Goal: Task Accomplishment & Management: Complete application form

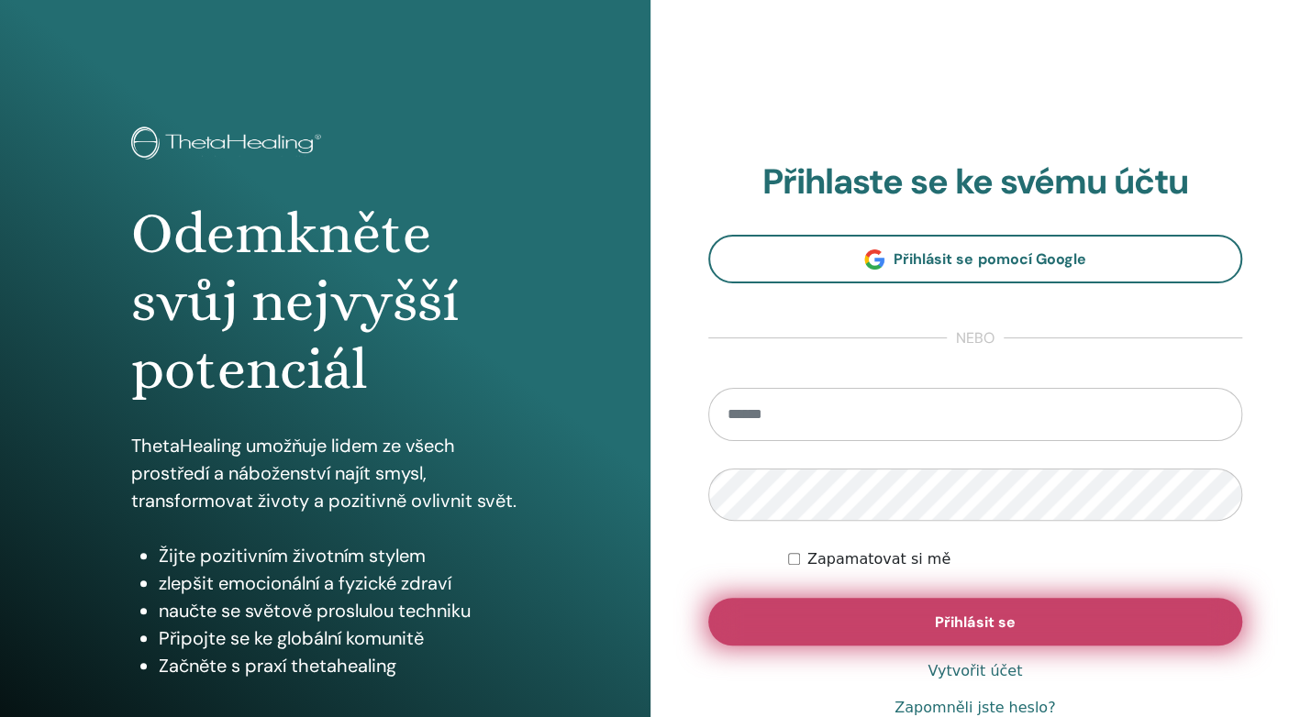
type input "**********"
click at [921, 613] on button "Přihlásit se" at bounding box center [975, 622] width 535 height 48
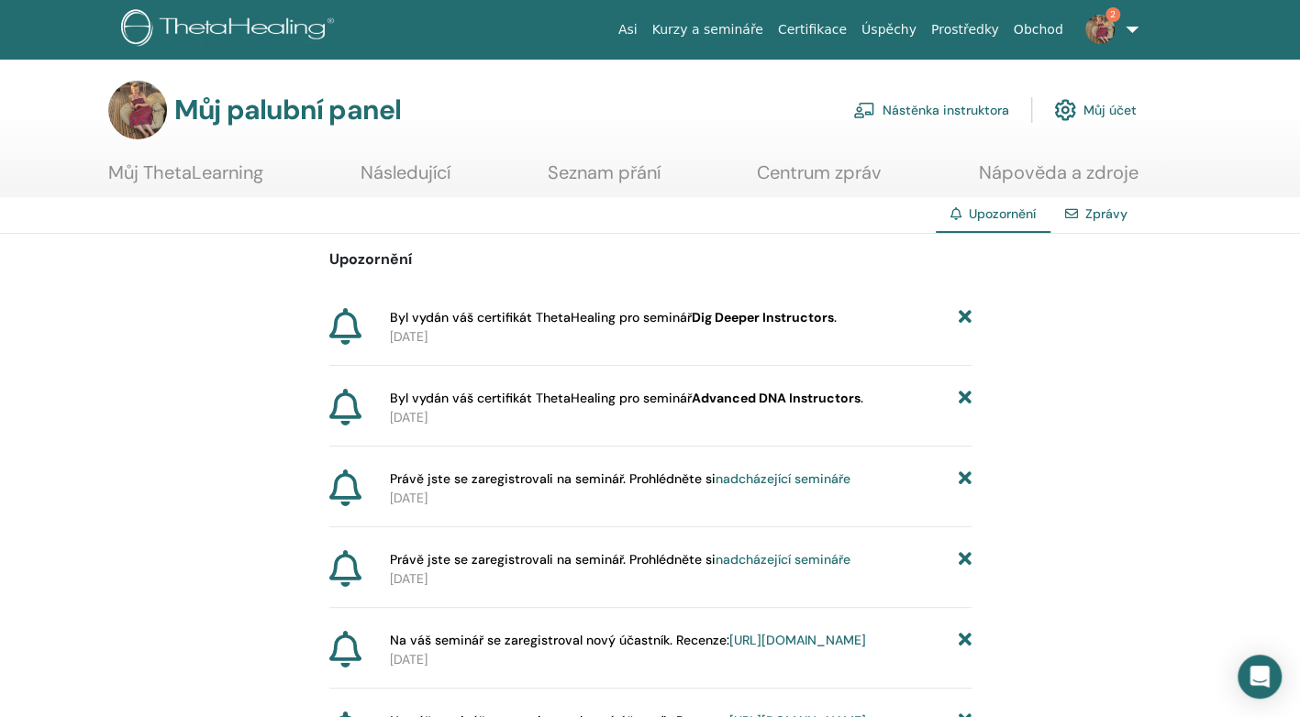
click at [840, 404] on b "Advanced DNA Instructors" at bounding box center [776, 398] width 169 height 17
drag, startPoint x: 840, startPoint y: 404, endPoint x: 781, endPoint y: 308, distance: 112.5
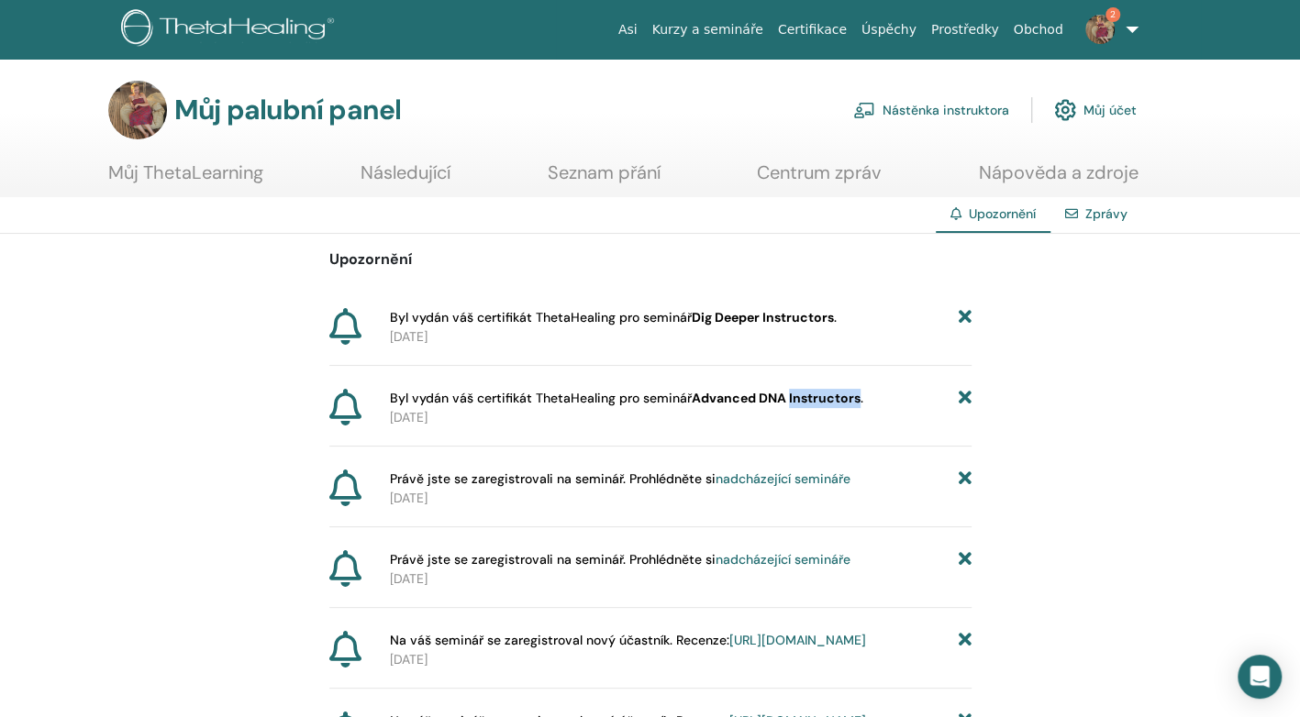
click at [781, 309] on b "Dig Deeper Instructors" at bounding box center [763, 317] width 142 height 17
click at [772, 329] on p "[DATE]" at bounding box center [681, 337] width 582 height 19
click at [1097, 111] on font "Můj účet" at bounding box center [1109, 110] width 53 height 17
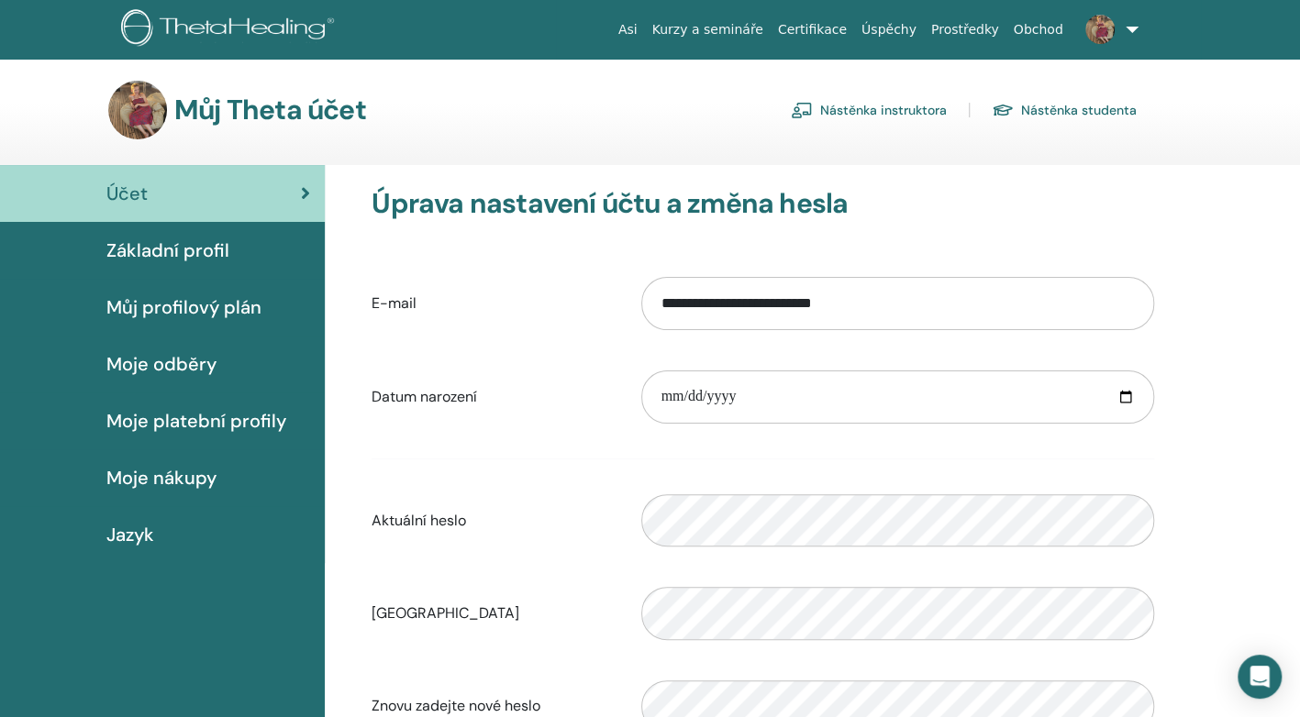
click at [1129, 29] on link at bounding box center [1108, 29] width 75 height 59
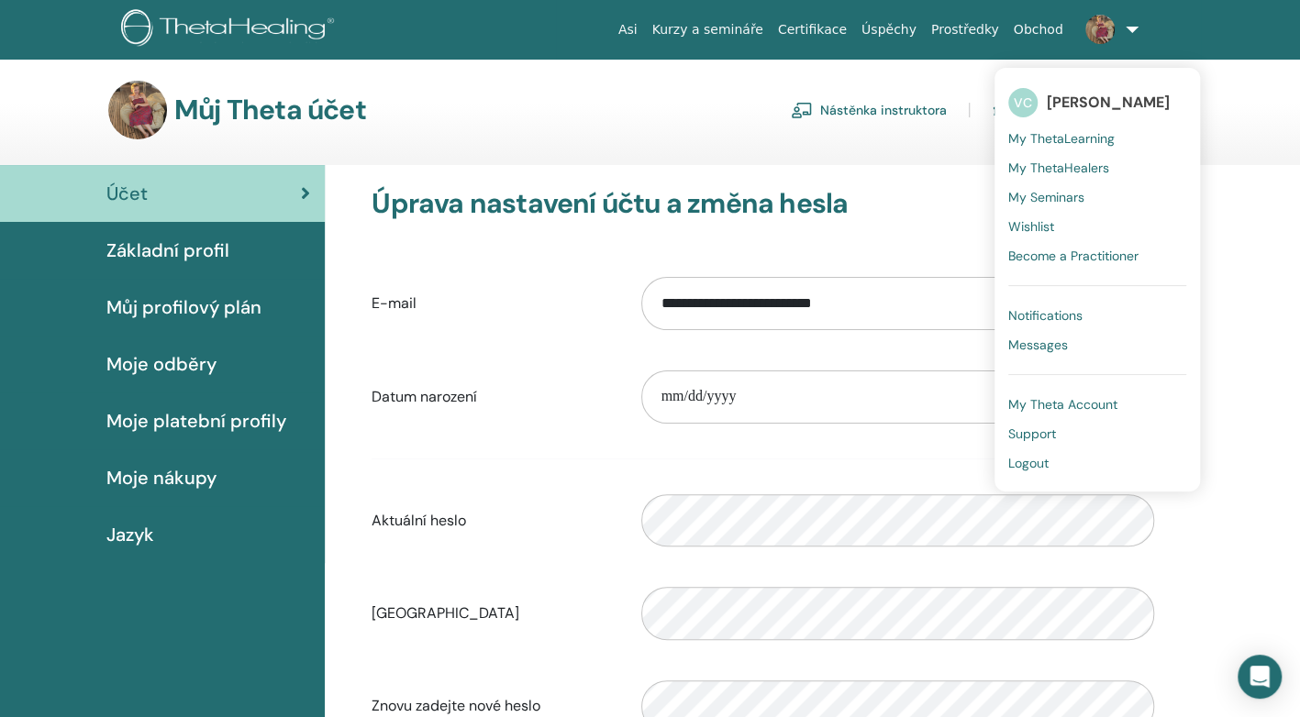
click at [878, 109] on font "Nástěnka instruktora" at bounding box center [883, 110] width 127 height 17
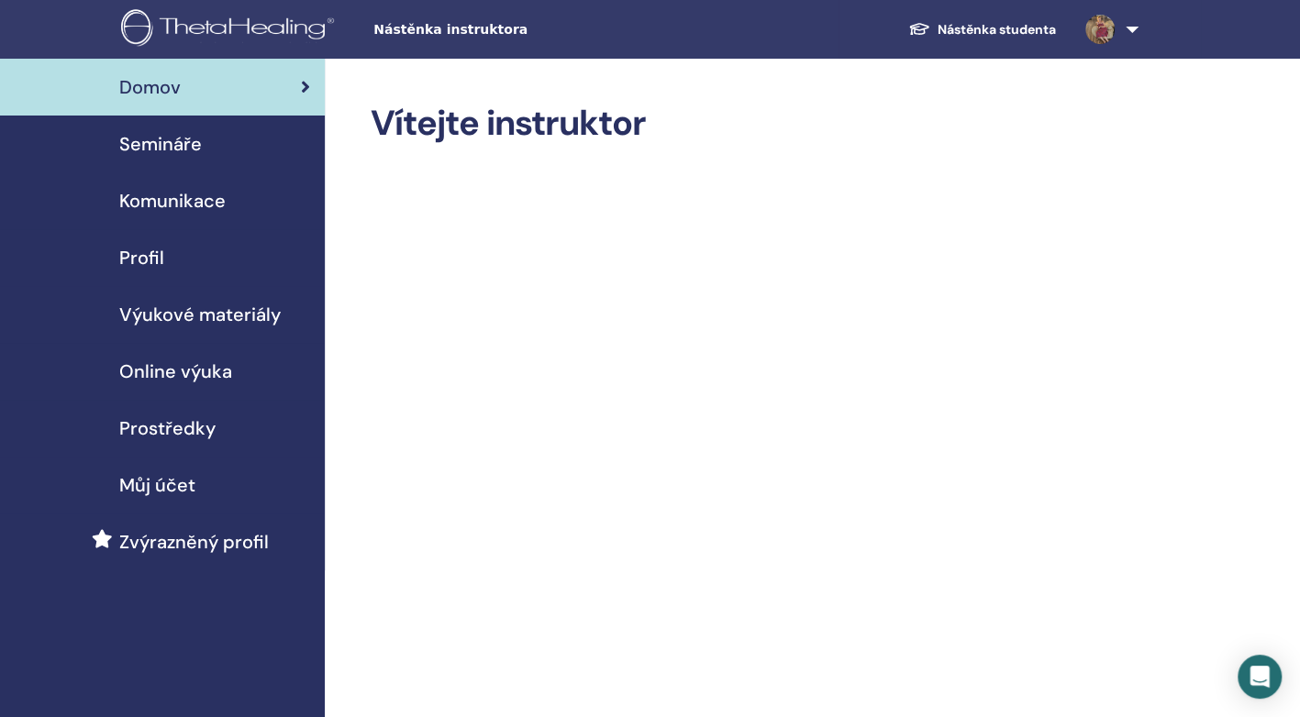
click at [191, 202] on span "Komunikace" at bounding box center [172, 201] width 106 height 28
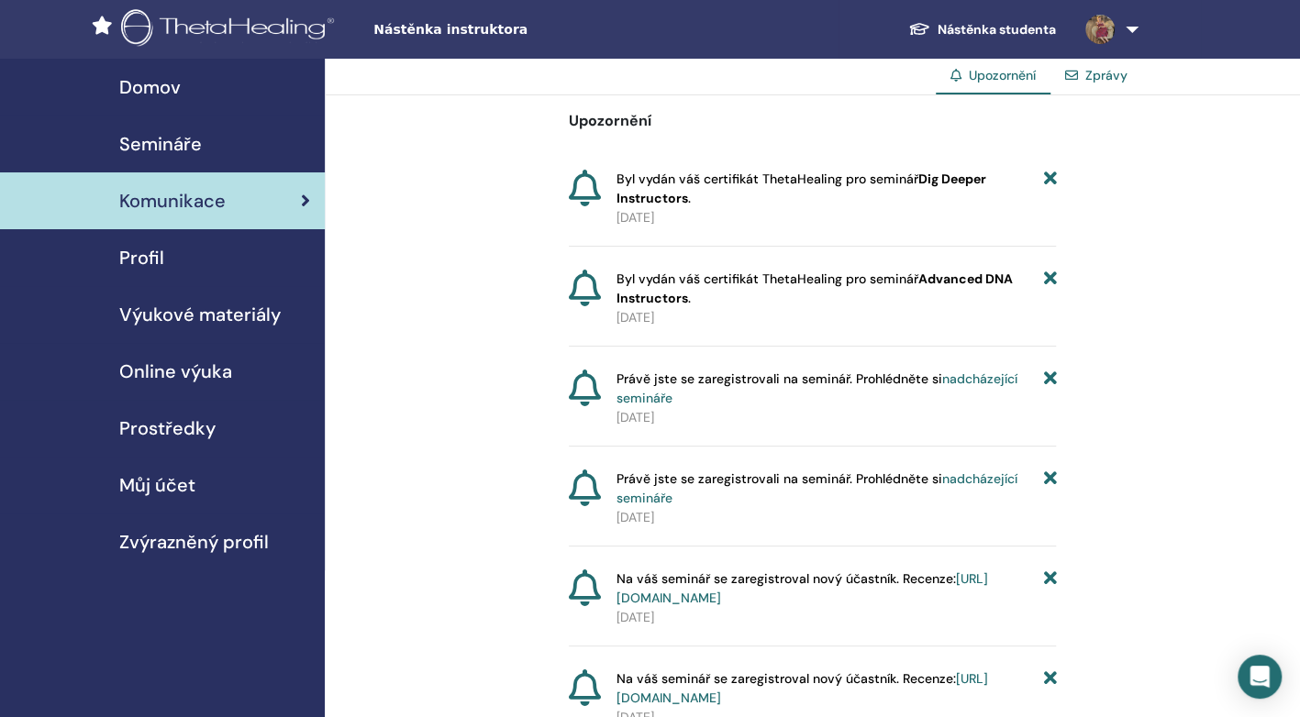
click at [1108, 75] on link "Zprávy" at bounding box center [1106, 75] width 42 height 17
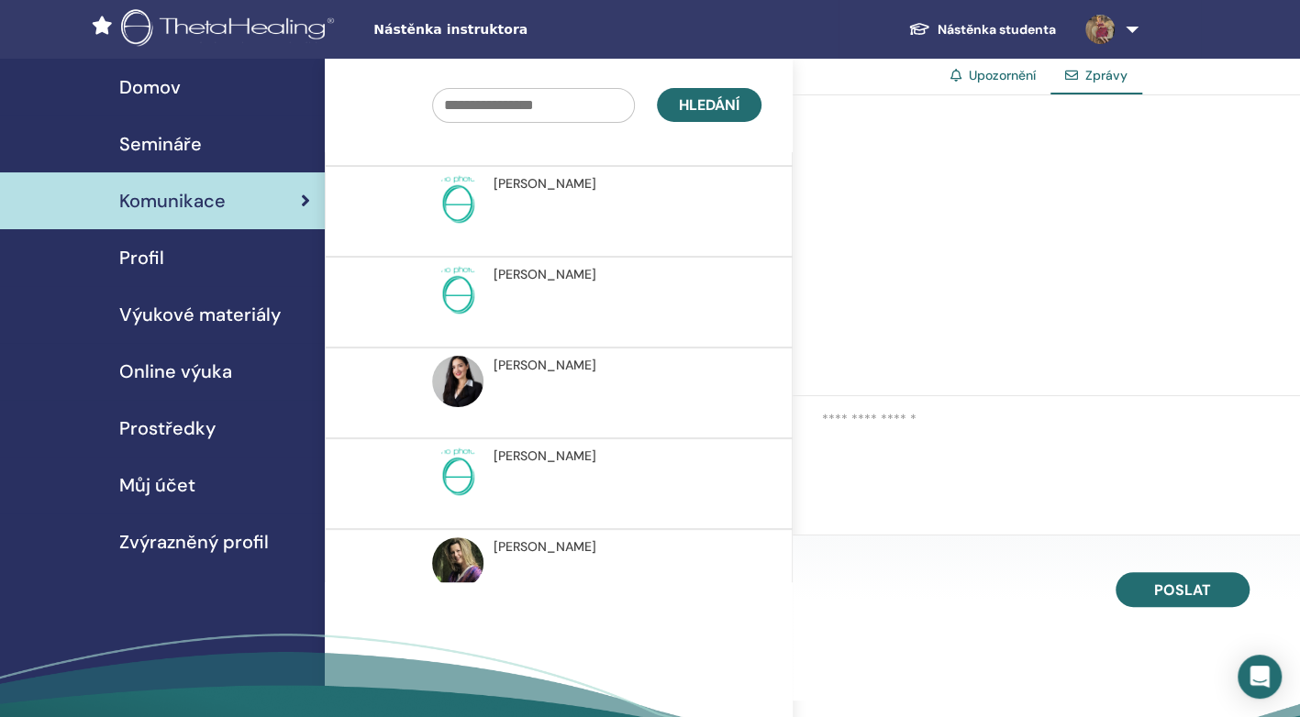
scroll to position [822, 0]
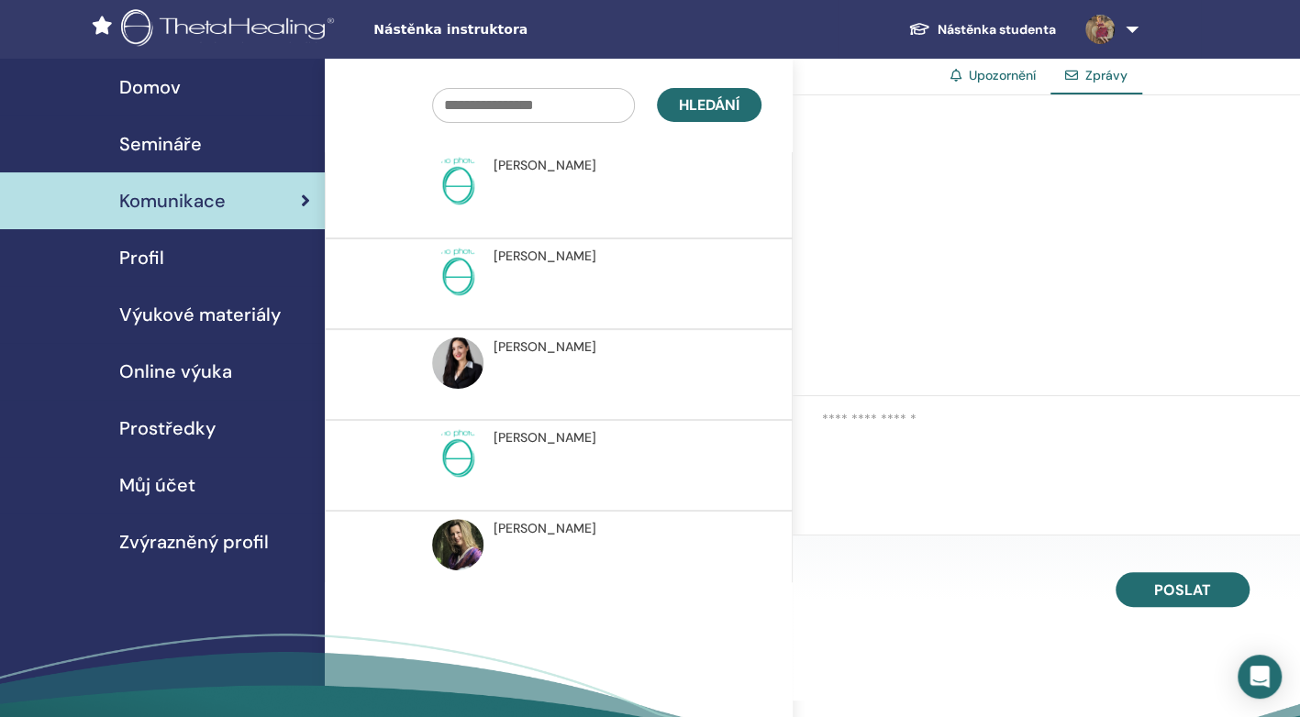
click at [552, 340] on span "Karolína Pospíšilová" at bounding box center [545, 347] width 103 height 19
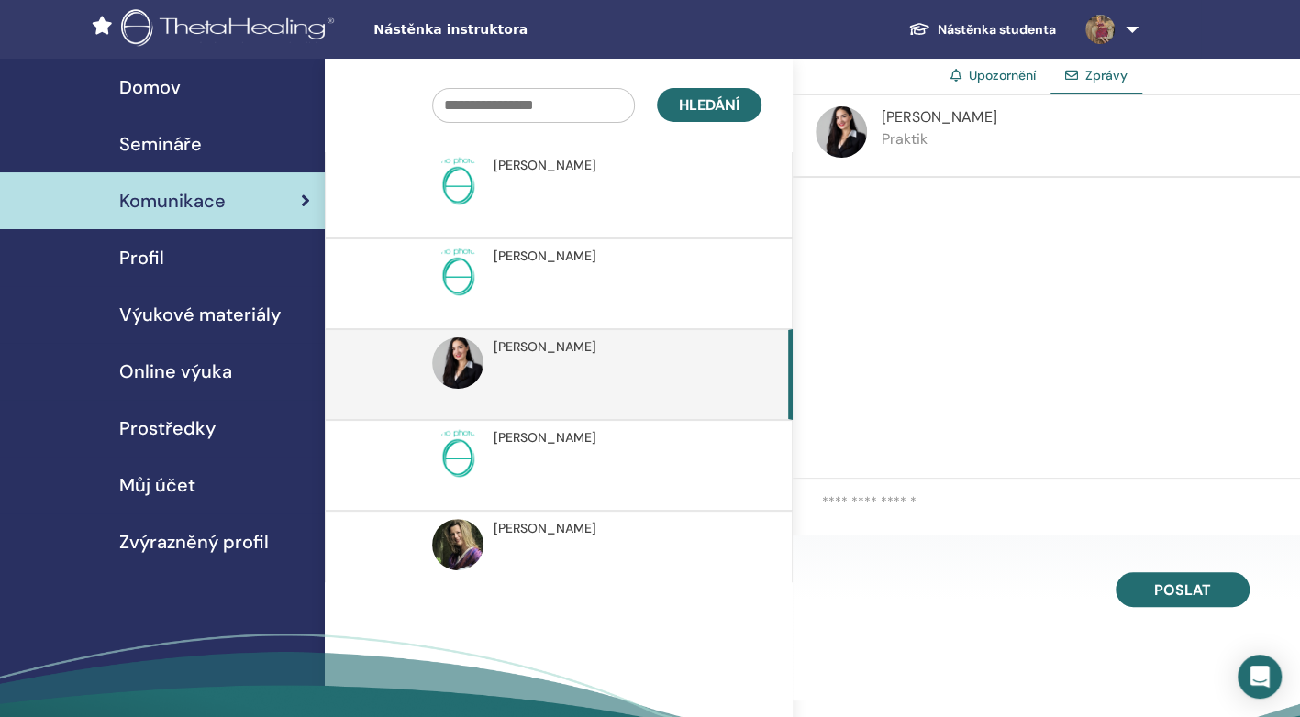
click at [552, 340] on span "Karolína Pospíšilová" at bounding box center [545, 347] width 103 height 19
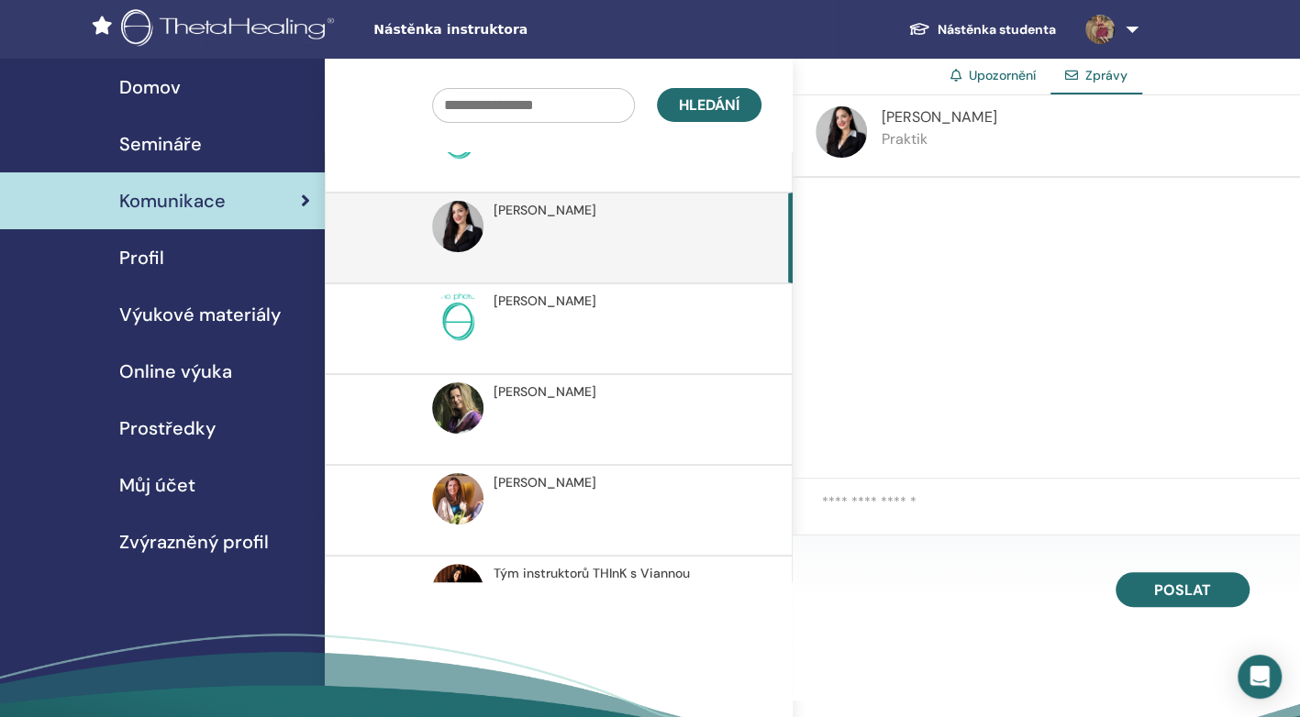
scroll to position [824, 0]
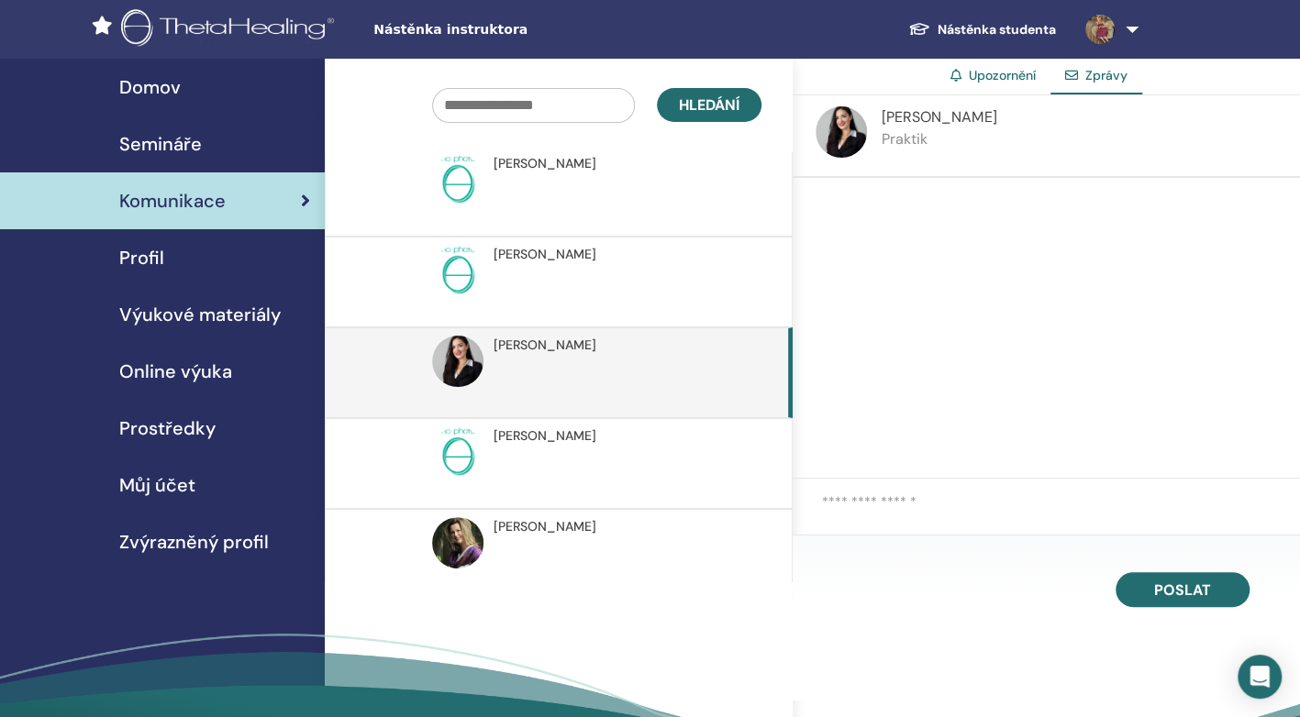
click at [901, 131] on p "Praktik" at bounding box center [939, 139] width 115 height 22
click at [915, 132] on p "Praktik" at bounding box center [939, 139] width 115 height 22
click at [912, 120] on span "Karolína Pospíšilová" at bounding box center [939, 116] width 115 height 19
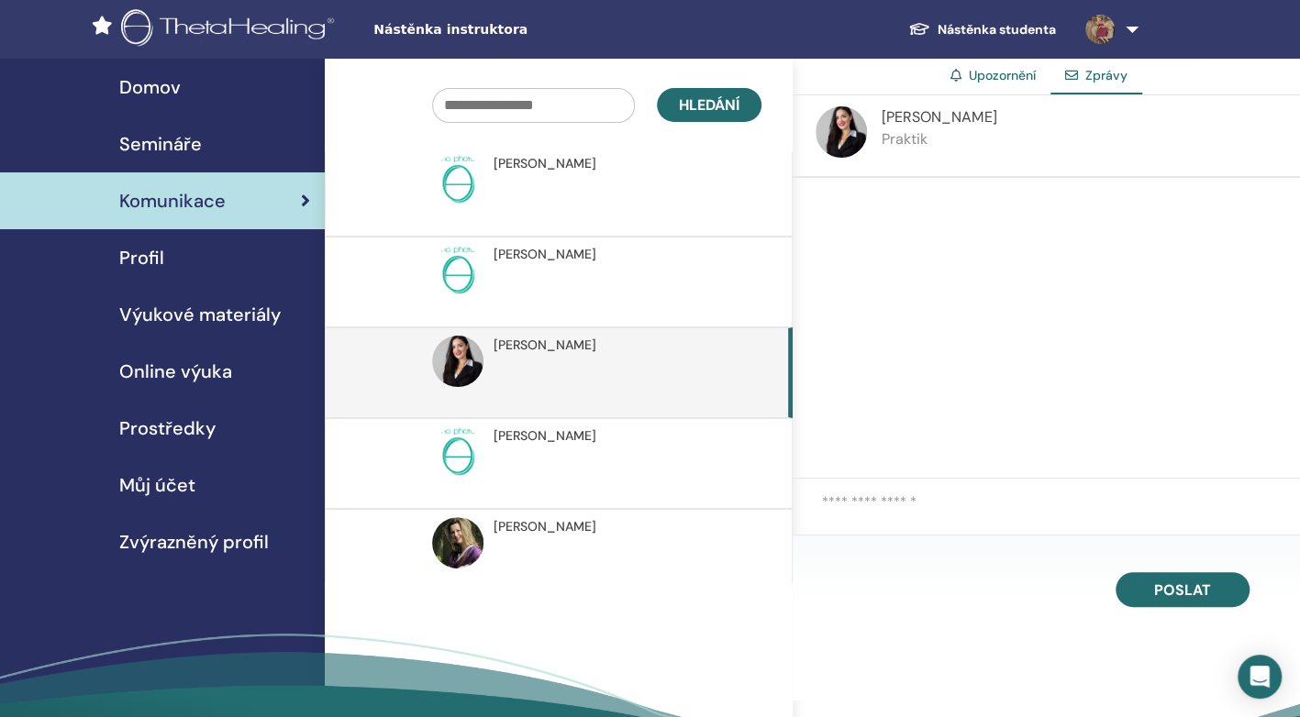
click at [916, 139] on p "Praktik" at bounding box center [939, 139] width 115 height 22
click at [891, 140] on p "Praktik" at bounding box center [939, 139] width 115 height 22
click at [844, 502] on textarea at bounding box center [1061, 515] width 478 height 46
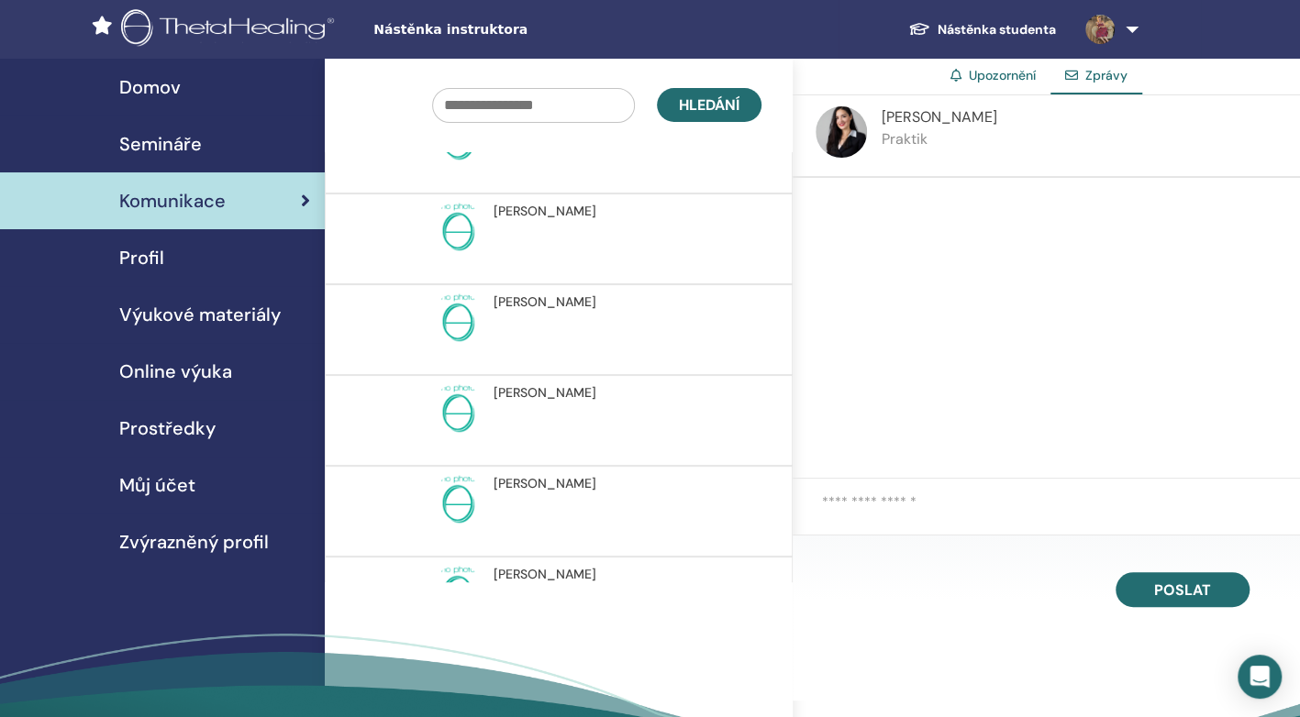
scroll to position [0, 0]
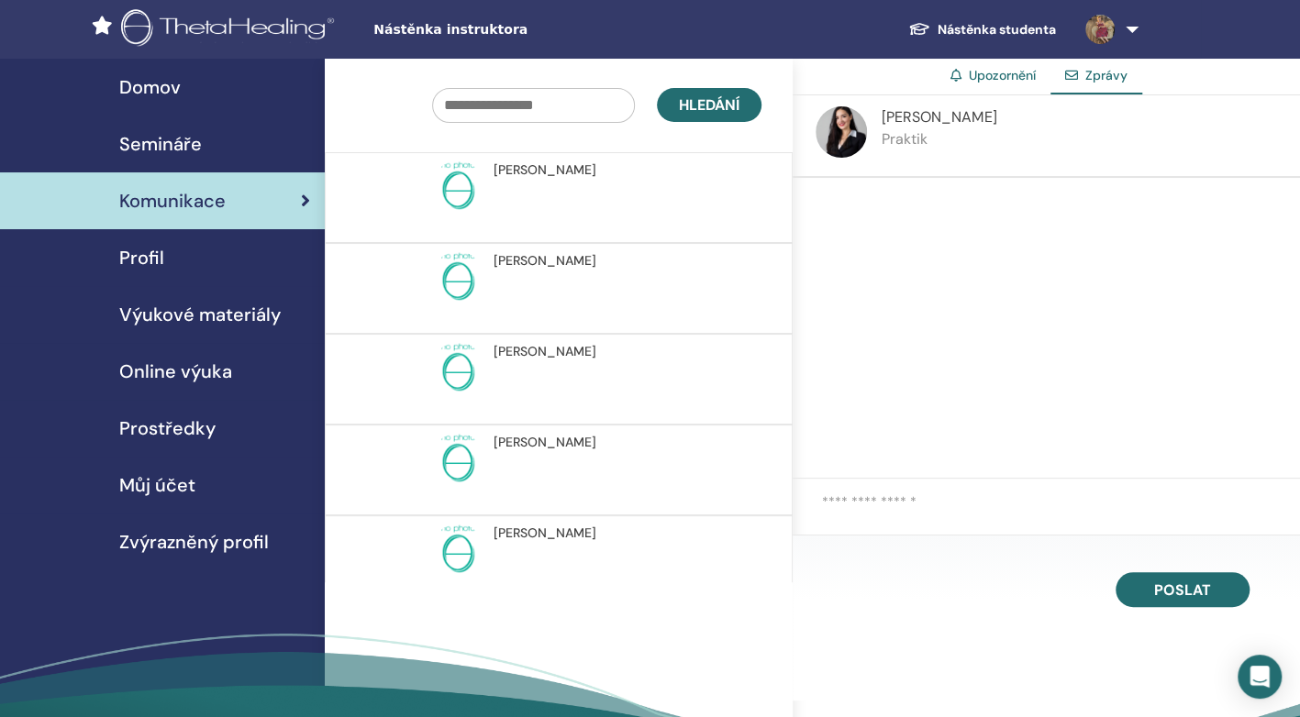
click at [901, 152] on div "Karolína Pospíšilová Praktik" at bounding box center [939, 135] width 115 height 59
click at [178, 139] on span "Semináře" at bounding box center [160, 144] width 83 height 28
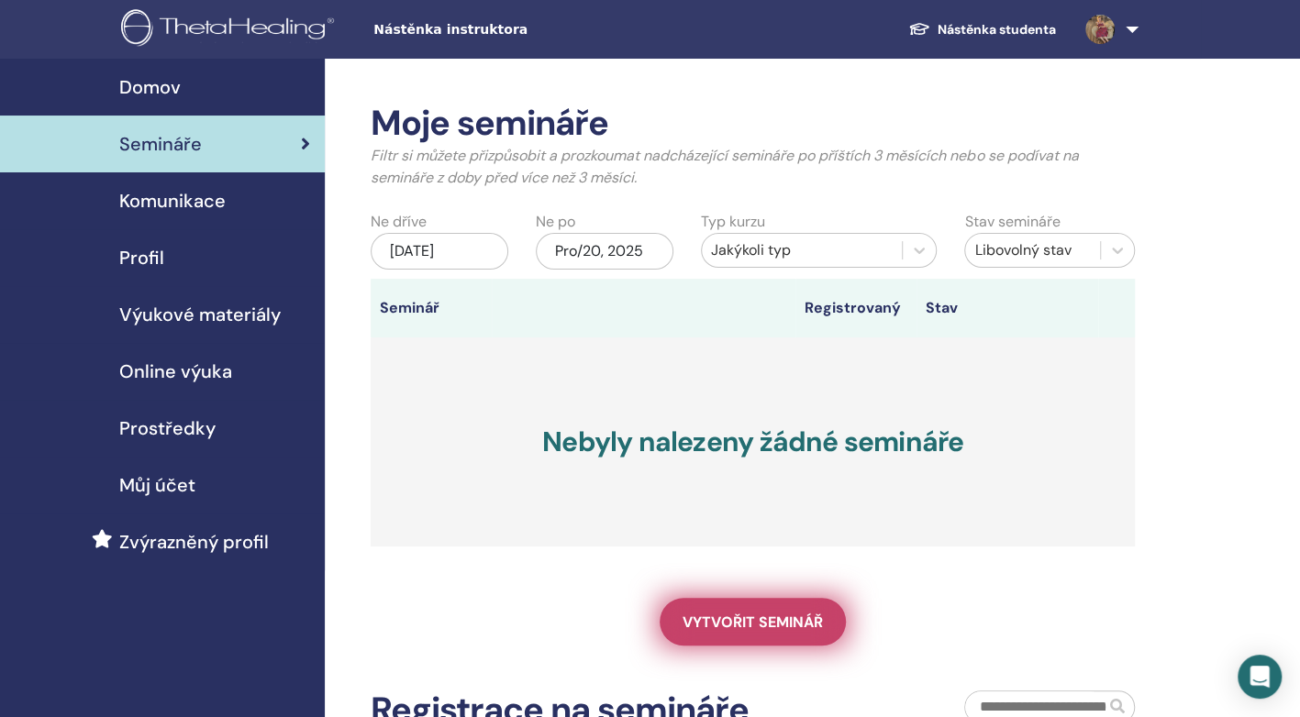
click at [708, 629] on span "Vytvořit seminář" at bounding box center [753, 622] width 140 height 19
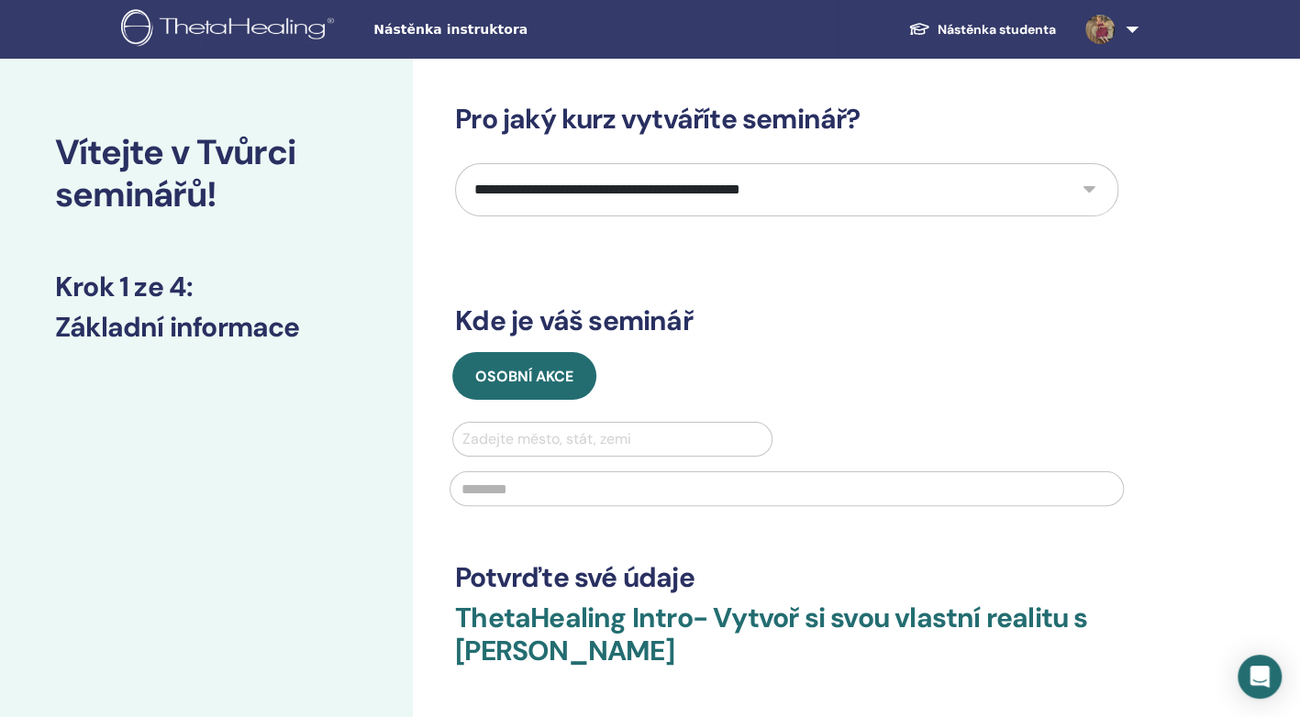
click at [1083, 193] on select "**********" at bounding box center [786, 189] width 663 height 53
select select "*"
click at [455, 163] on select "**********" at bounding box center [786, 189] width 663 height 53
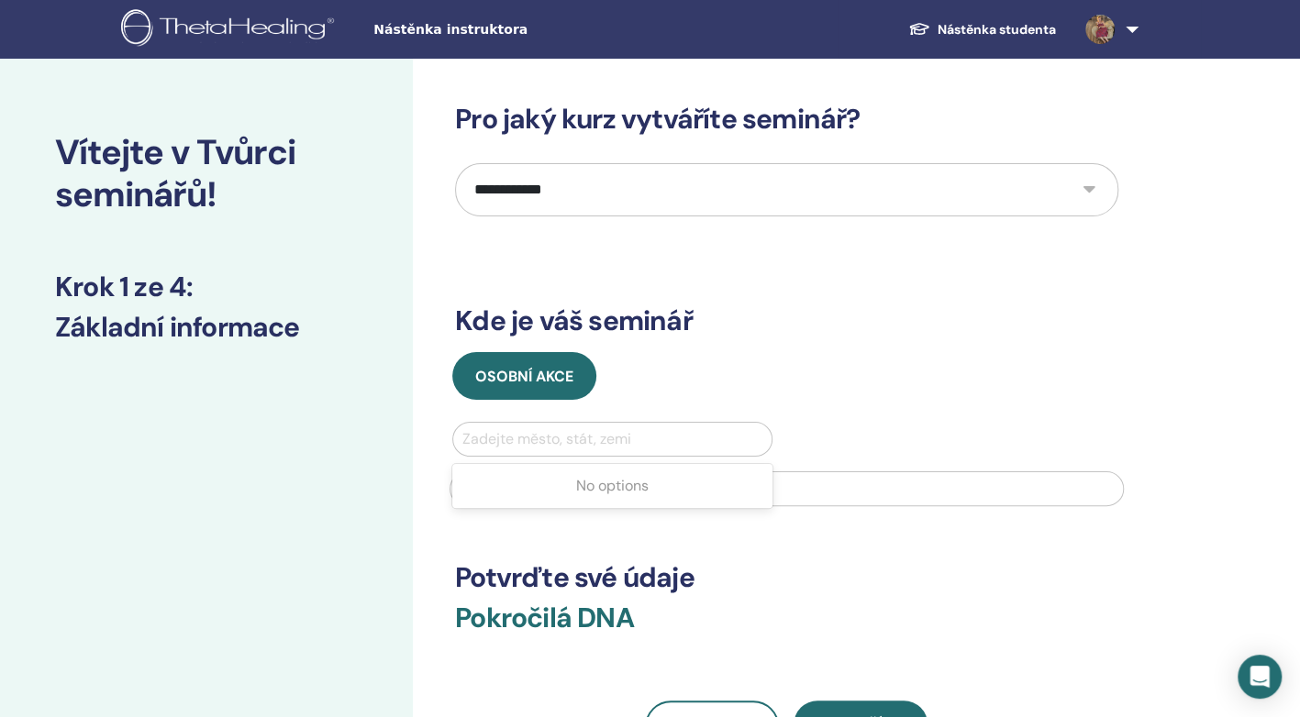
click at [529, 428] on div at bounding box center [612, 440] width 300 height 26
type input "******"
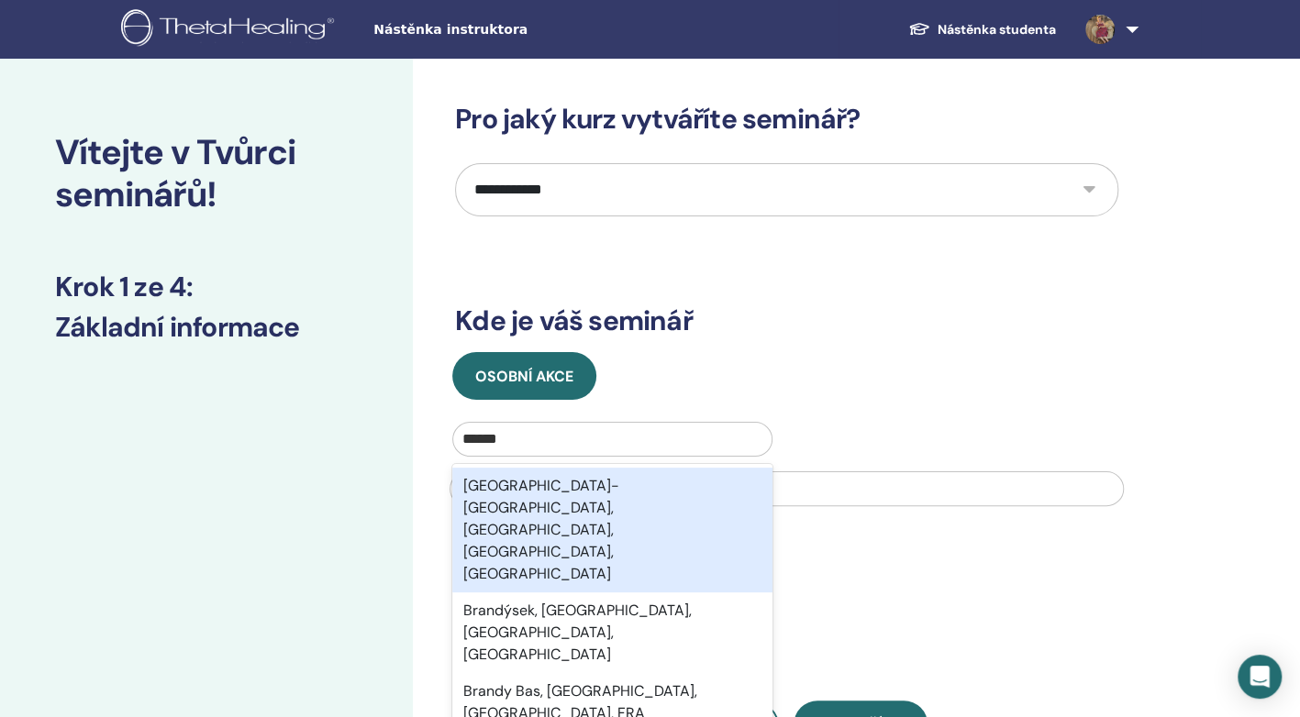
click at [552, 483] on div "[GEOGRAPHIC_DATA]-[GEOGRAPHIC_DATA], [GEOGRAPHIC_DATA], [GEOGRAPHIC_DATA], [GEO…" at bounding box center [612, 530] width 320 height 125
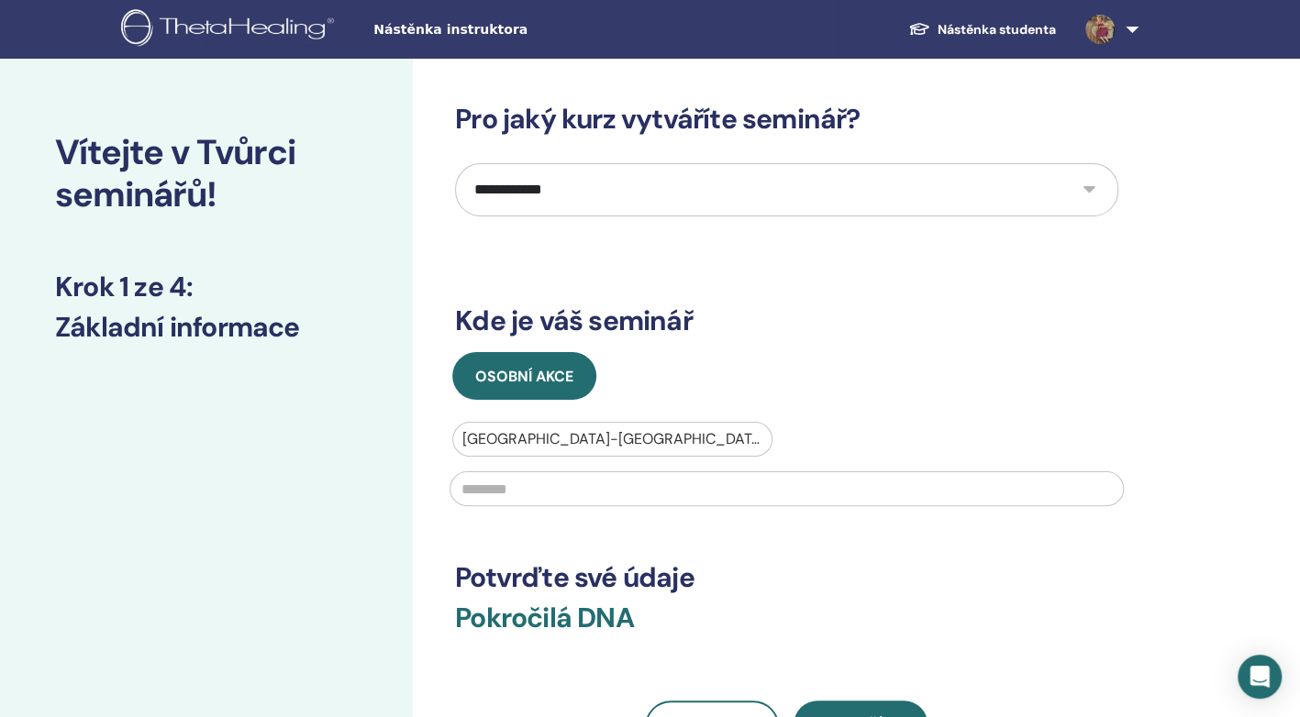
click at [534, 486] on input "text" at bounding box center [787, 489] width 674 height 35
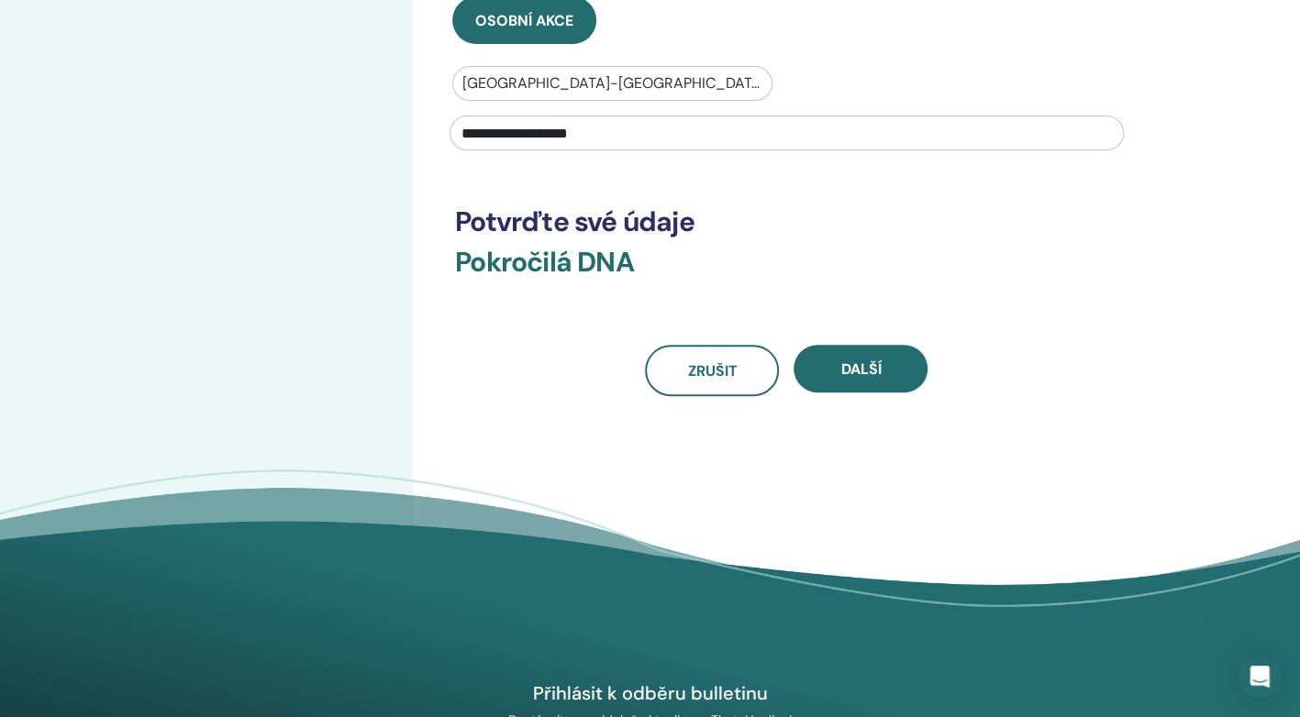
scroll to position [417, 0]
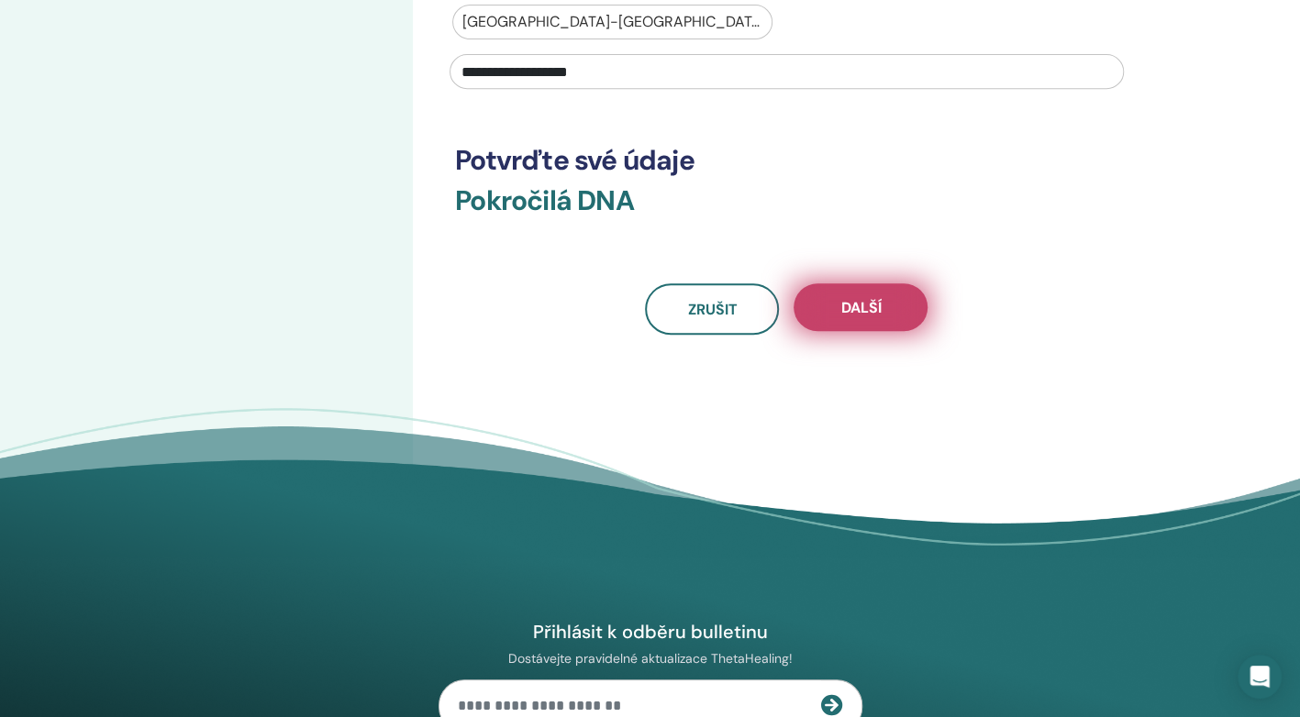
type input "**********"
click at [841, 303] on span "Další" at bounding box center [860, 307] width 40 height 19
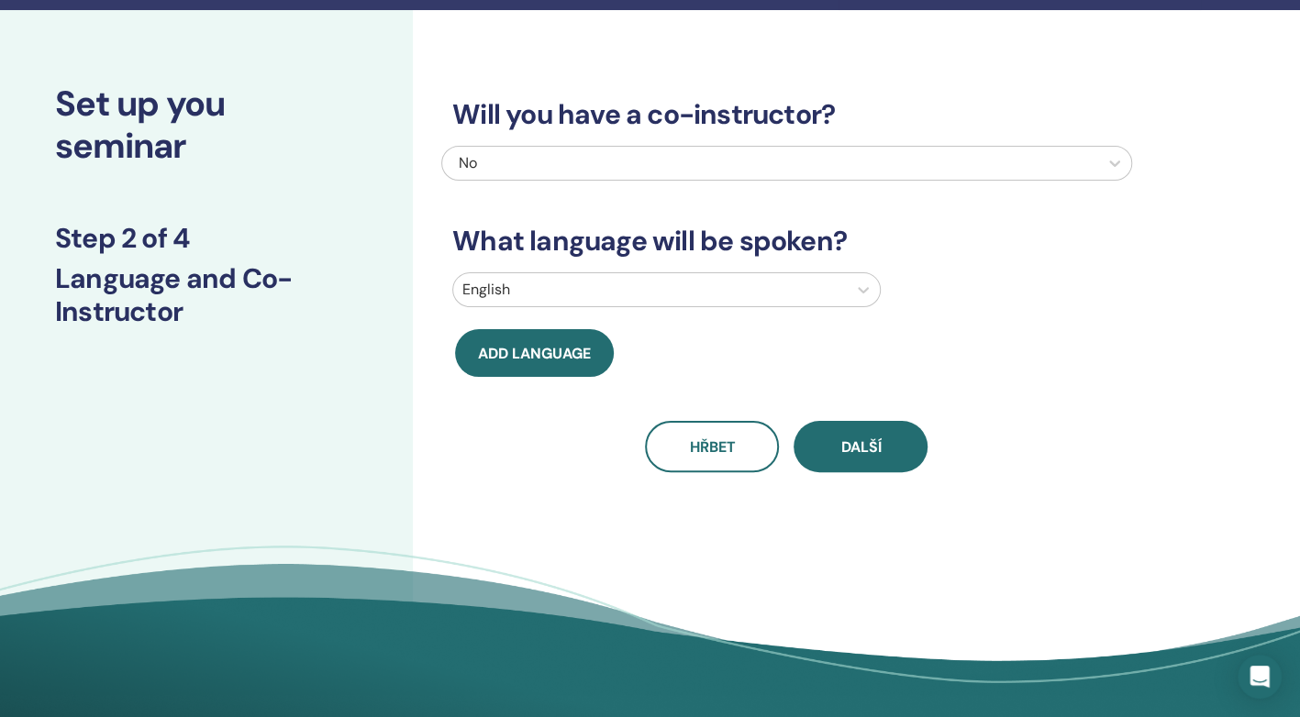
scroll to position [0, 0]
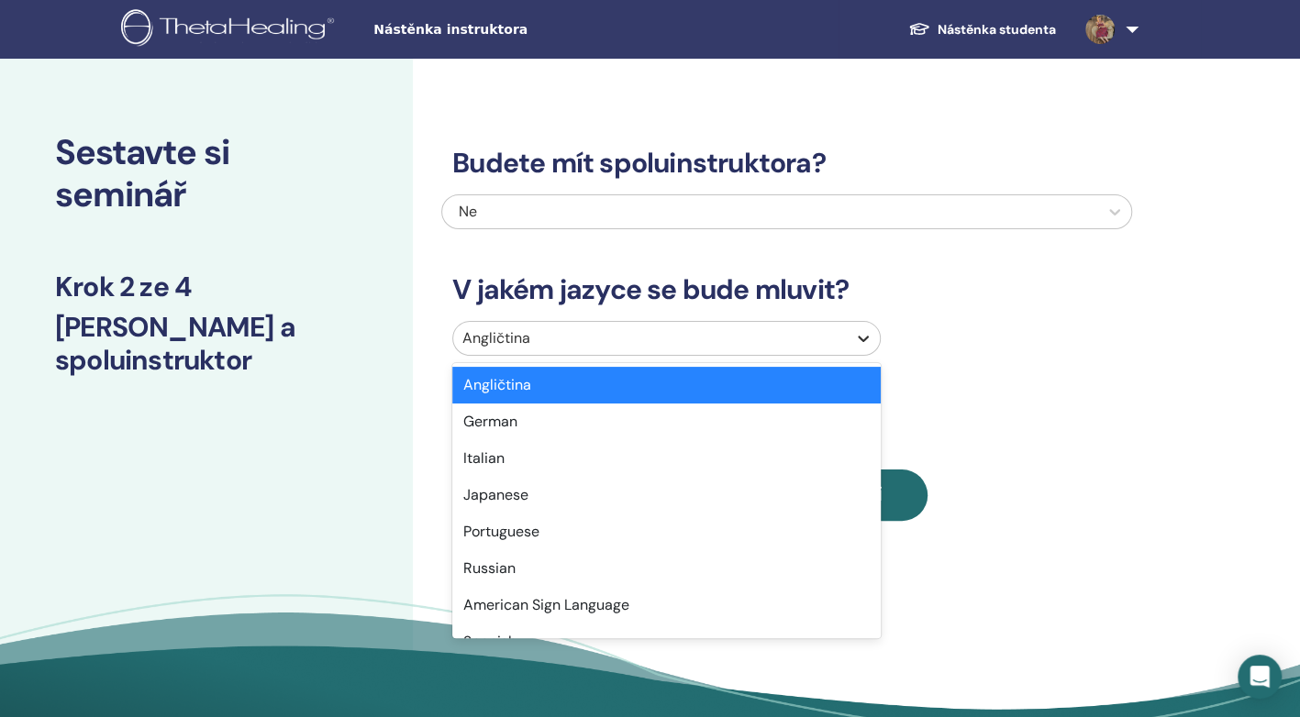
click at [848, 339] on div at bounding box center [863, 338] width 33 height 33
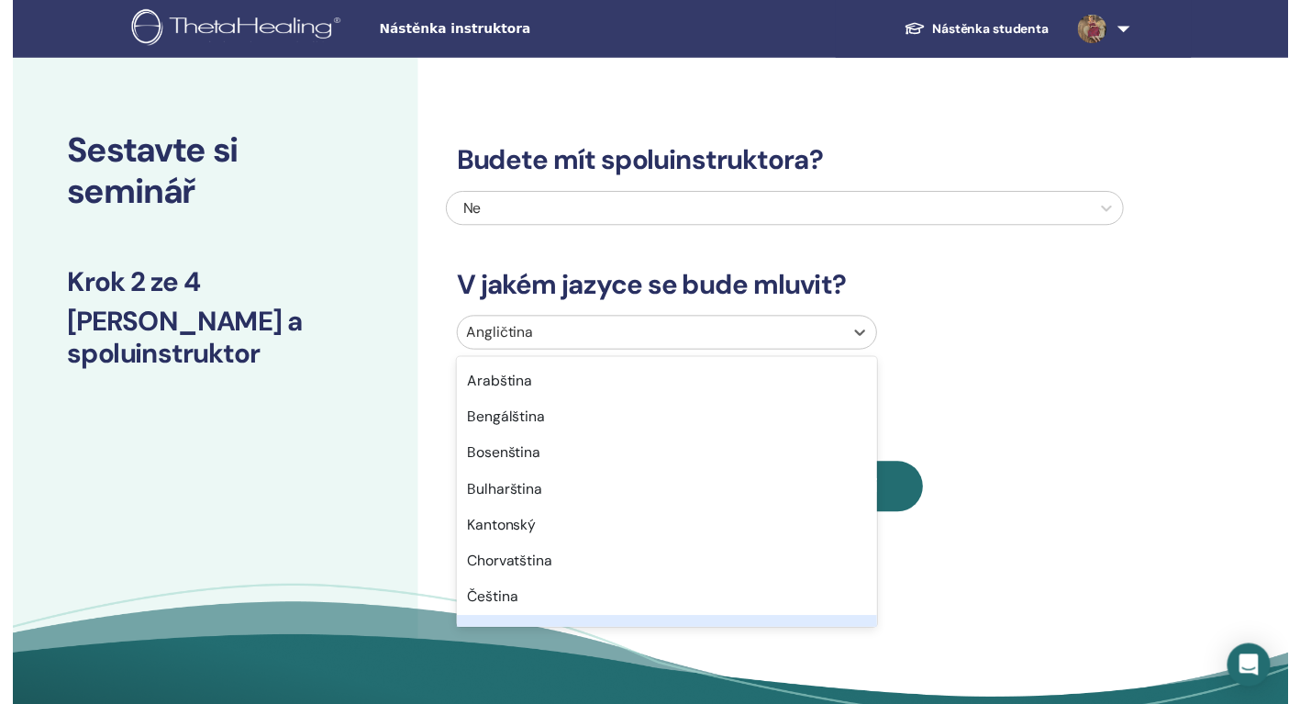
scroll to position [328, 0]
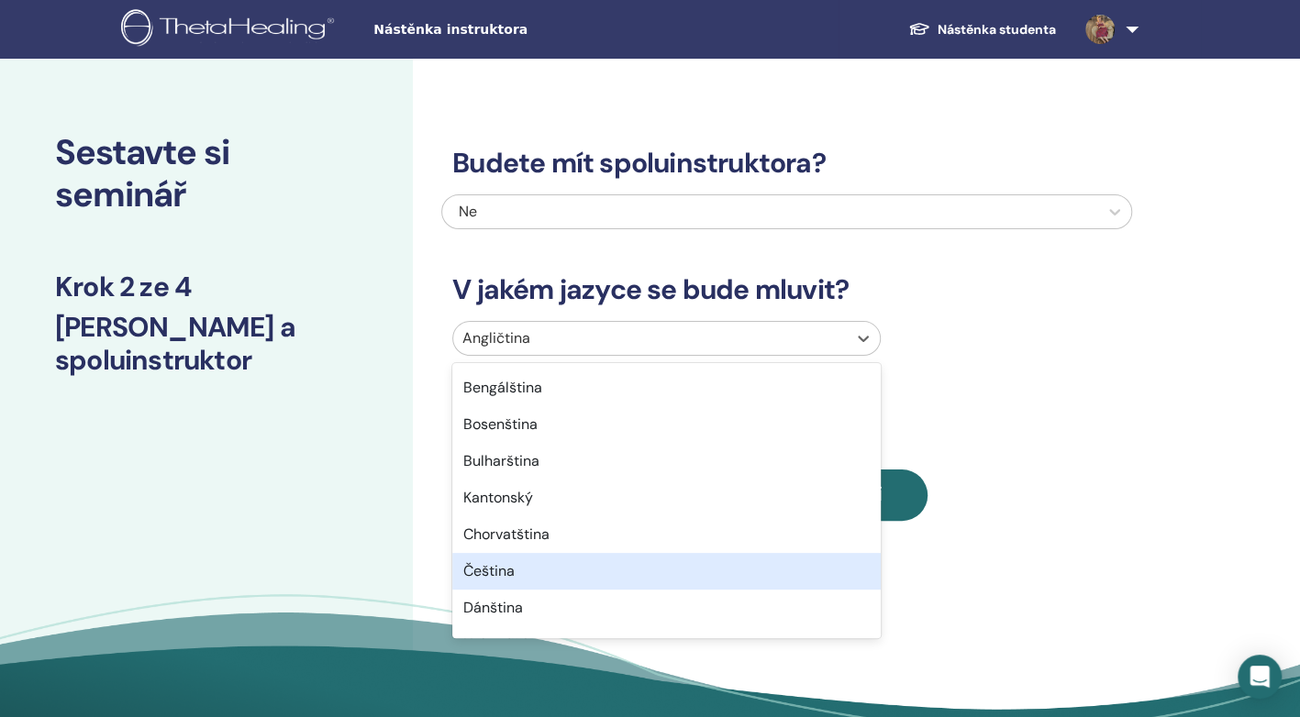
click at [494, 580] on div "Čeština" at bounding box center [666, 571] width 428 height 37
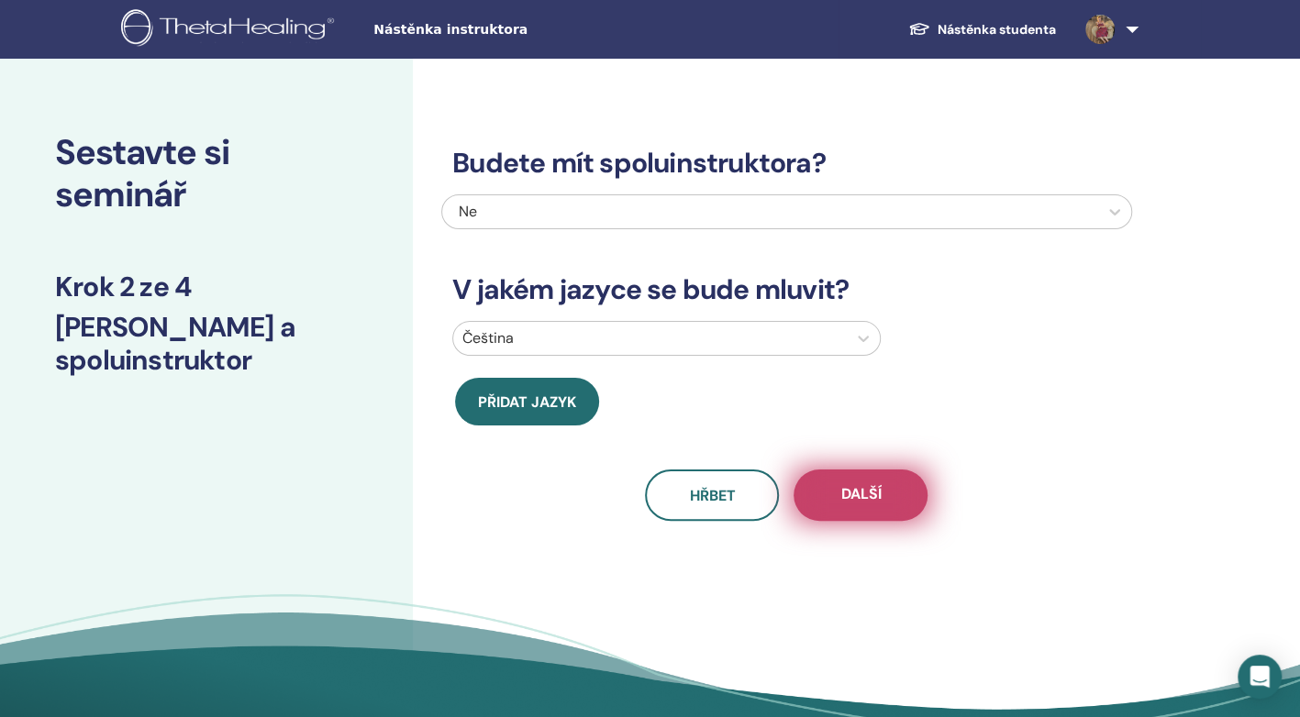
click at [845, 505] on span "Další" at bounding box center [860, 495] width 40 height 23
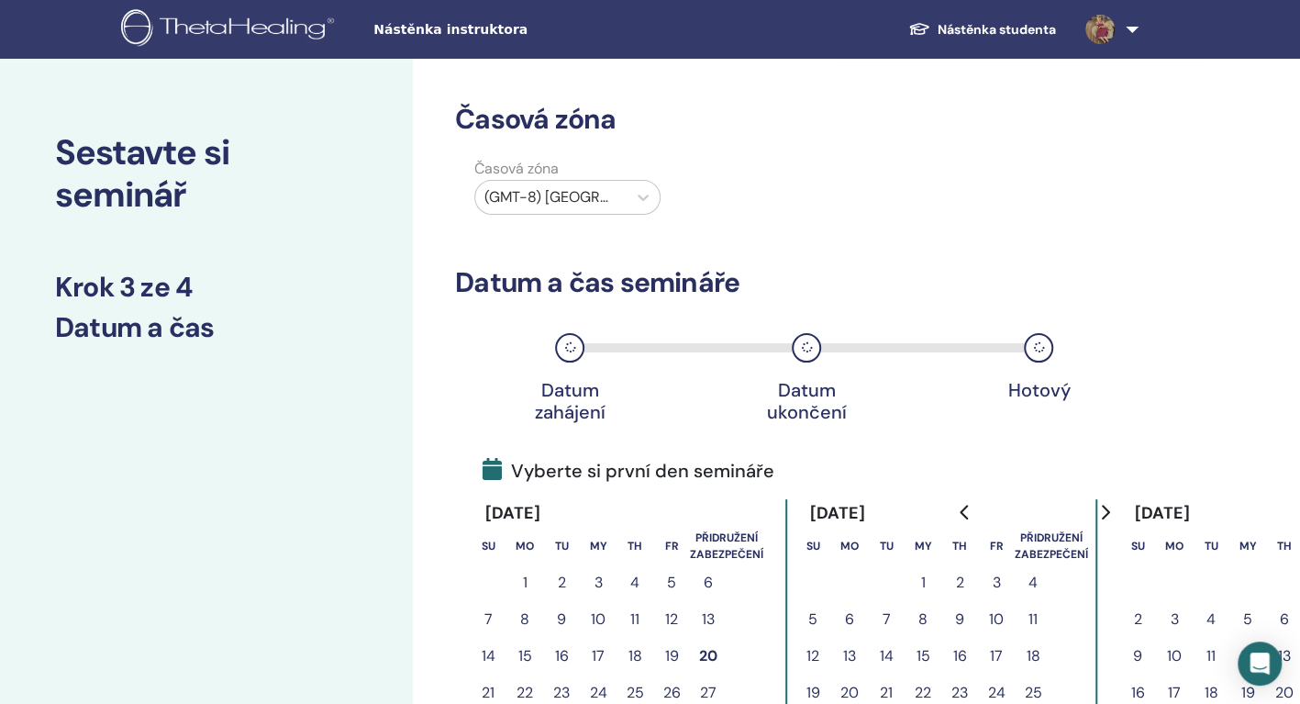
click at [958, 657] on button "16" at bounding box center [959, 656] width 37 height 37
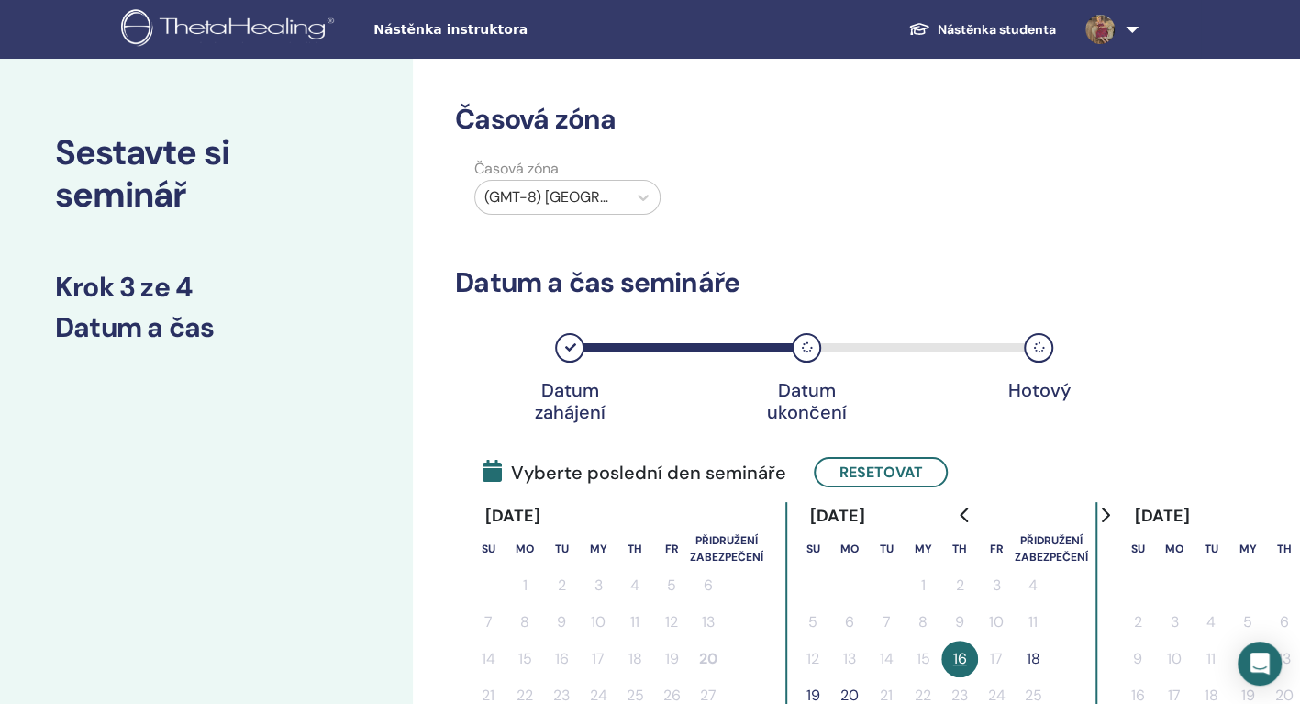
click at [1028, 657] on button "18" at bounding box center [1033, 658] width 37 height 37
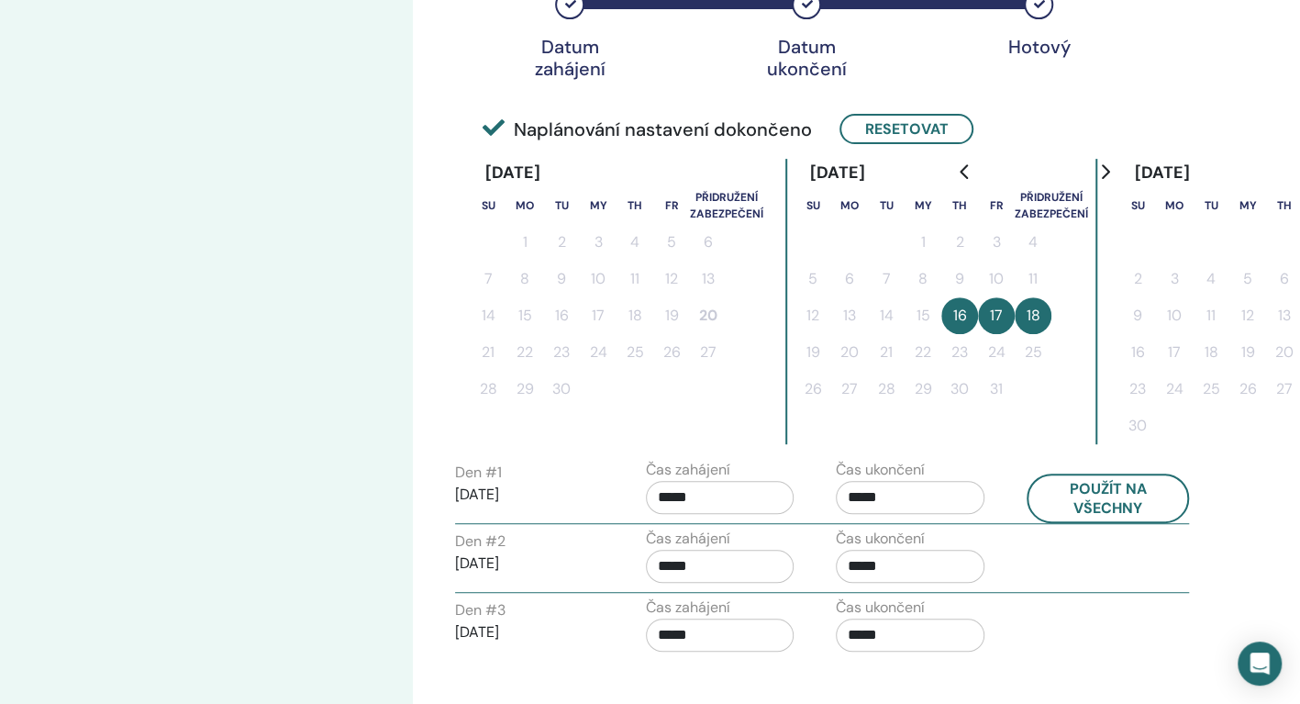
scroll to position [356, 0]
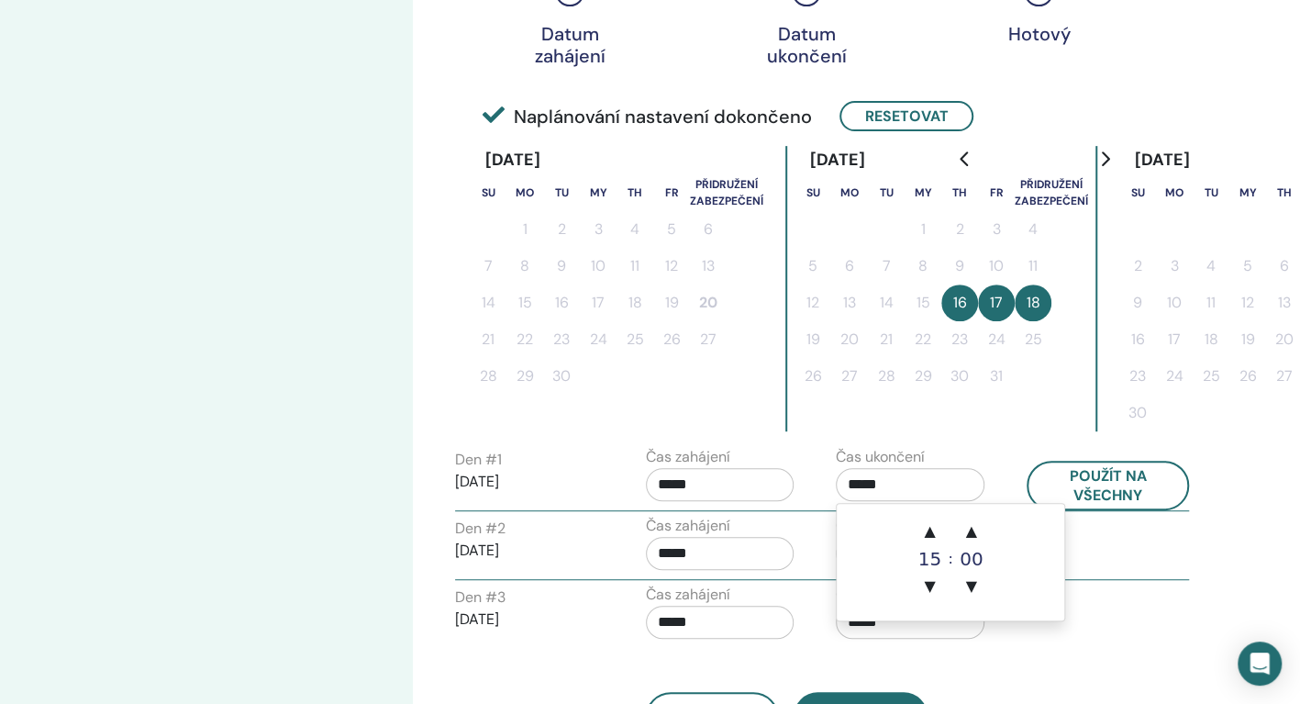
click at [859, 484] on input "*****" at bounding box center [910, 484] width 149 height 33
click at [936, 531] on span "▲" at bounding box center [929, 531] width 37 height 37
click at [972, 531] on span "▲" at bounding box center [971, 531] width 37 height 37
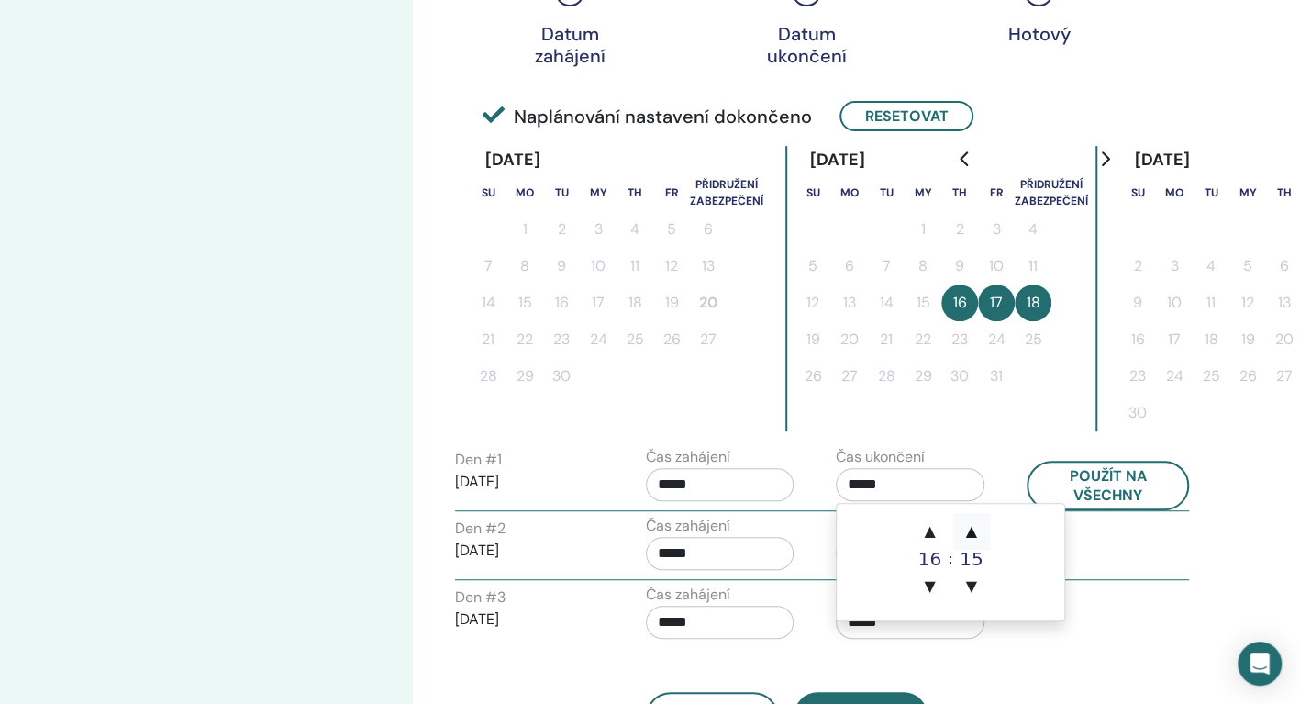
click at [972, 531] on span "▲" at bounding box center [971, 531] width 37 height 37
click at [966, 580] on span "▼" at bounding box center [971, 586] width 37 height 37
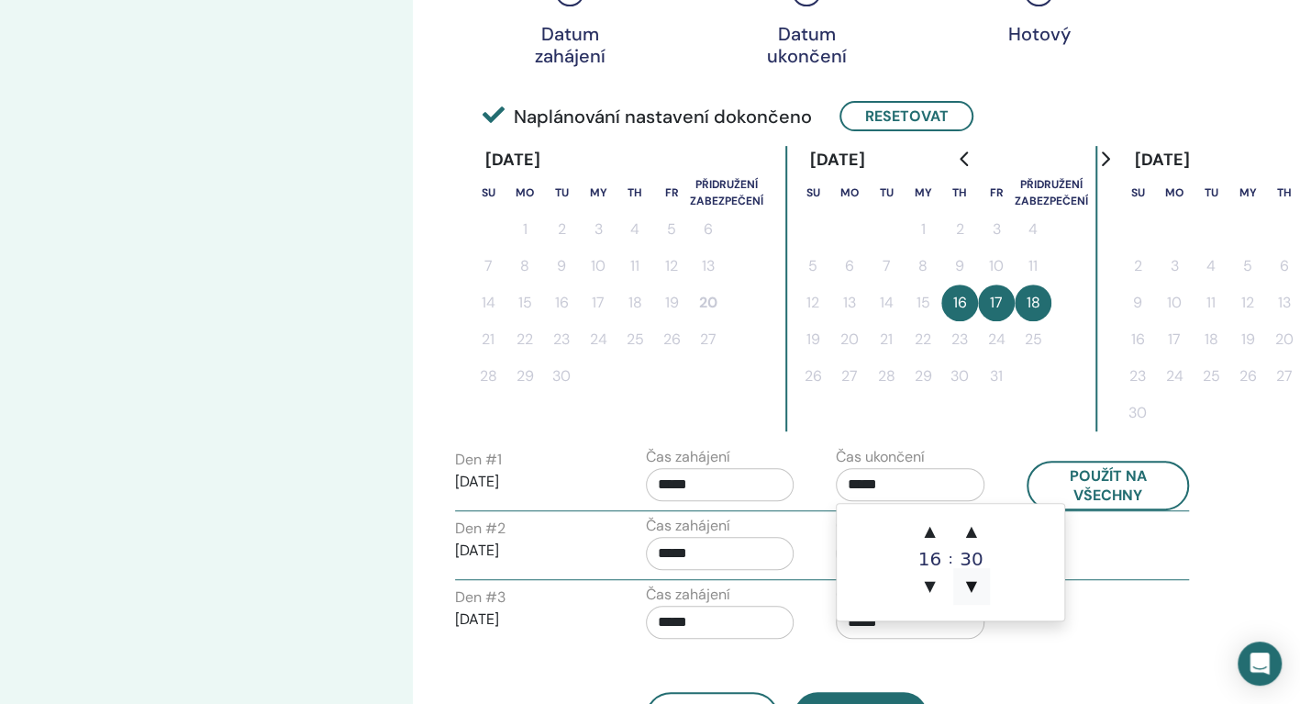
type input "*****"
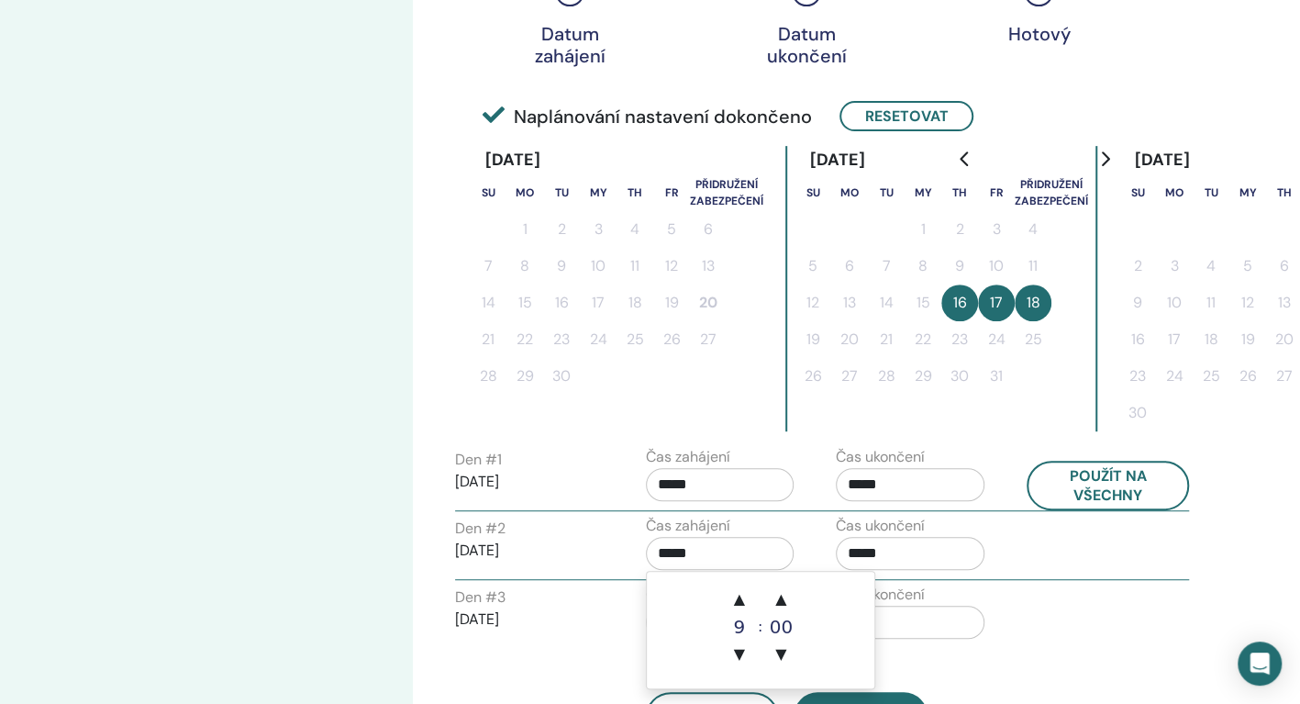
click at [785, 550] on input "*****" at bounding box center [720, 553] width 149 height 33
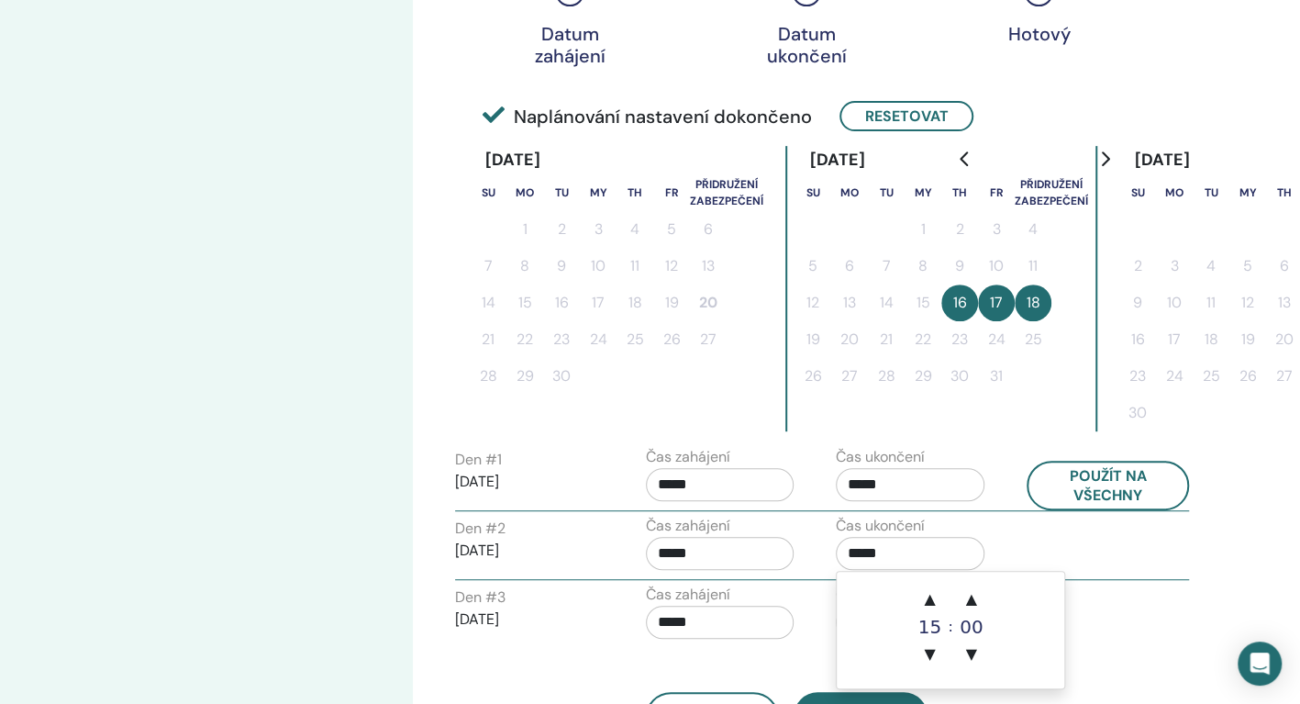
click at [887, 552] on input "*****" at bounding box center [910, 553] width 149 height 33
click at [928, 588] on span "▲" at bounding box center [929, 599] width 37 height 37
click at [972, 649] on span "▼" at bounding box center [971, 654] width 37 height 37
click at [972, 596] on span "▲" at bounding box center [971, 599] width 37 height 37
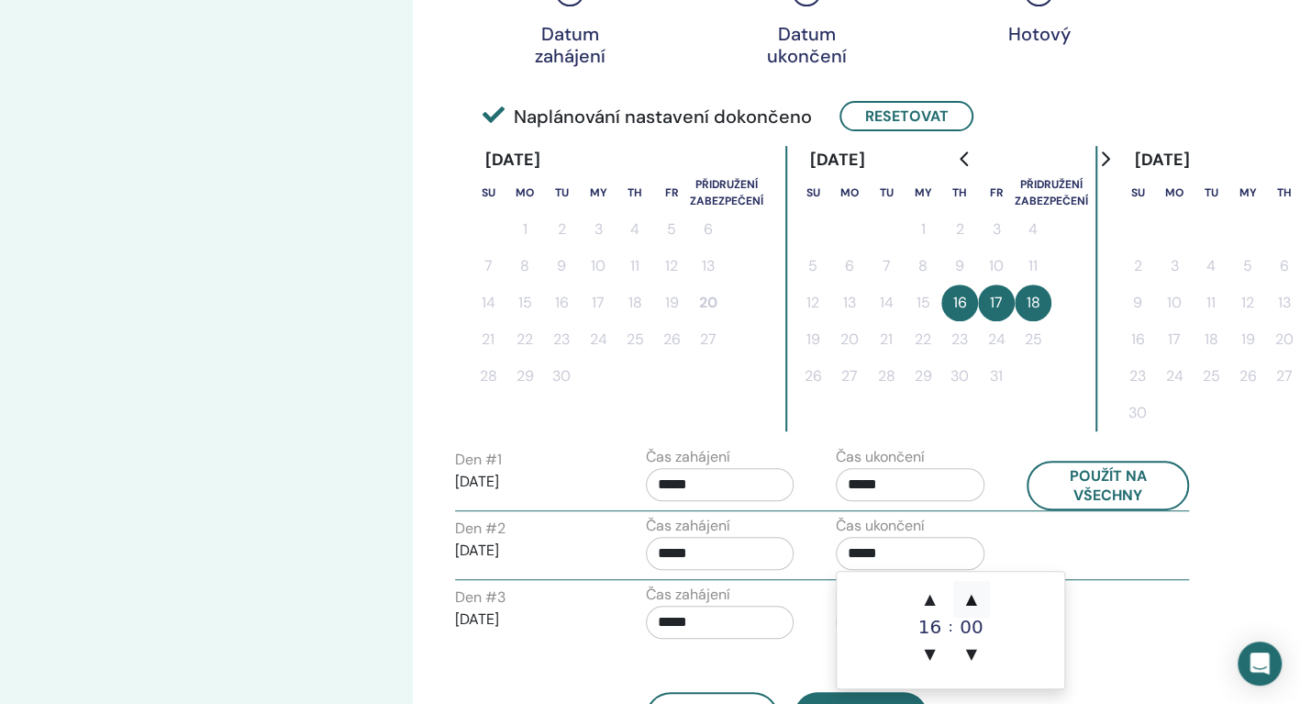
click at [972, 596] on span "▲" at bounding box center [971, 599] width 37 height 37
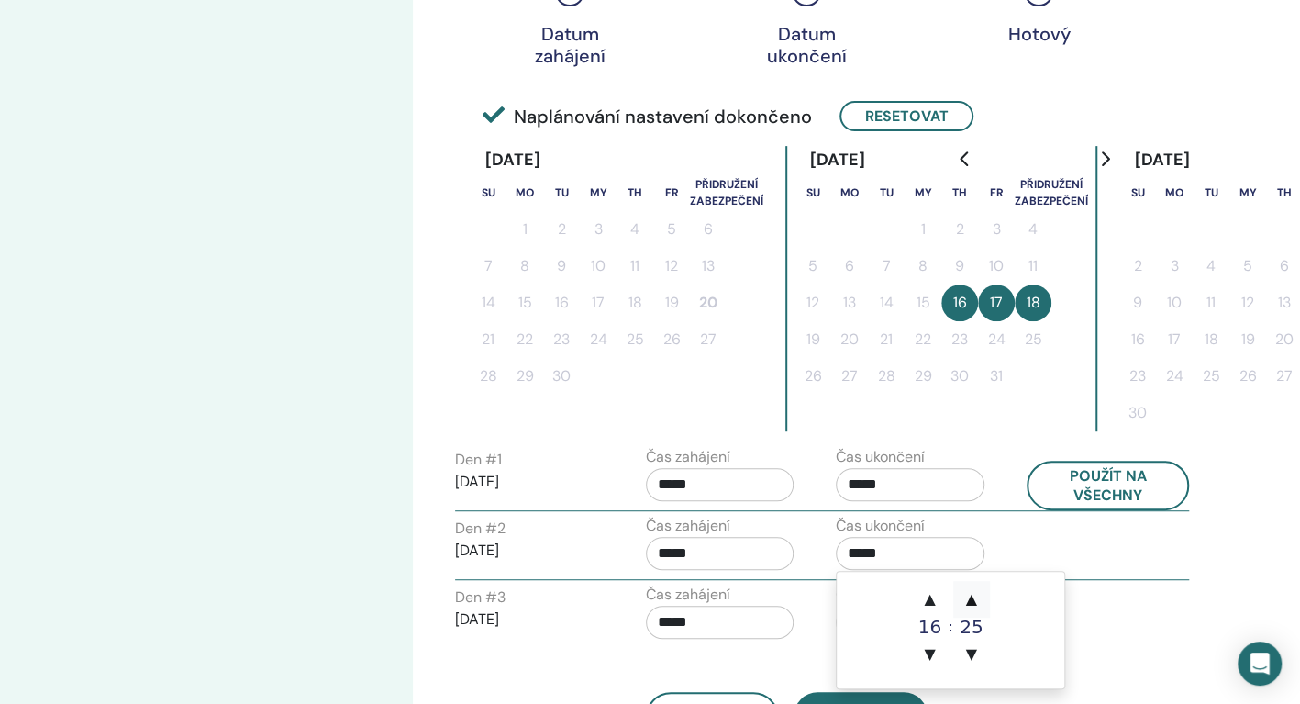
click at [972, 596] on span "▲" at bounding box center [971, 599] width 37 height 37
type input "*****"
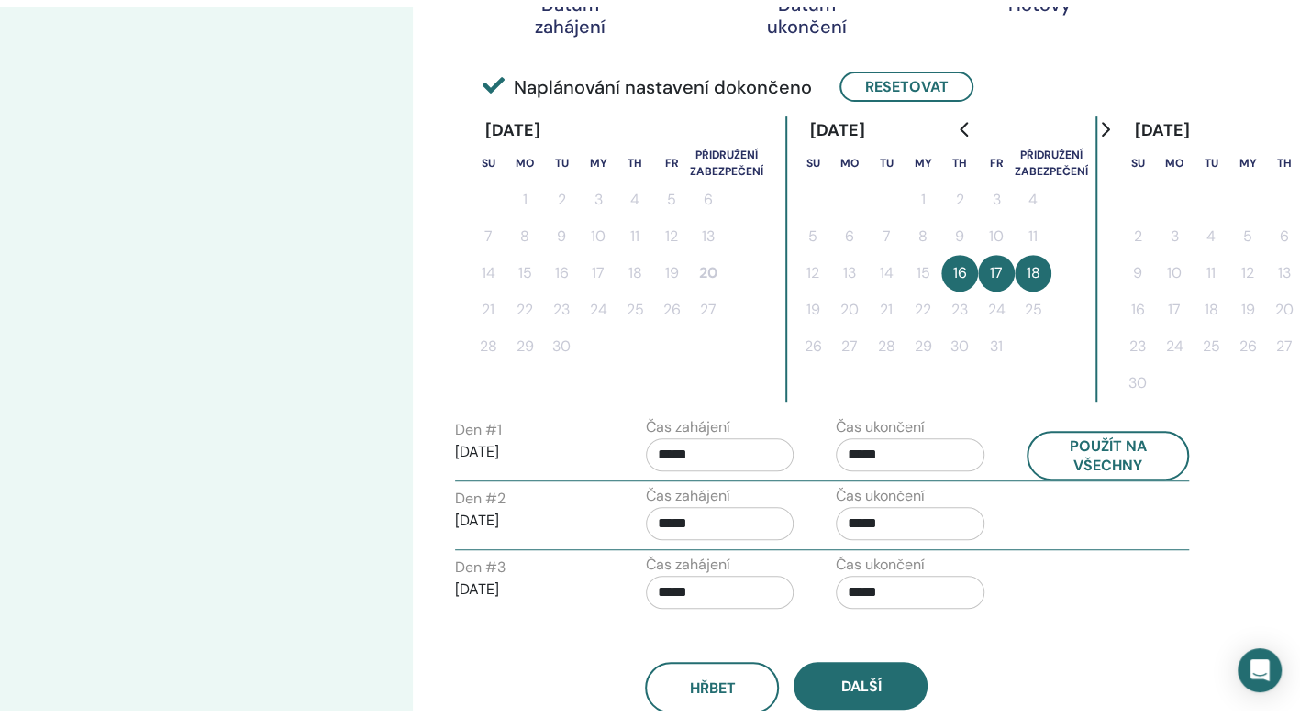
scroll to position [429, 0]
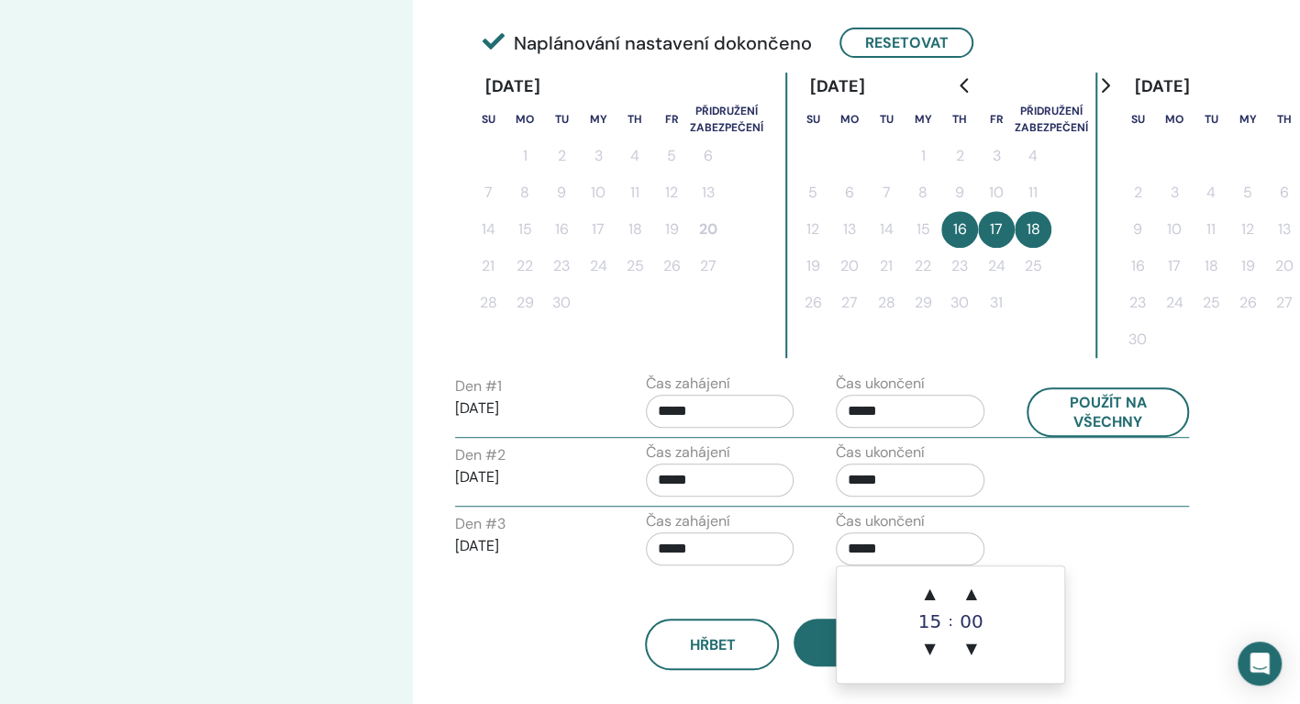
click at [877, 543] on input "*****" at bounding box center [910, 548] width 149 height 33
click at [932, 589] on span "▲" at bounding box center [929, 593] width 37 height 37
click at [974, 604] on span "▲" at bounding box center [971, 593] width 37 height 37
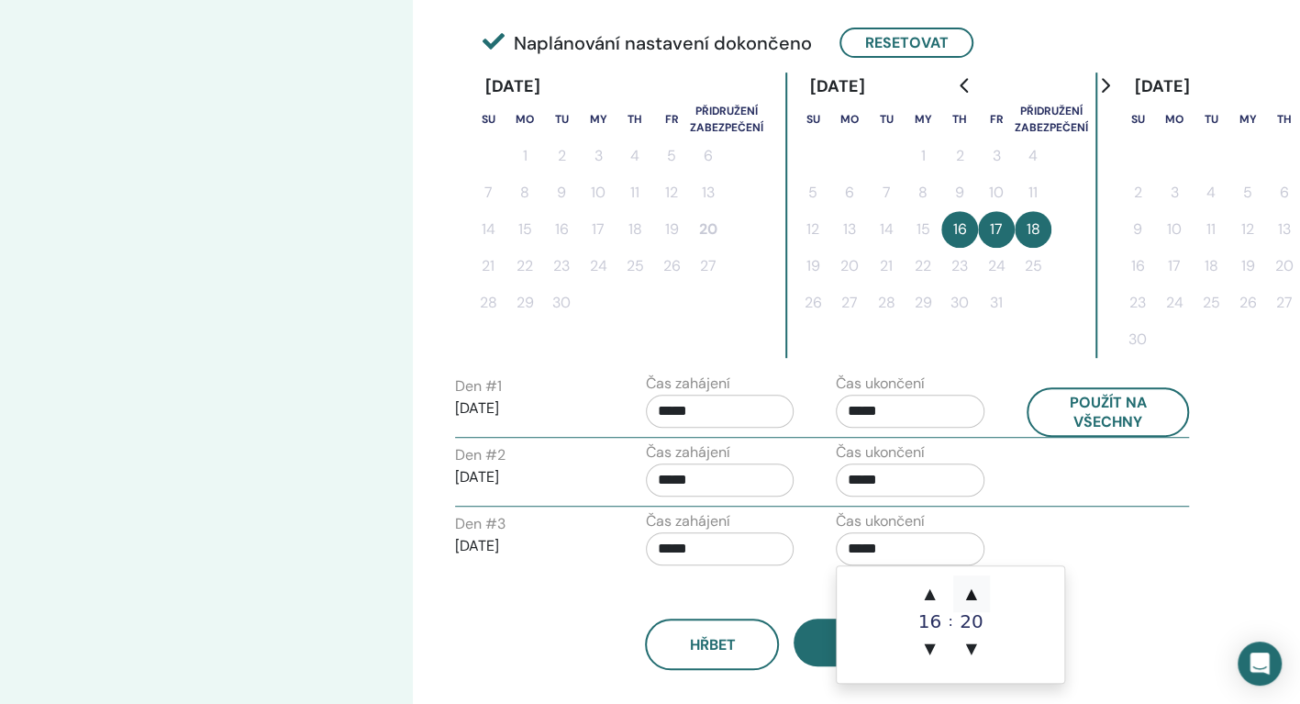
click at [974, 604] on span "▲" at bounding box center [971, 593] width 37 height 37
type input "*****"
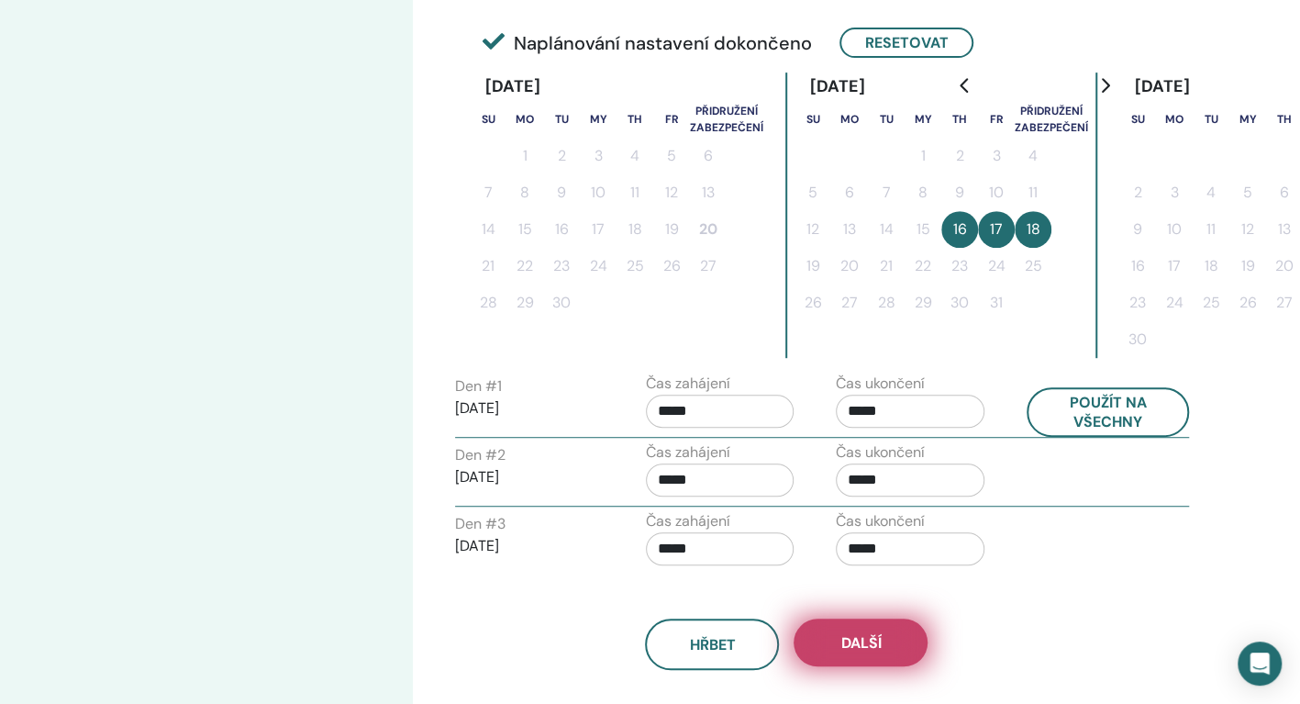
click at [822, 633] on button "Další" at bounding box center [861, 642] width 134 height 48
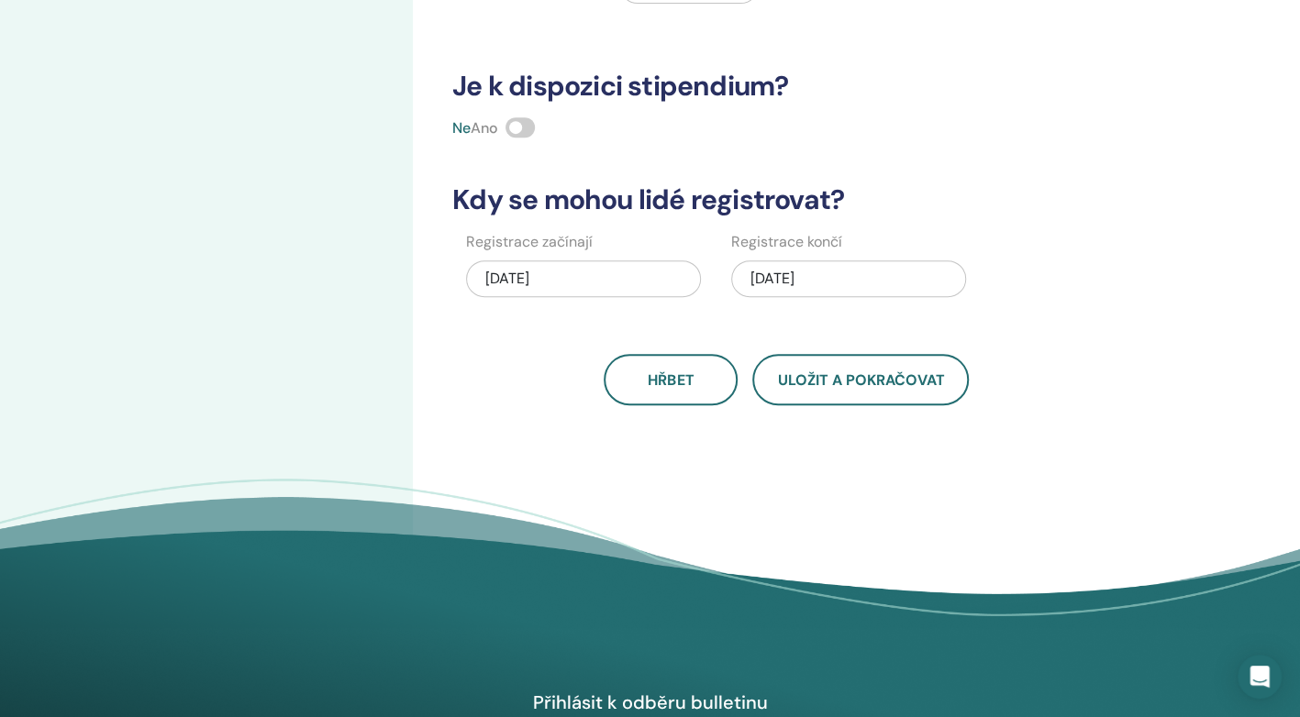
click at [523, 128] on span at bounding box center [520, 127] width 29 height 20
click at [520, 136] on div "Ne Ano" at bounding box center [786, 128] width 691 height 22
click at [519, 130] on span at bounding box center [520, 127] width 29 height 20
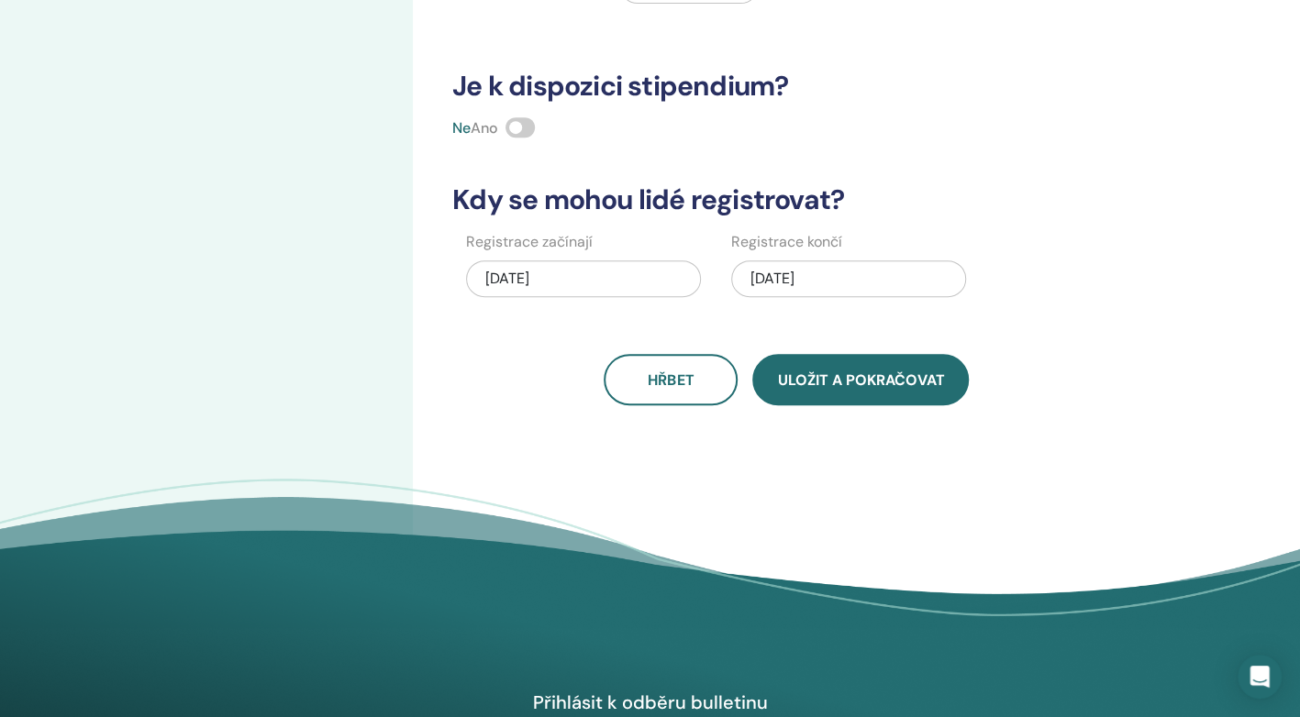
click at [794, 372] on span "Uložit a pokračovat" at bounding box center [860, 380] width 167 height 19
click at [833, 382] on span "Uložit a pokračovat" at bounding box center [860, 380] width 167 height 19
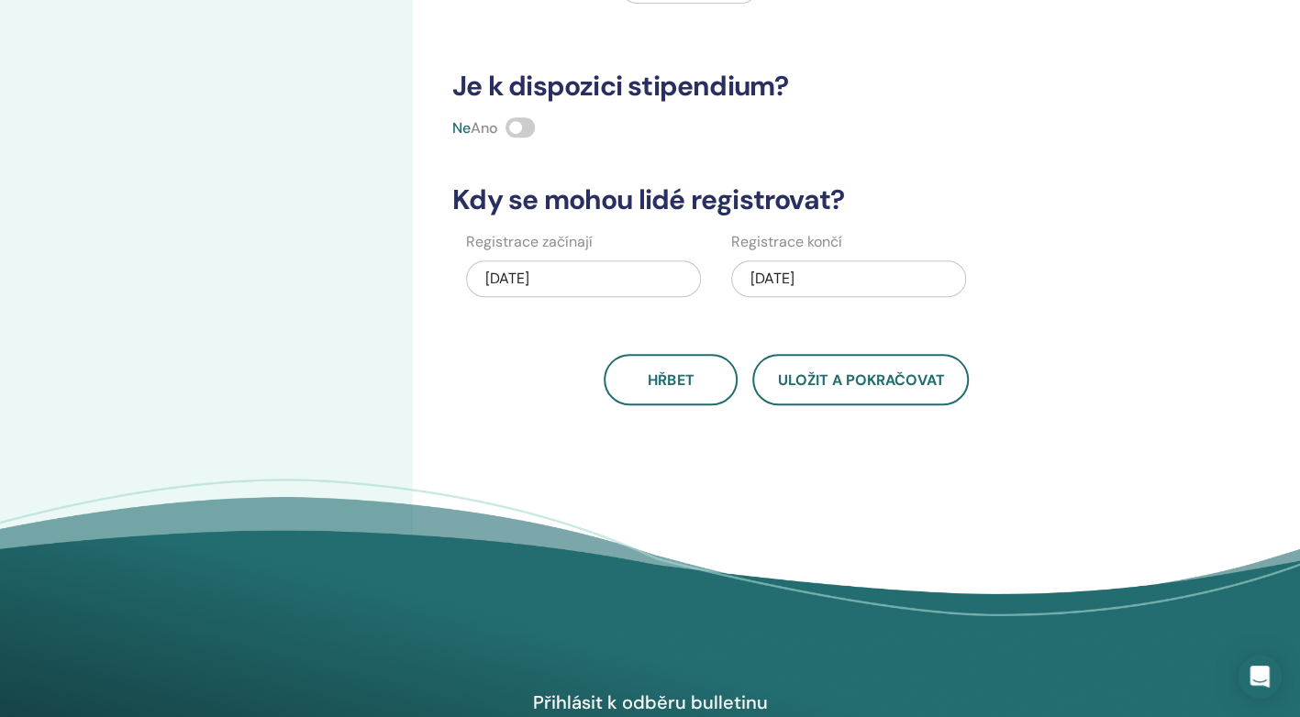
click at [787, 283] on div "10/18/2025" at bounding box center [848, 279] width 235 height 37
click at [802, 290] on div "10/18/2025" at bounding box center [848, 279] width 235 height 37
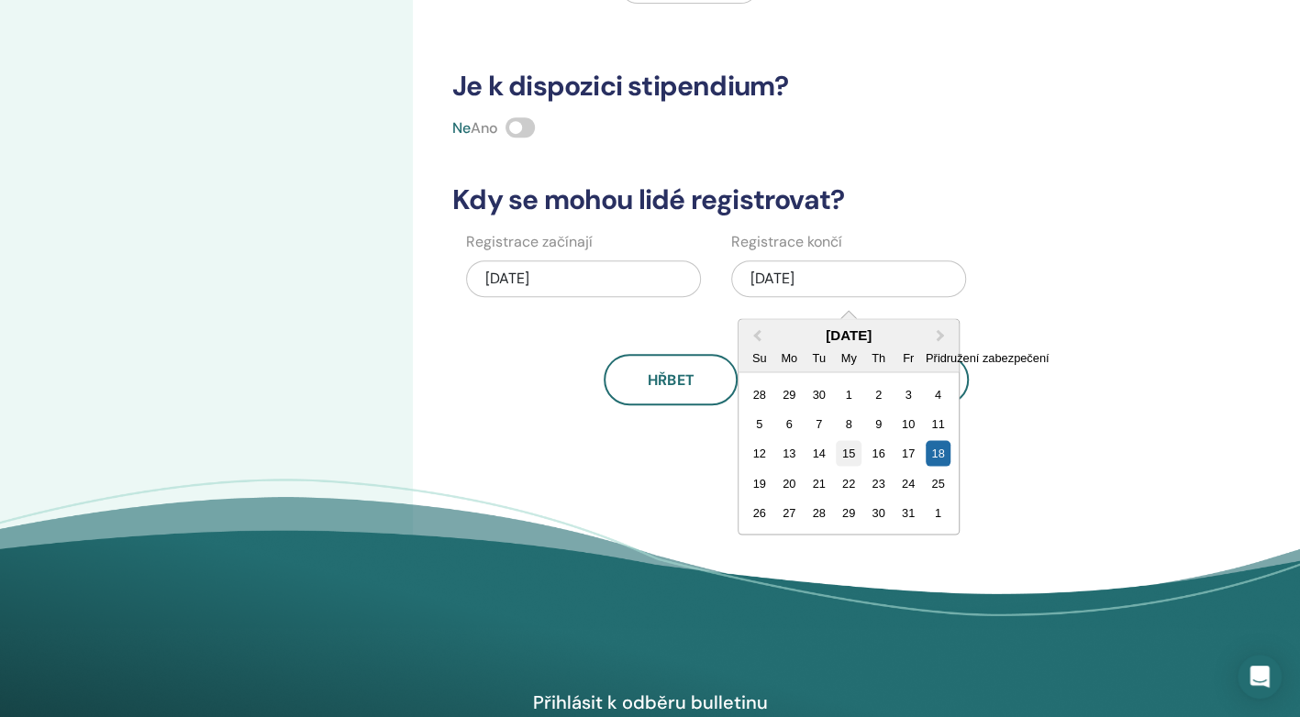
click at [854, 445] on div "15" at bounding box center [848, 453] width 25 height 25
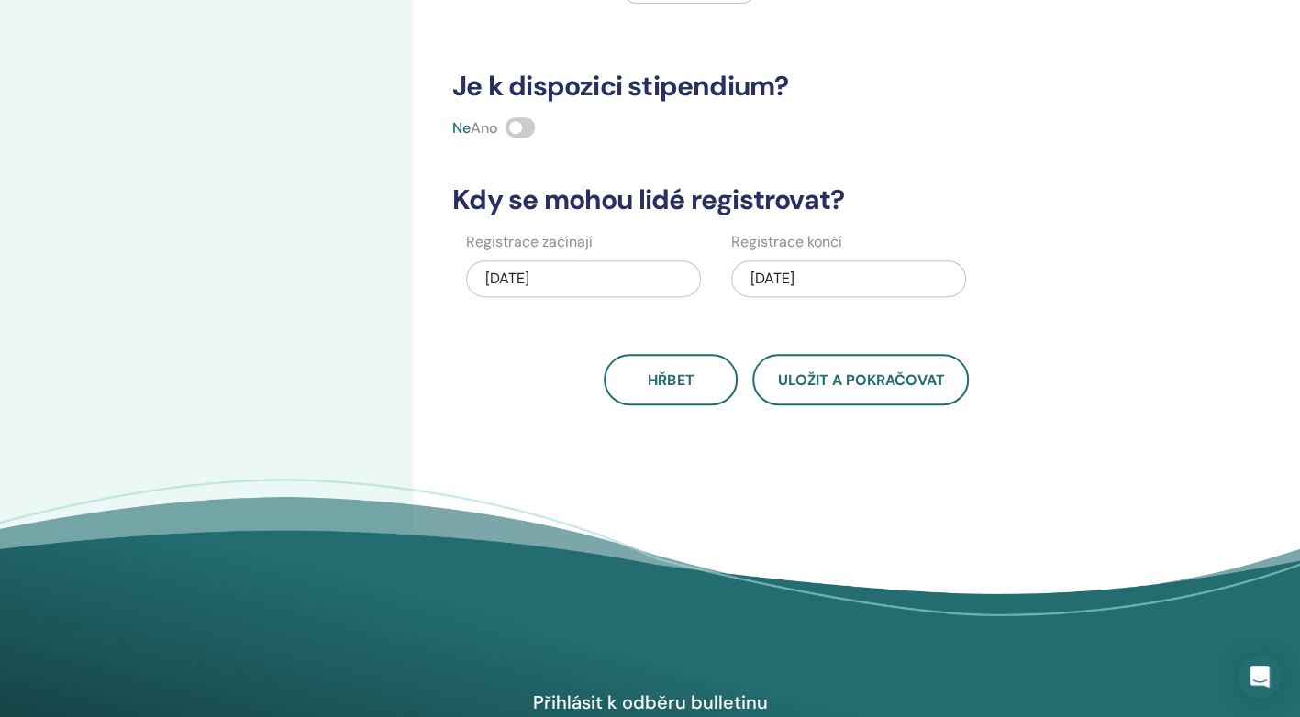
click at [528, 275] on div "09/20/2025" at bounding box center [583, 279] width 235 height 37
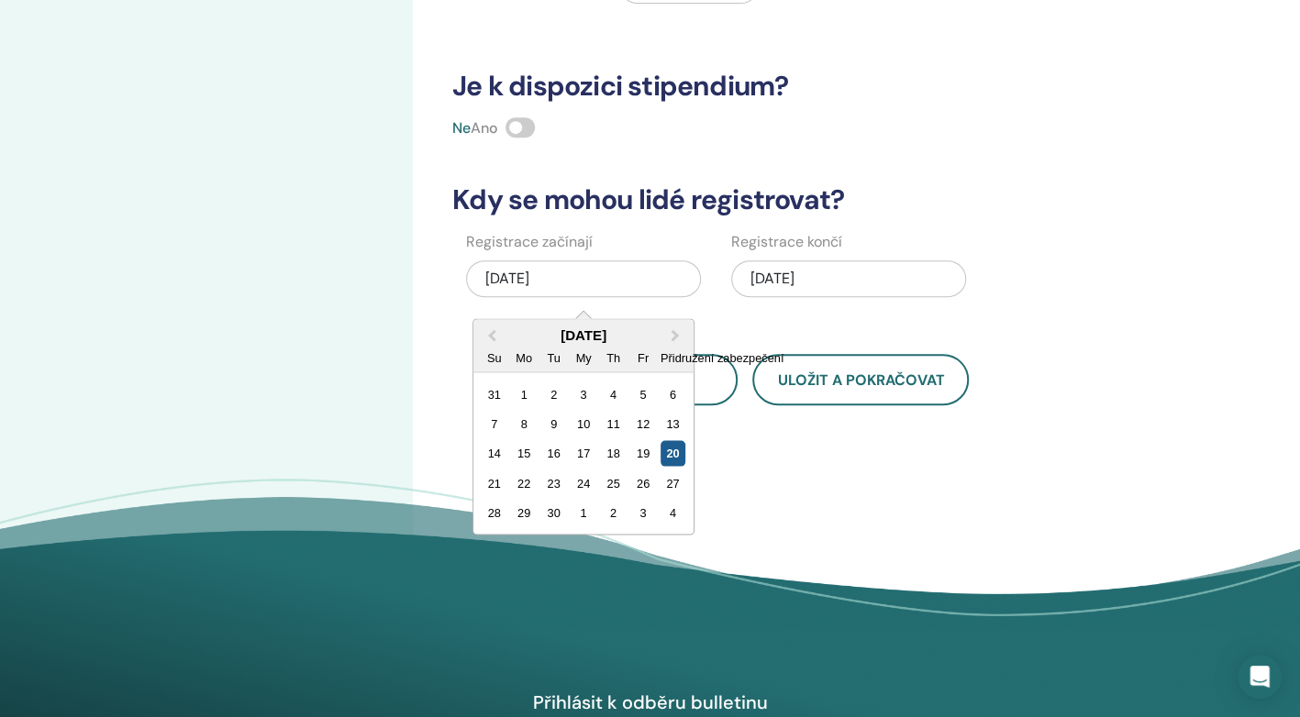
click at [679, 457] on div "20" at bounding box center [673, 453] width 25 height 25
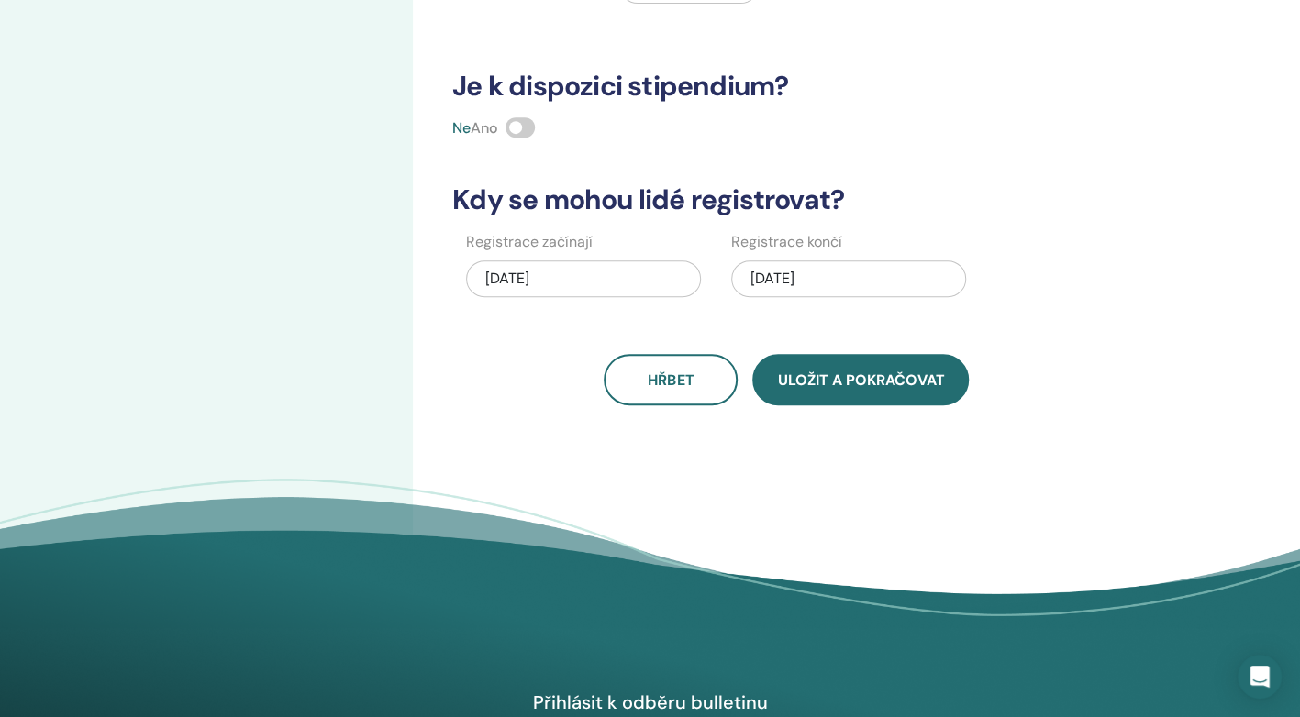
click at [839, 387] on span "Uložit a pokračovat" at bounding box center [860, 380] width 167 height 19
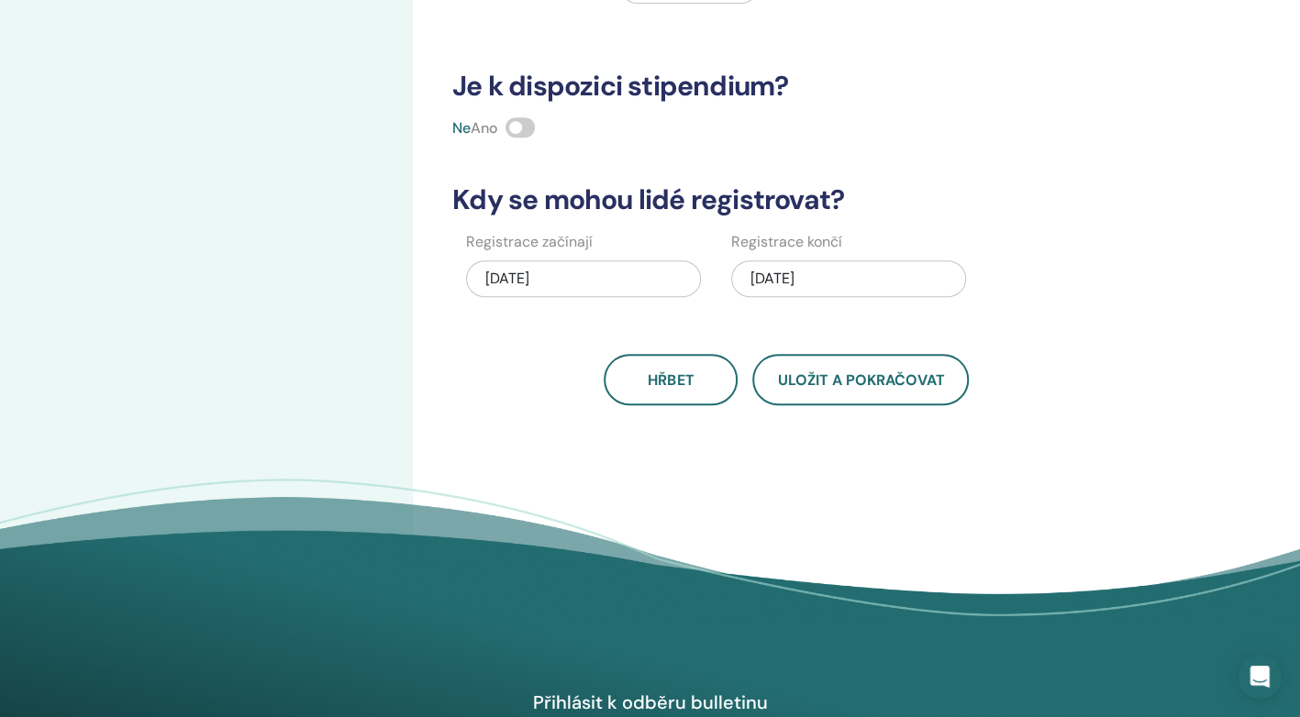
click at [524, 134] on span at bounding box center [520, 127] width 29 height 20
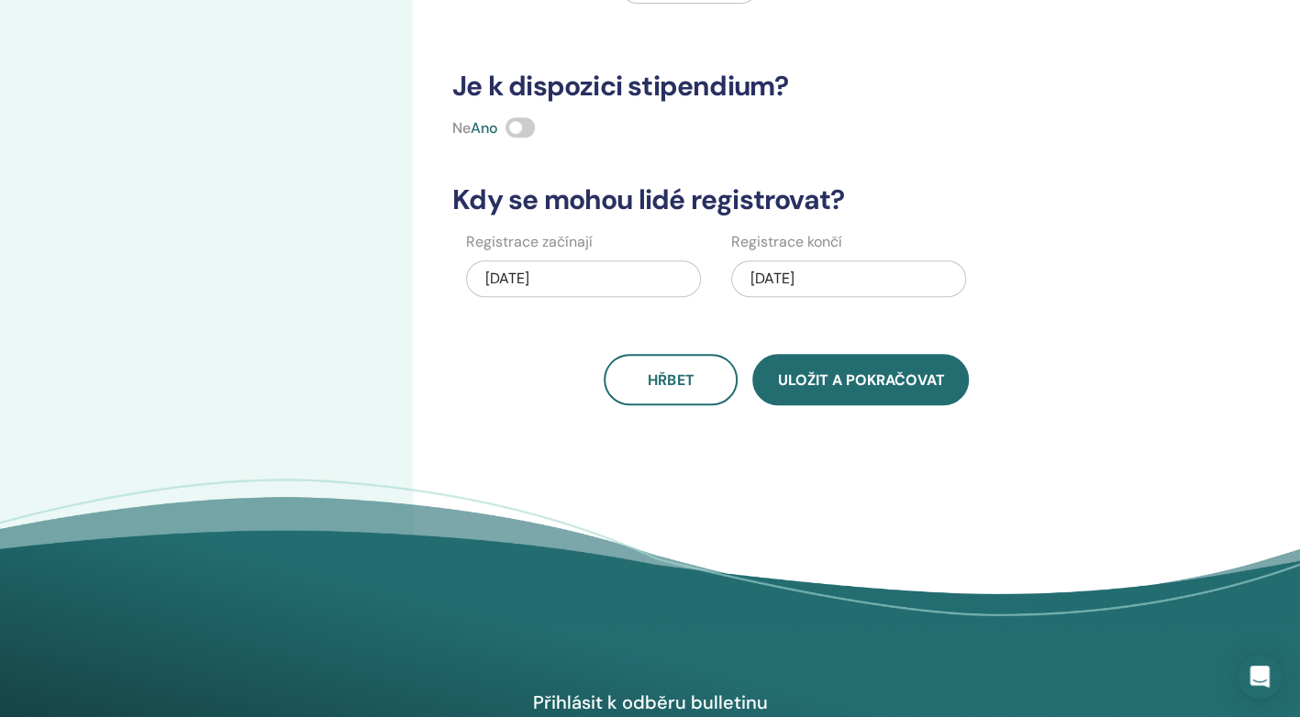
click at [840, 396] on button "Uložit a pokračovat" at bounding box center [860, 379] width 217 height 51
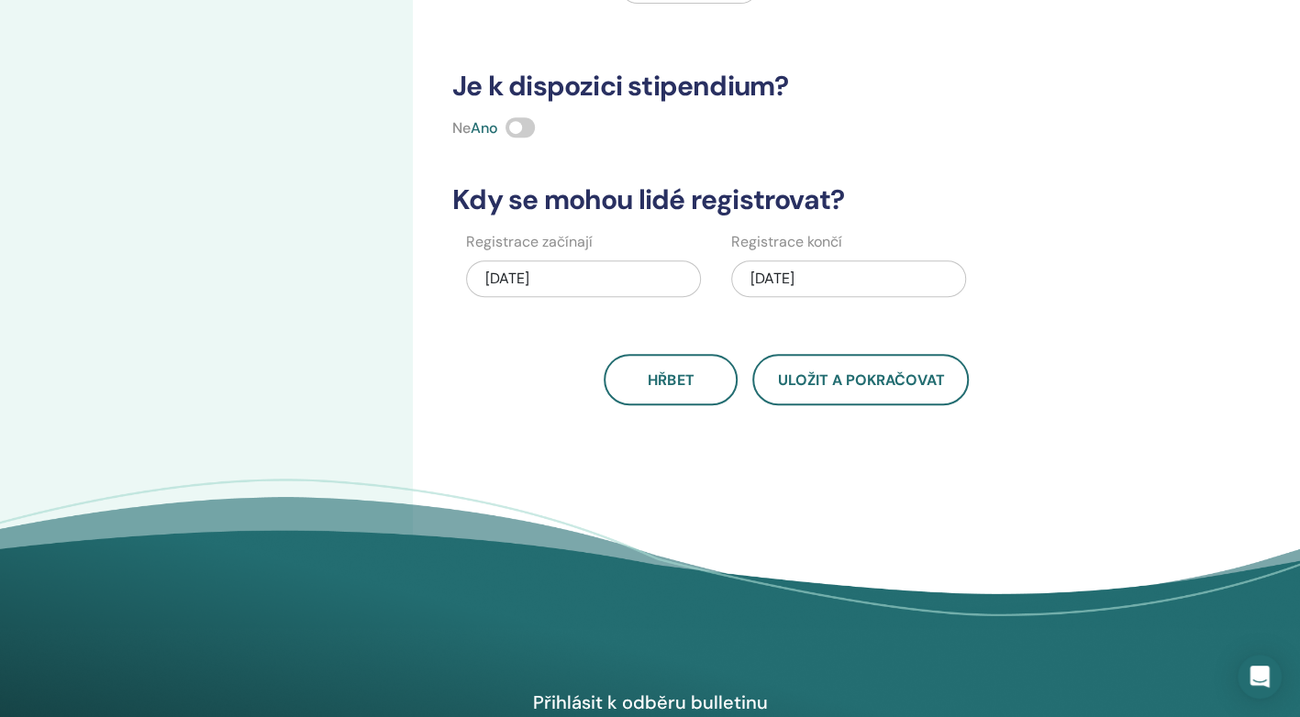
click at [519, 121] on span at bounding box center [520, 127] width 29 height 20
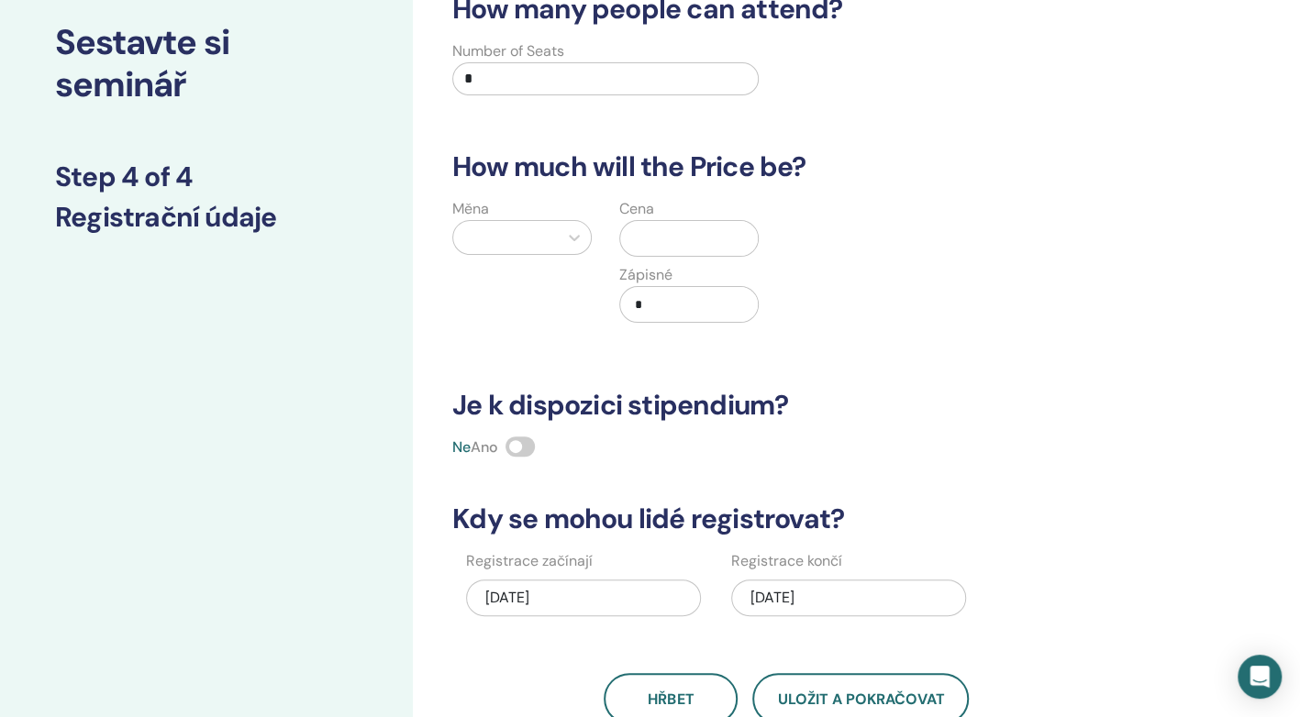
scroll to position [0, 0]
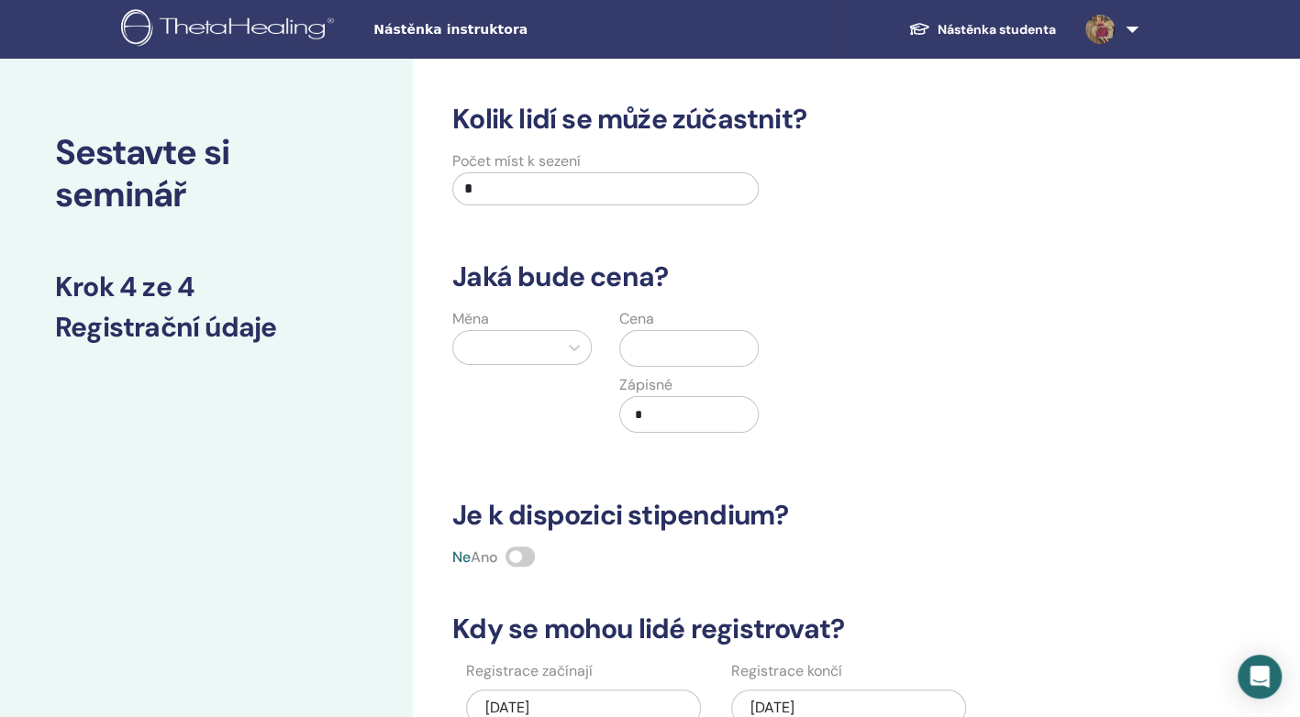
click at [536, 176] on input "*" at bounding box center [605, 188] width 306 height 33
type input "**"
click at [506, 343] on div at bounding box center [505, 348] width 86 height 26
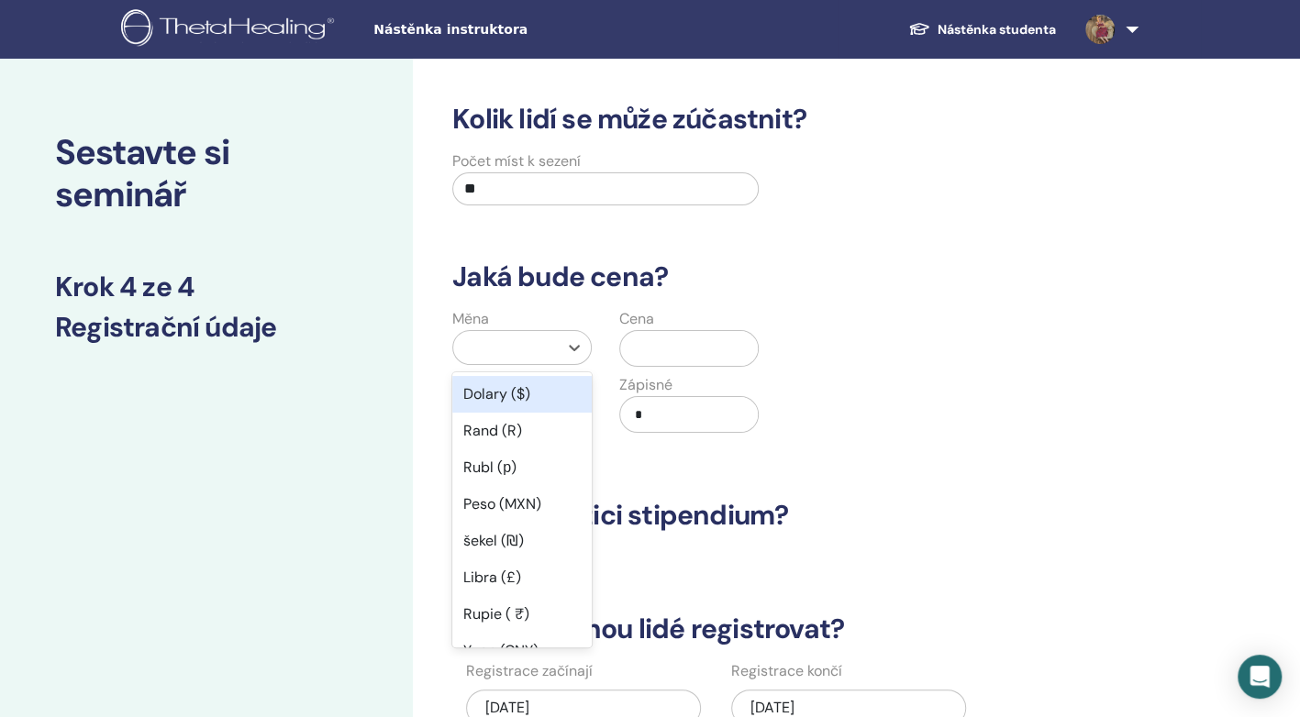
type input "*"
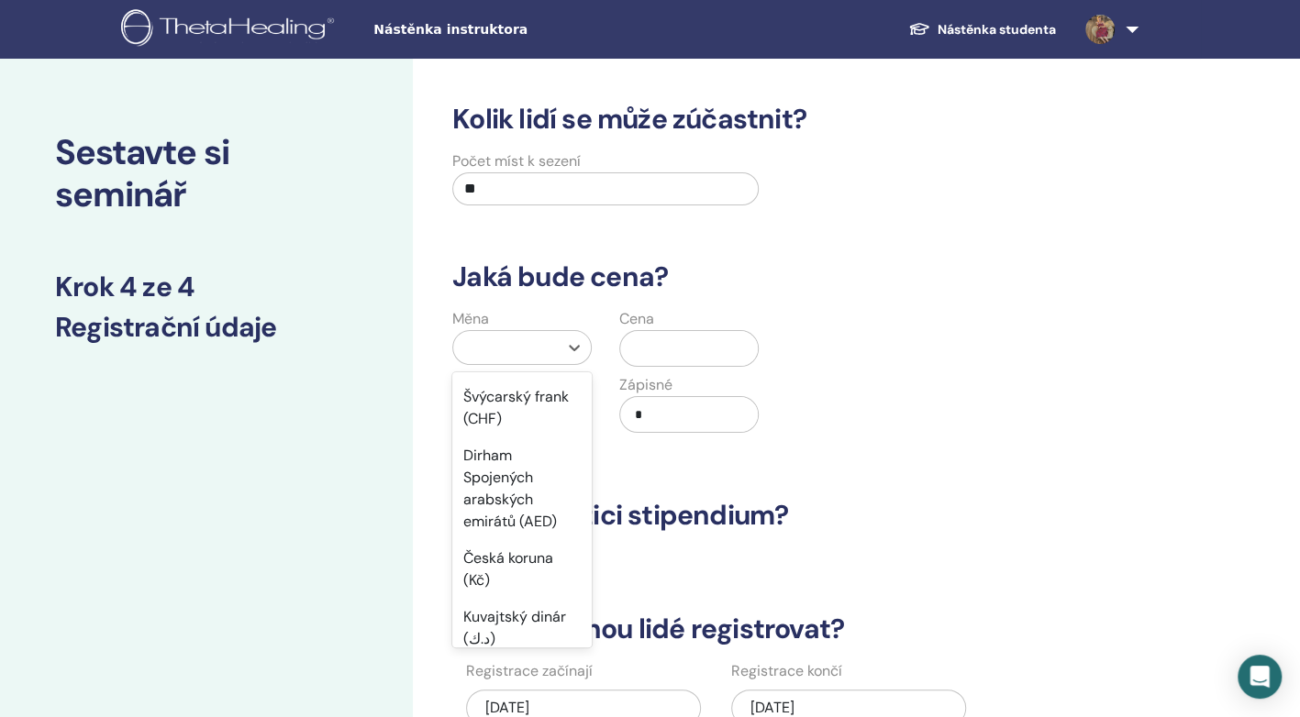
scroll to position [893, 0]
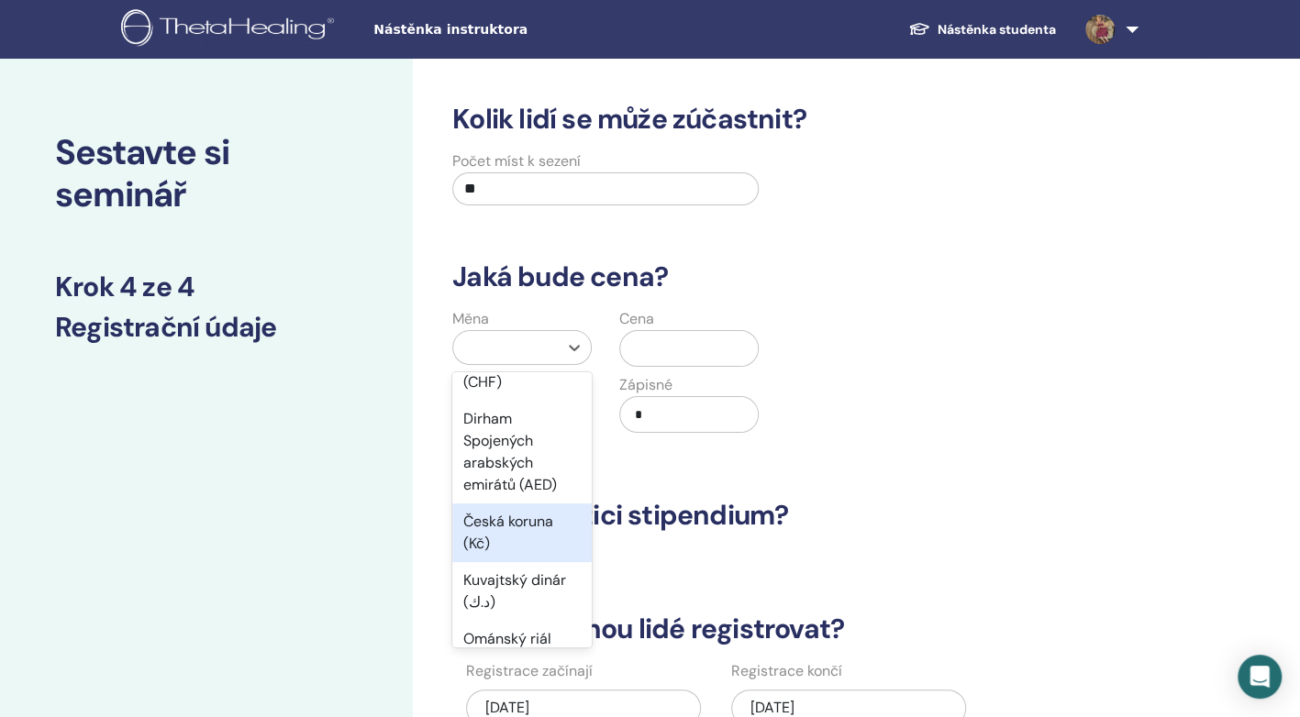
click at [523, 518] on div "Česká koruna (Kč)" at bounding box center [521, 533] width 139 height 59
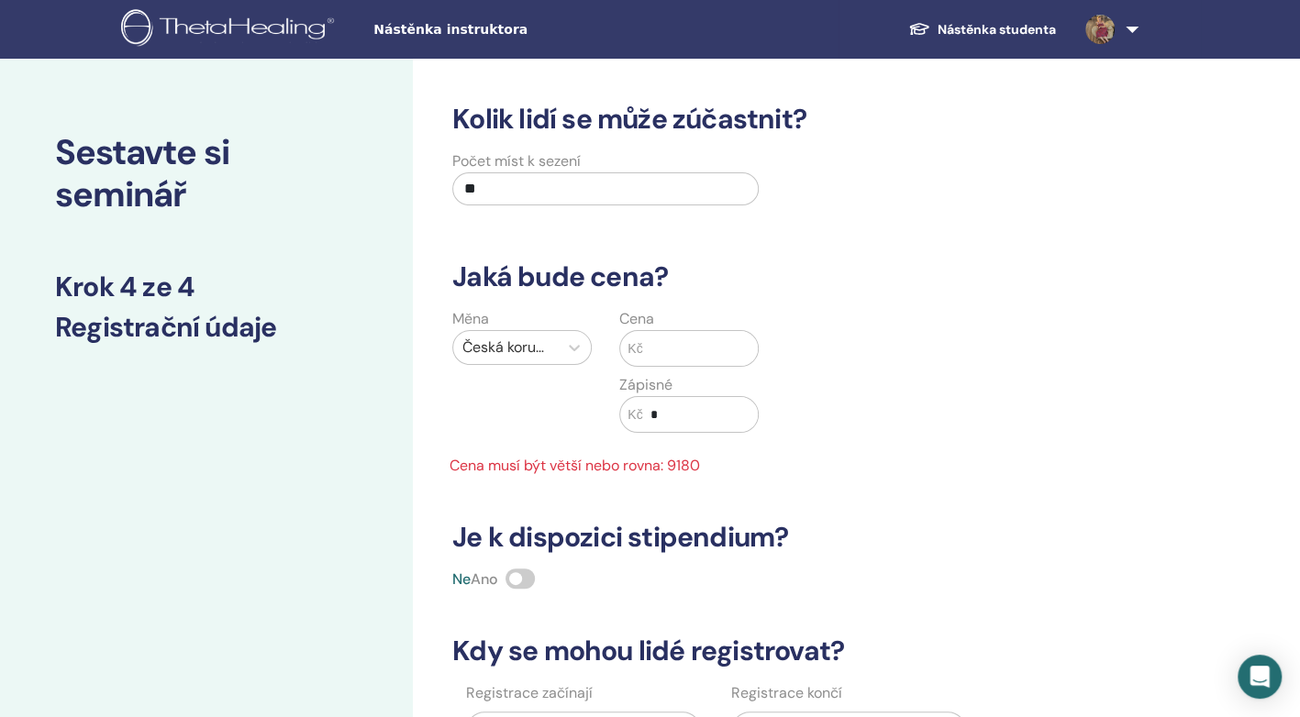
click at [657, 349] on input "text" at bounding box center [701, 348] width 116 height 35
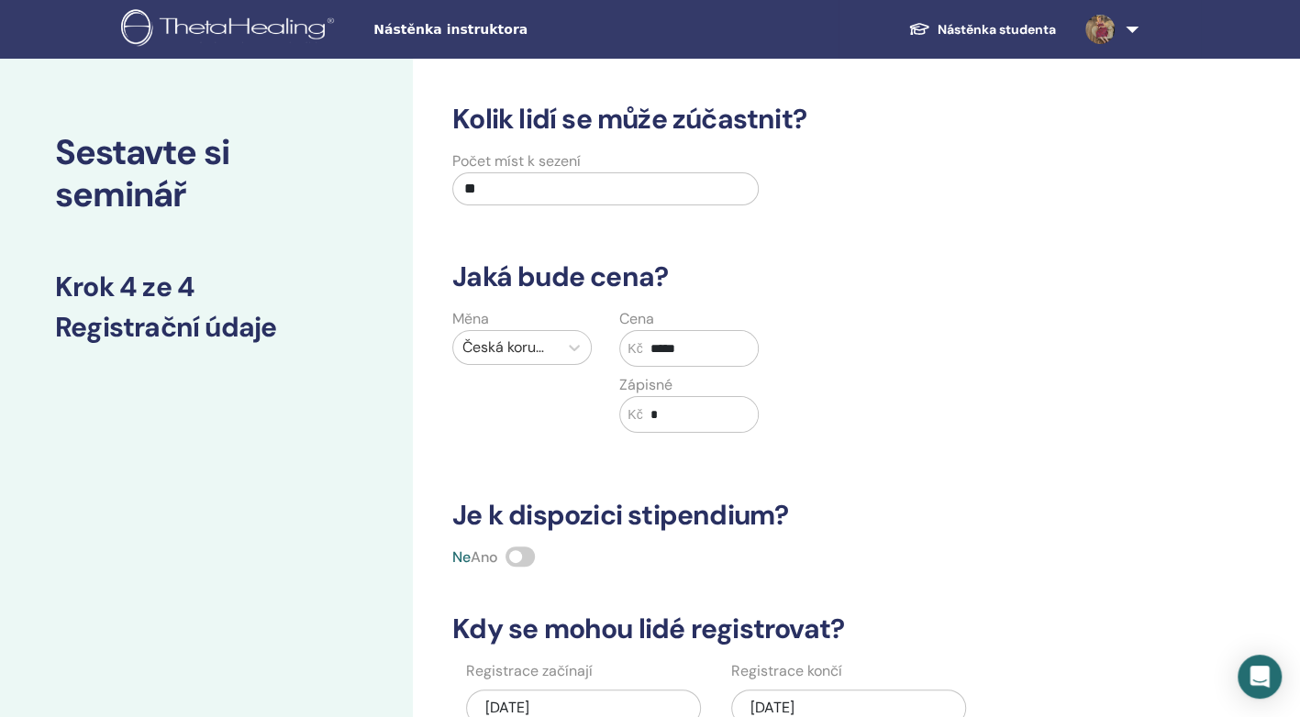
type input "*****"
click at [661, 421] on input "*" at bounding box center [701, 414] width 116 height 35
type input "****"
click at [671, 451] on div "Cena Kč ***** Zápisné Kč ****" at bounding box center [689, 381] width 167 height 147
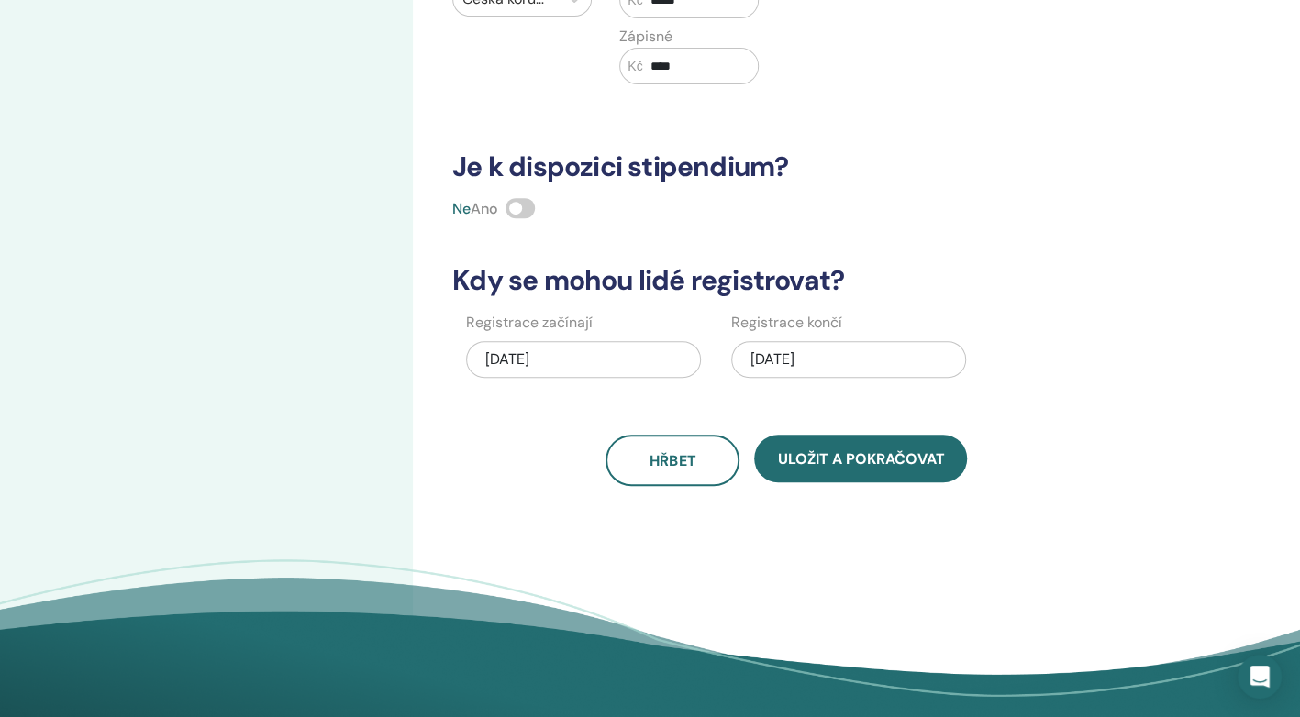
scroll to position [355, 0]
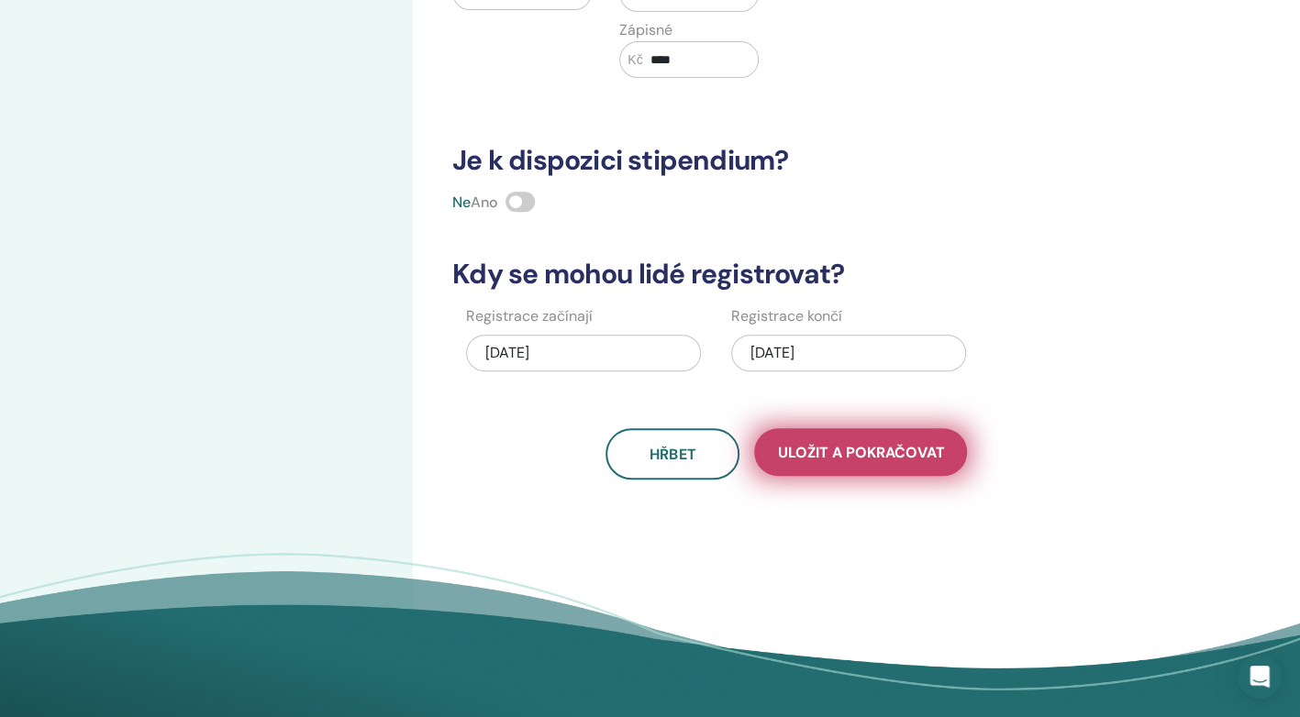
click at [884, 456] on span "Uložit a pokračovat" at bounding box center [860, 452] width 167 height 19
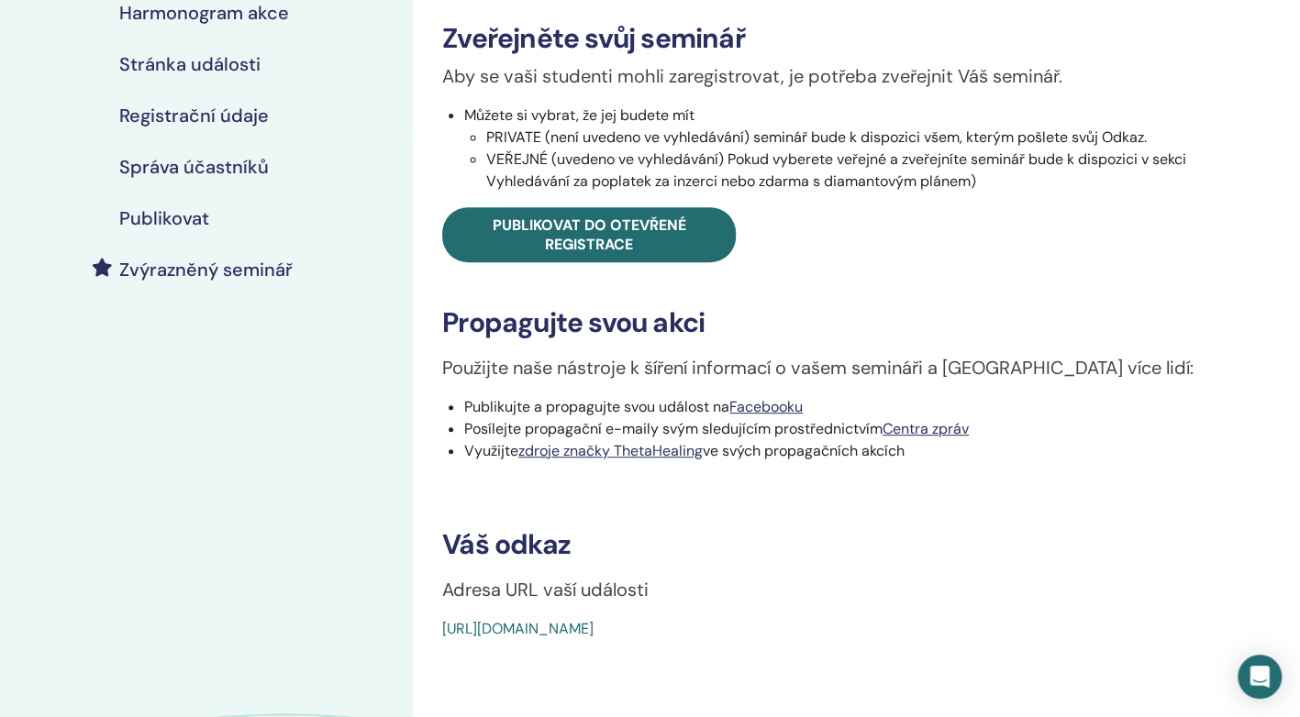
scroll to position [356, 0]
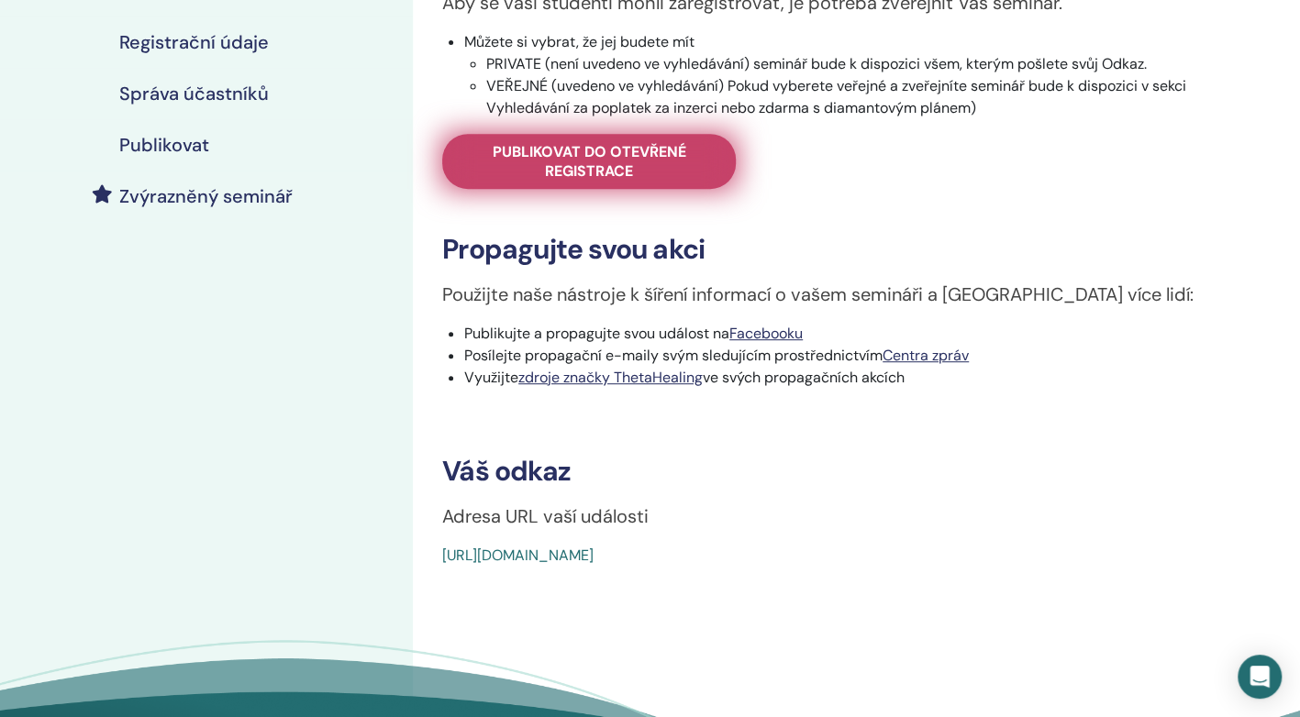
click at [648, 175] on span "Publikovat do otevřené registrace" at bounding box center [589, 161] width 248 height 39
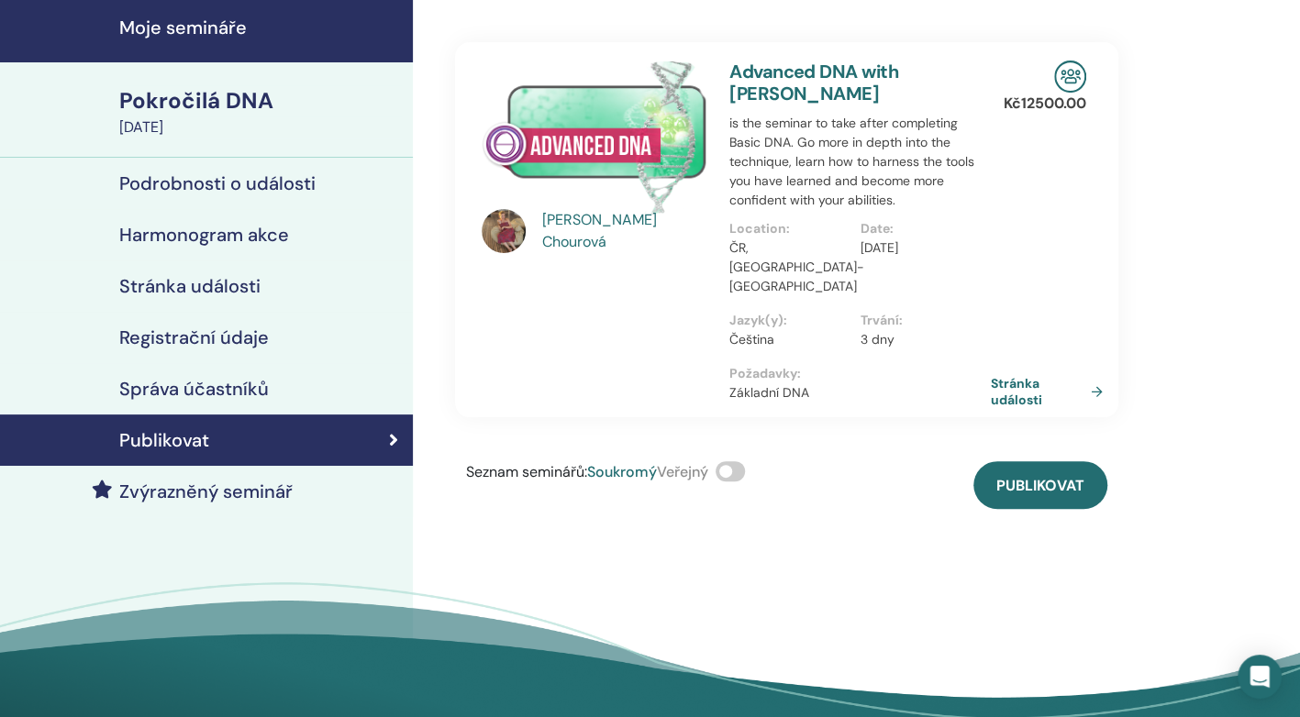
scroll to position [37, 0]
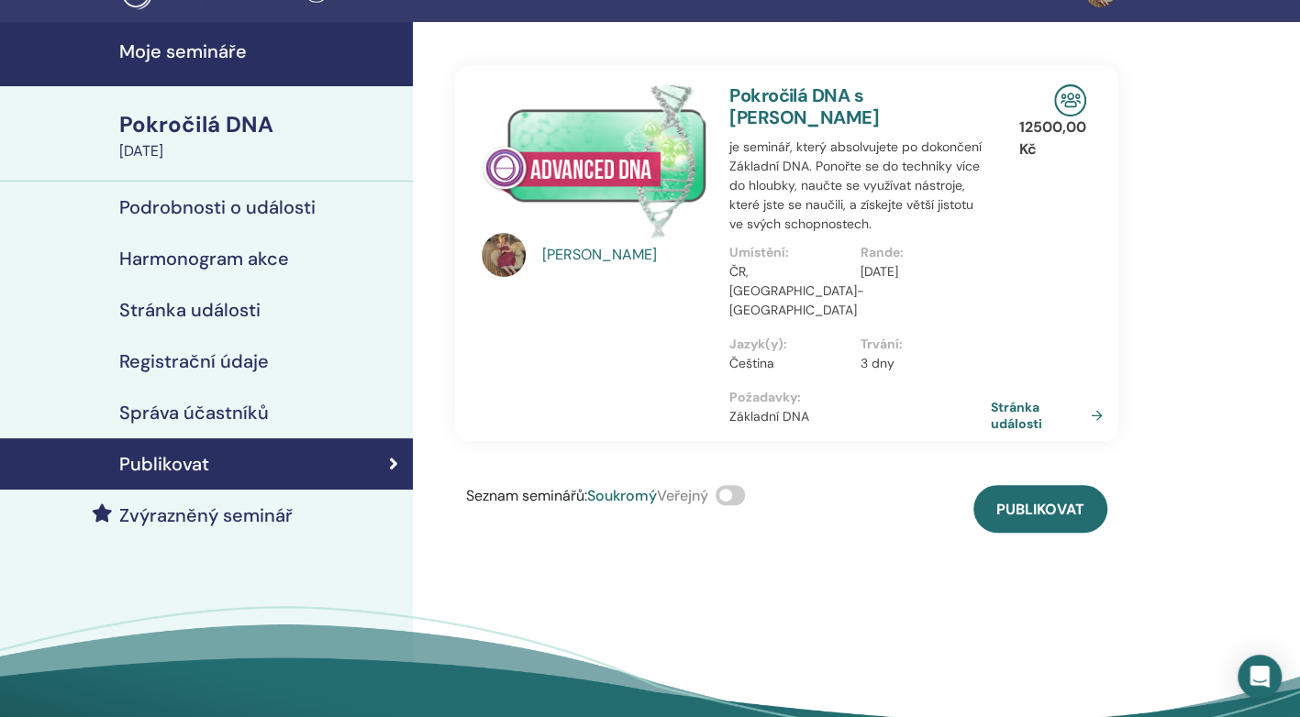
click at [1062, 99] on img at bounding box center [1070, 100] width 32 height 32
click at [1031, 130] on p "12500,00 Kč" at bounding box center [1052, 139] width 67 height 44
click at [741, 490] on span at bounding box center [730, 495] width 29 height 20
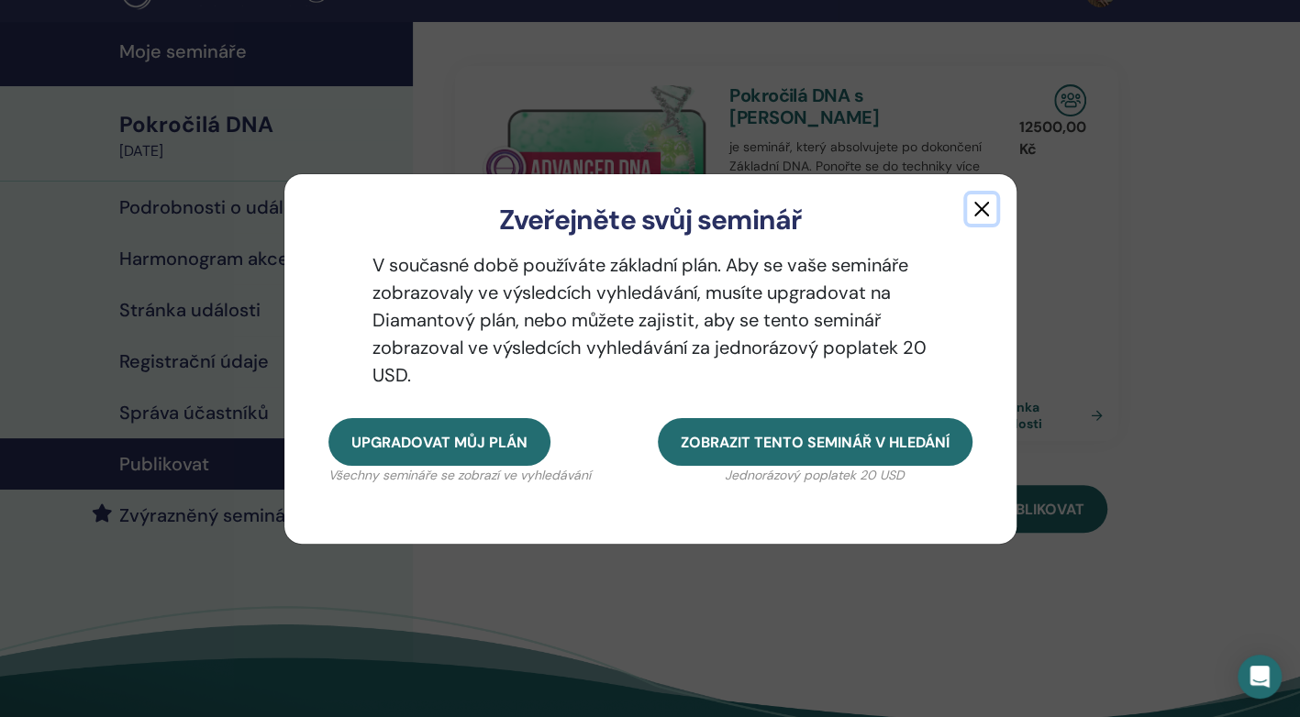
click at [987, 212] on button "button" at bounding box center [981, 208] width 29 height 29
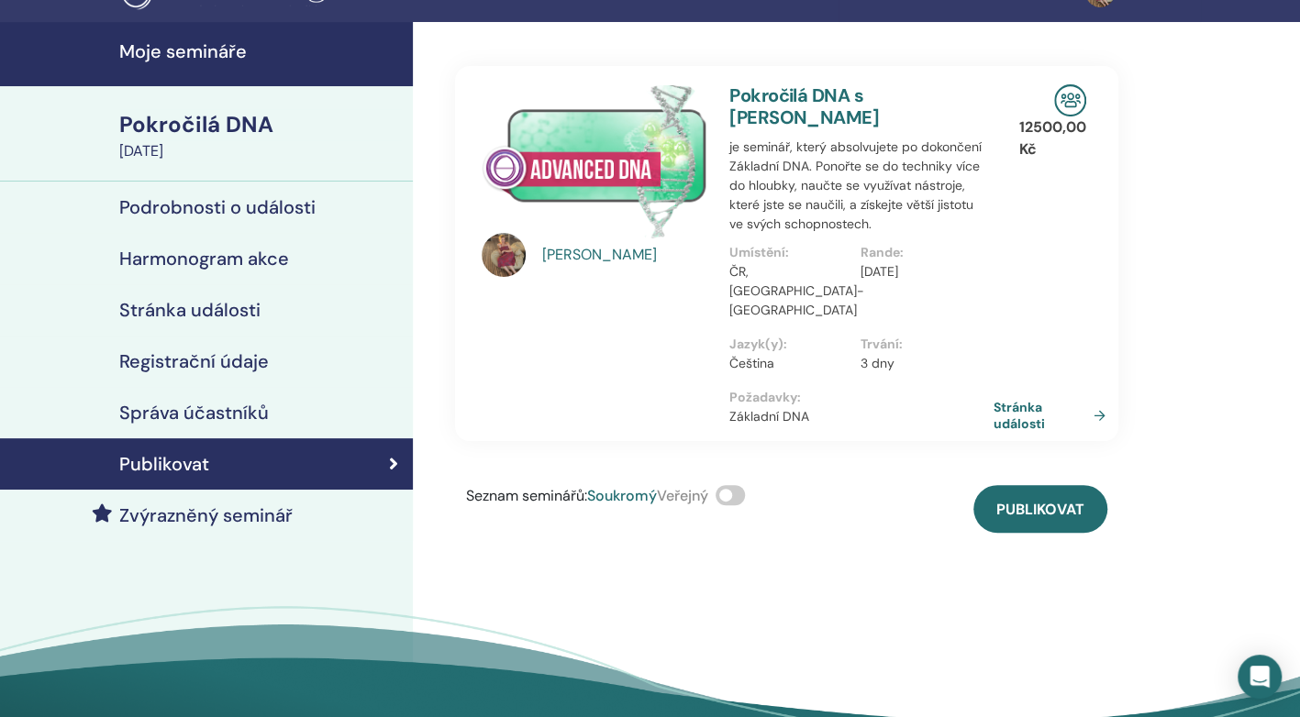
click at [1013, 405] on link "Stránka události" at bounding box center [1053, 415] width 119 height 33
click at [1101, 408] on link "Stránka události" at bounding box center [1053, 415] width 119 height 33
click at [602, 163] on img at bounding box center [595, 161] width 226 height 154
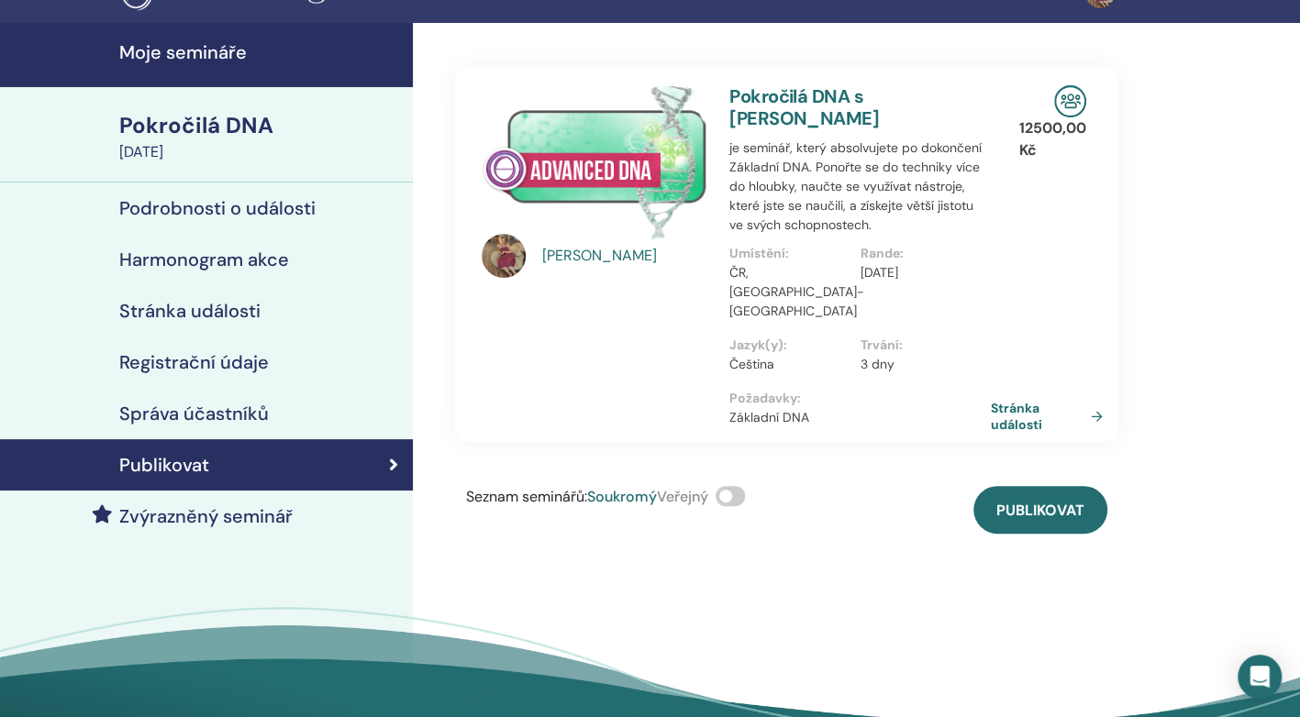
scroll to position [37, 0]
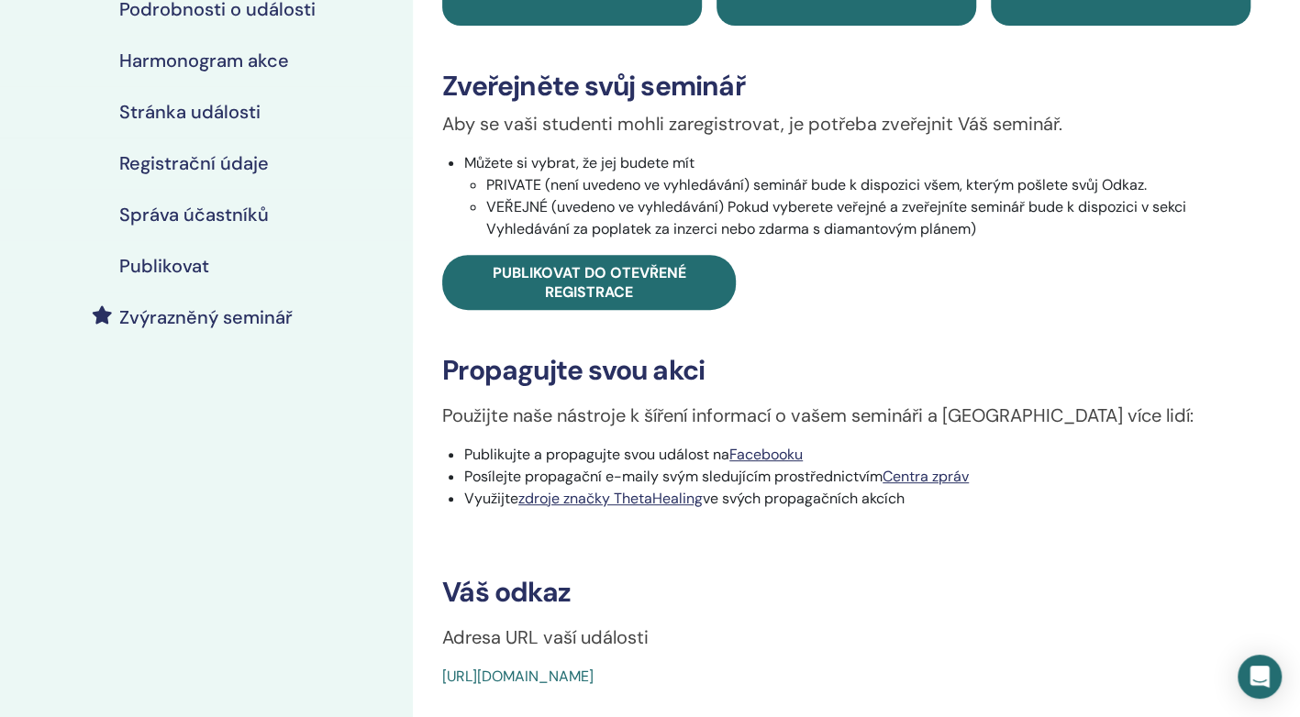
scroll to position [356, 0]
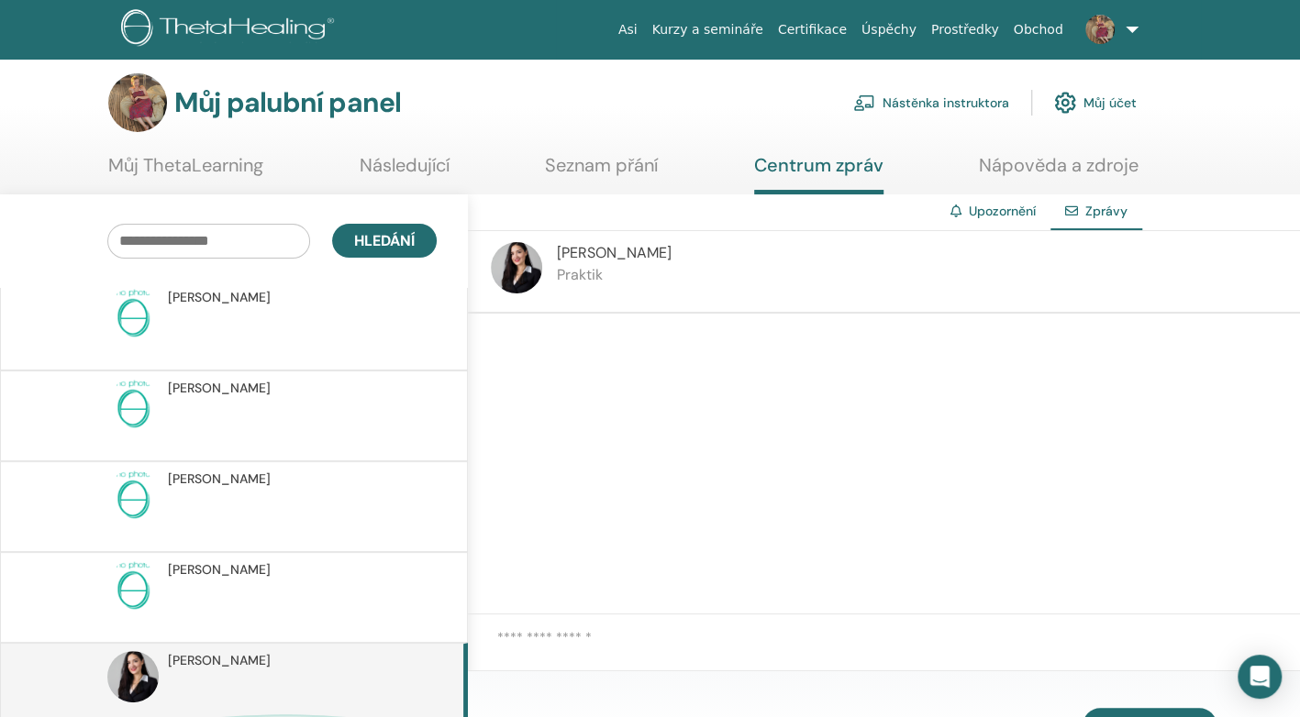
scroll to position [651, 0]
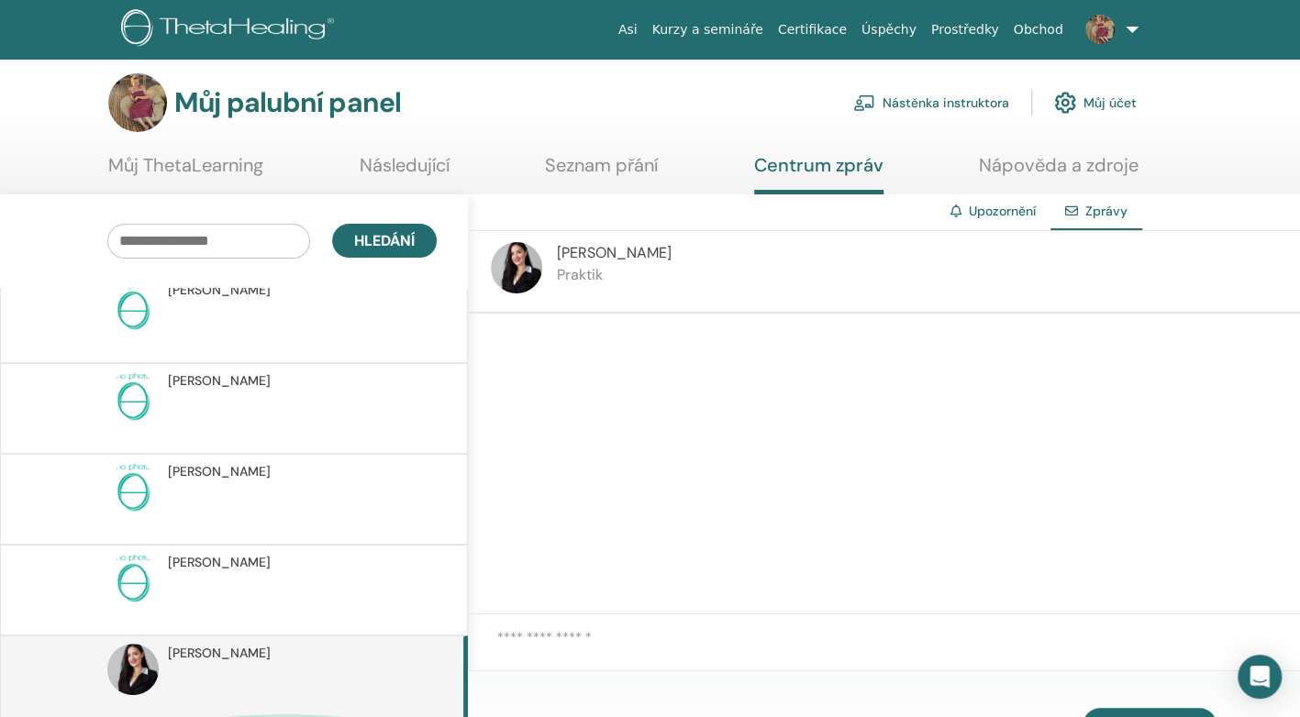
click at [717, 19] on link "Kurzy a semináře" at bounding box center [708, 30] width 126 height 34
click at [1138, 26] on link at bounding box center [1108, 29] width 75 height 59
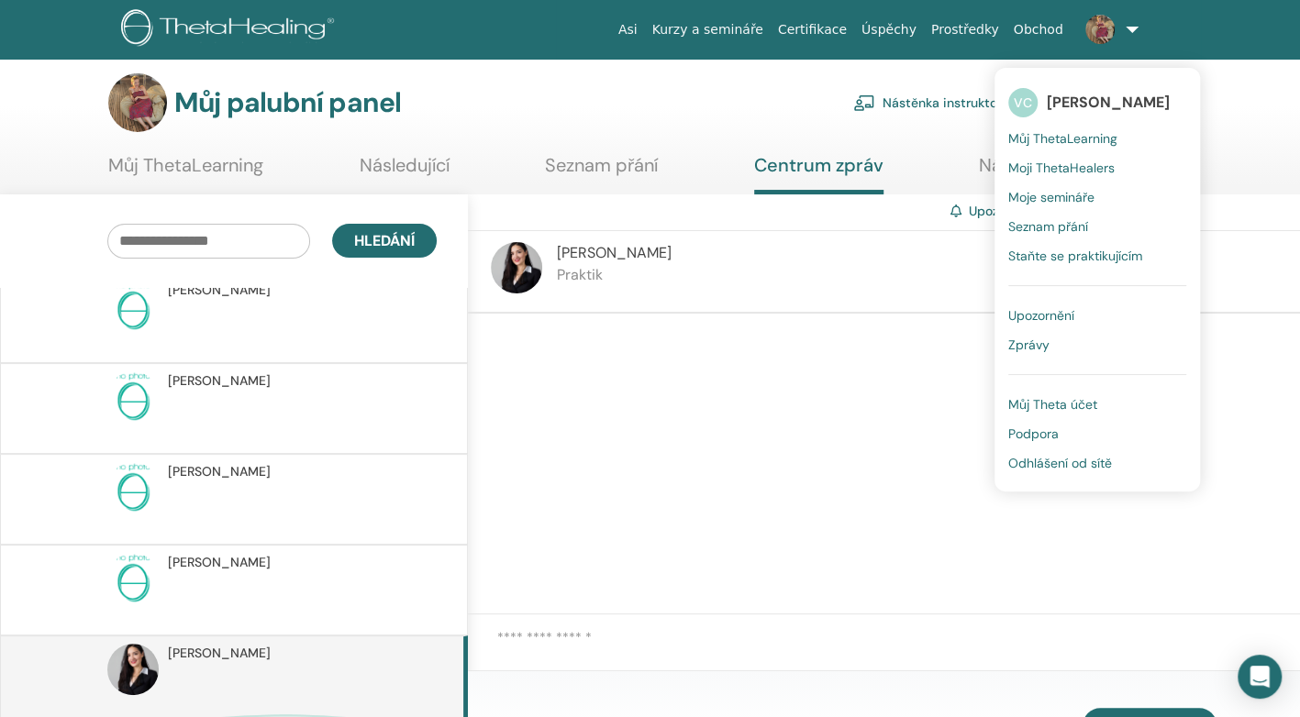
click at [747, 28] on link "Kurzy a semináře" at bounding box center [708, 30] width 126 height 34
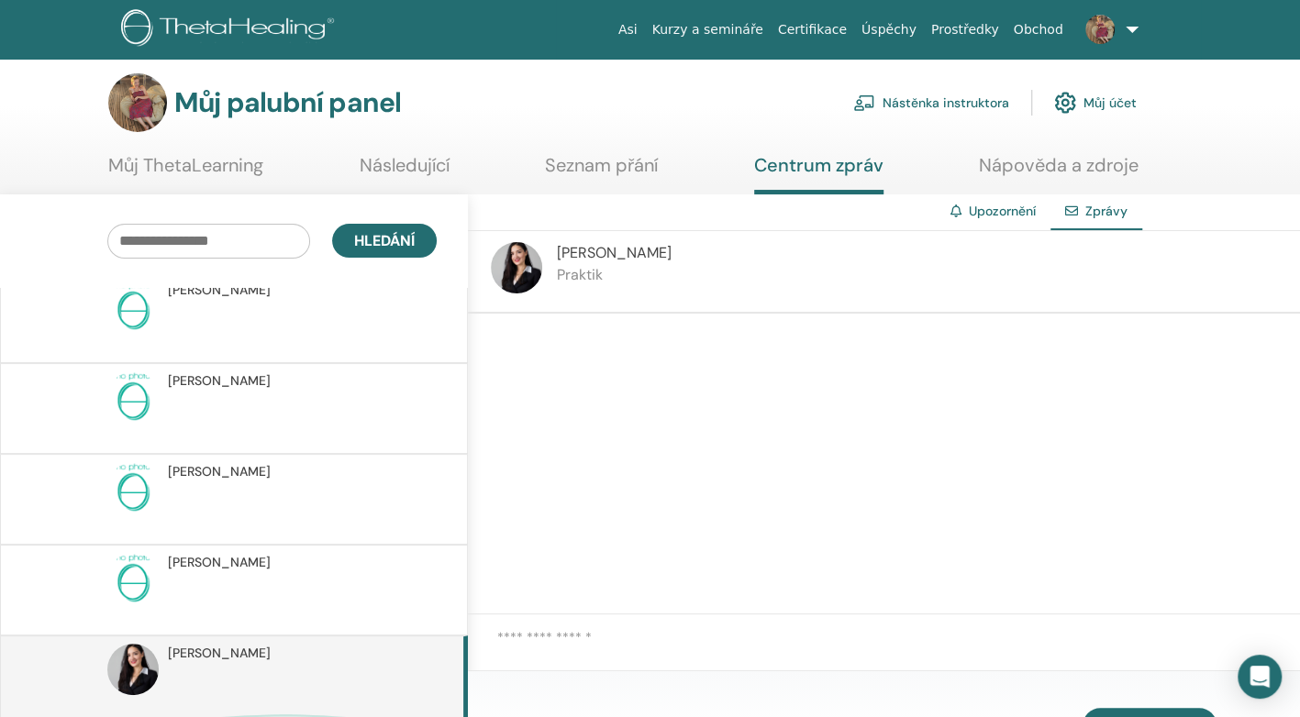
click at [1097, 97] on font "Můj účet" at bounding box center [1109, 102] width 53 height 17
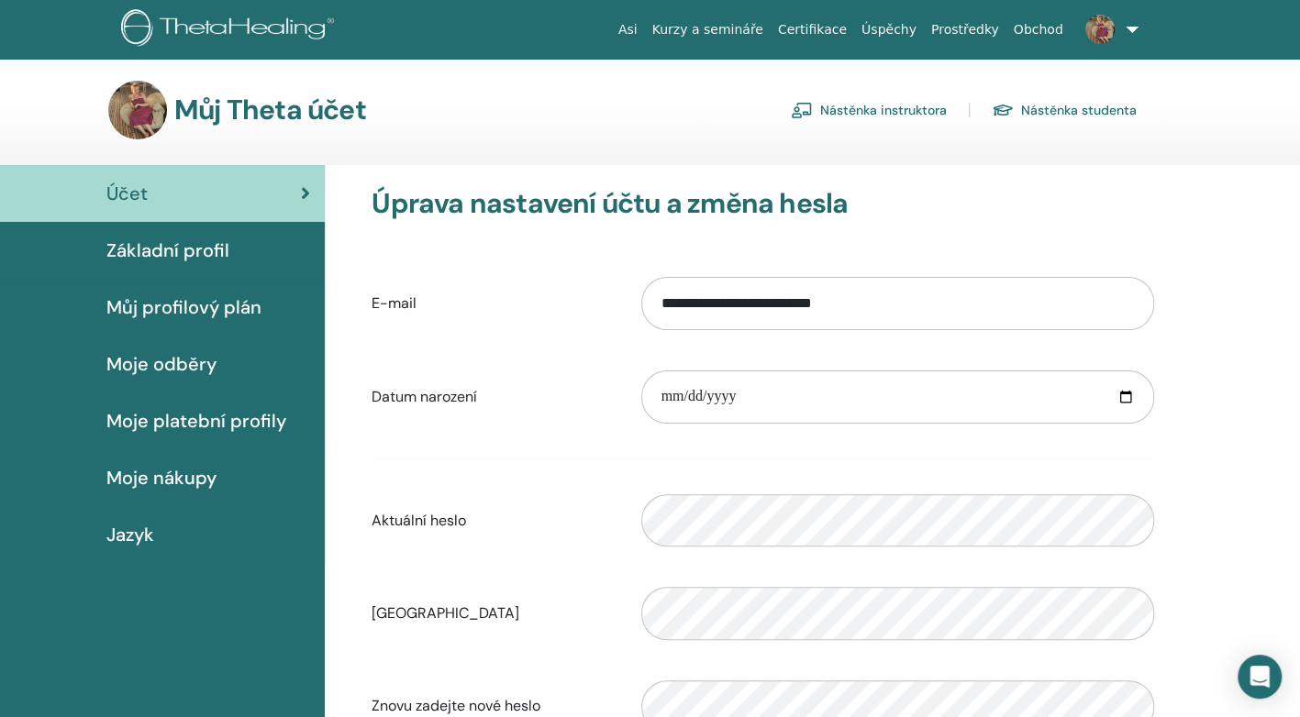
click at [842, 103] on font "Nástěnka instruktora" at bounding box center [883, 110] width 127 height 17
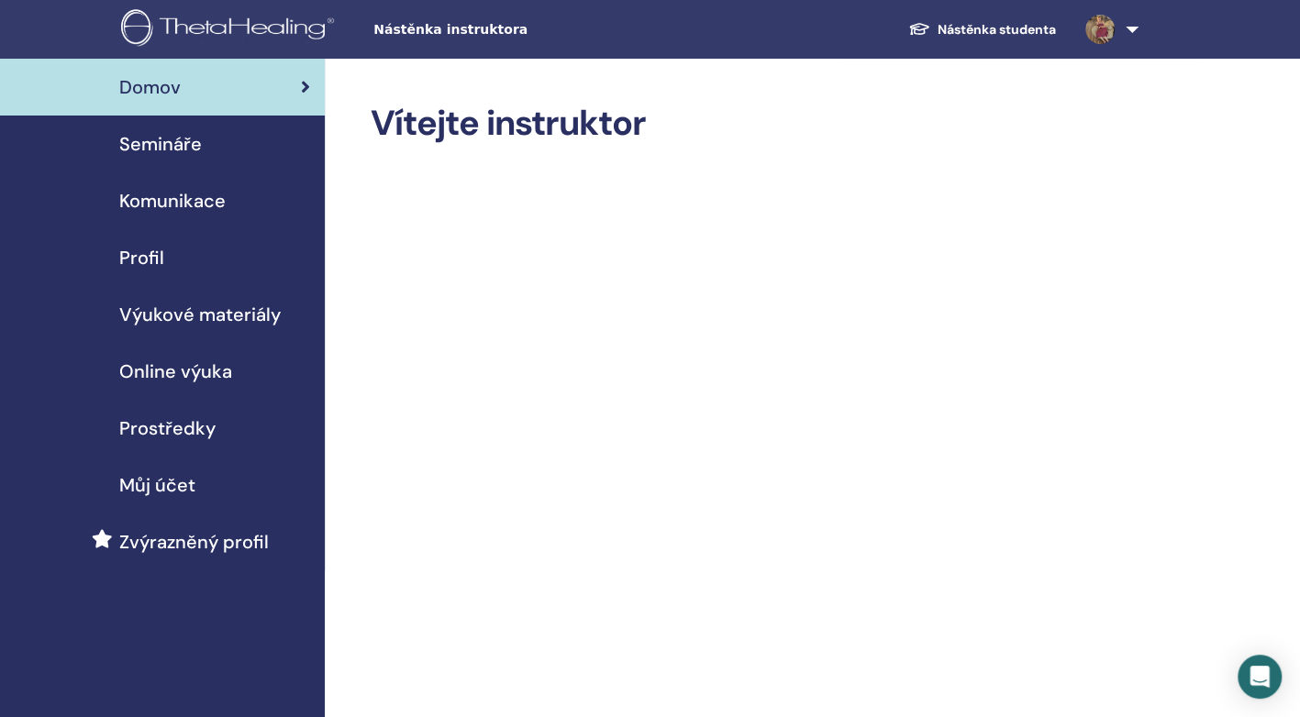
click at [180, 154] on span "Semináře" at bounding box center [160, 144] width 83 height 28
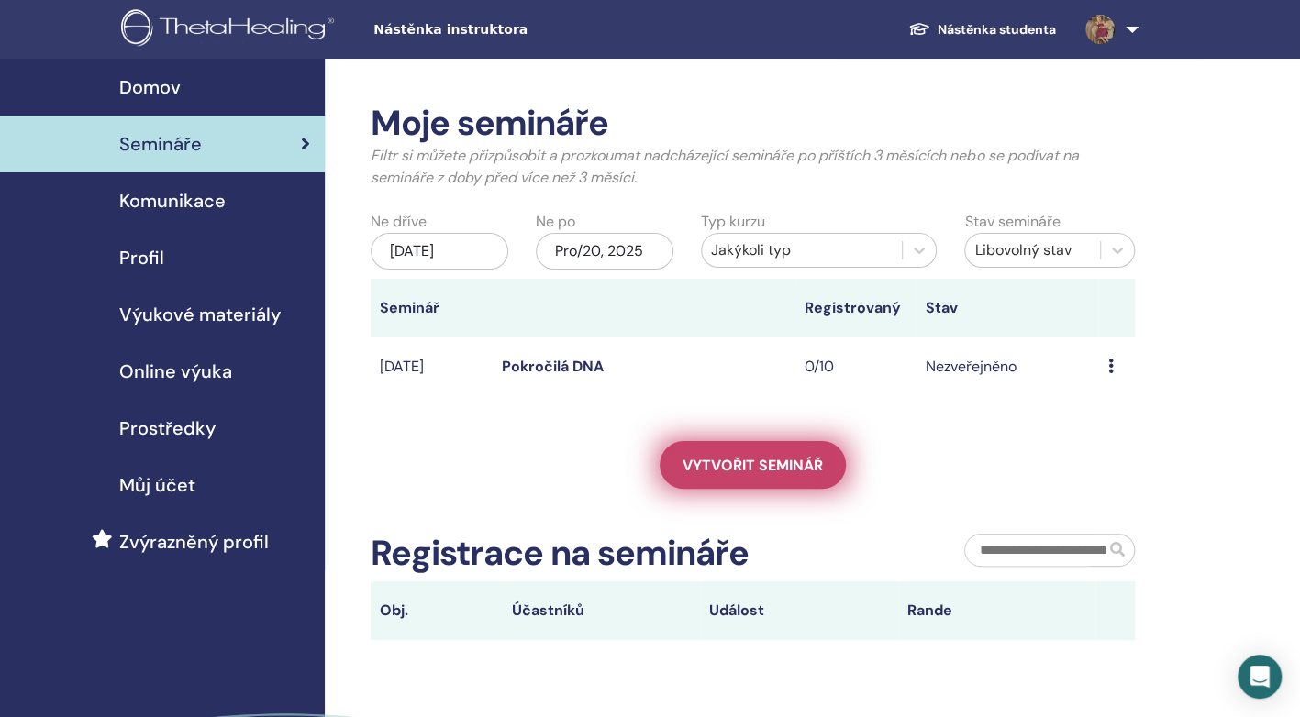
click at [698, 466] on link "Vytvořit seminář" at bounding box center [753, 465] width 186 height 48
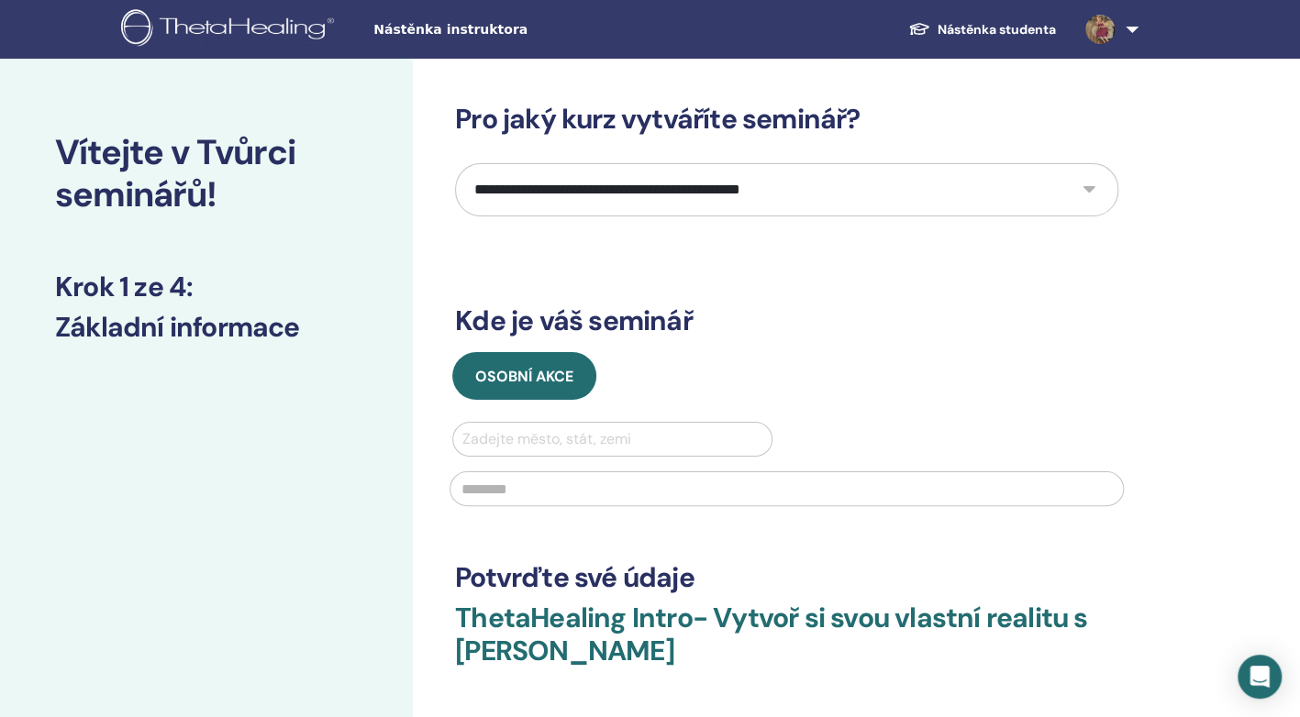
click at [1073, 191] on select "**********" at bounding box center [786, 189] width 663 height 53
select select "*"
click at [455, 163] on select "**********" at bounding box center [786, 189] width 663 height 53
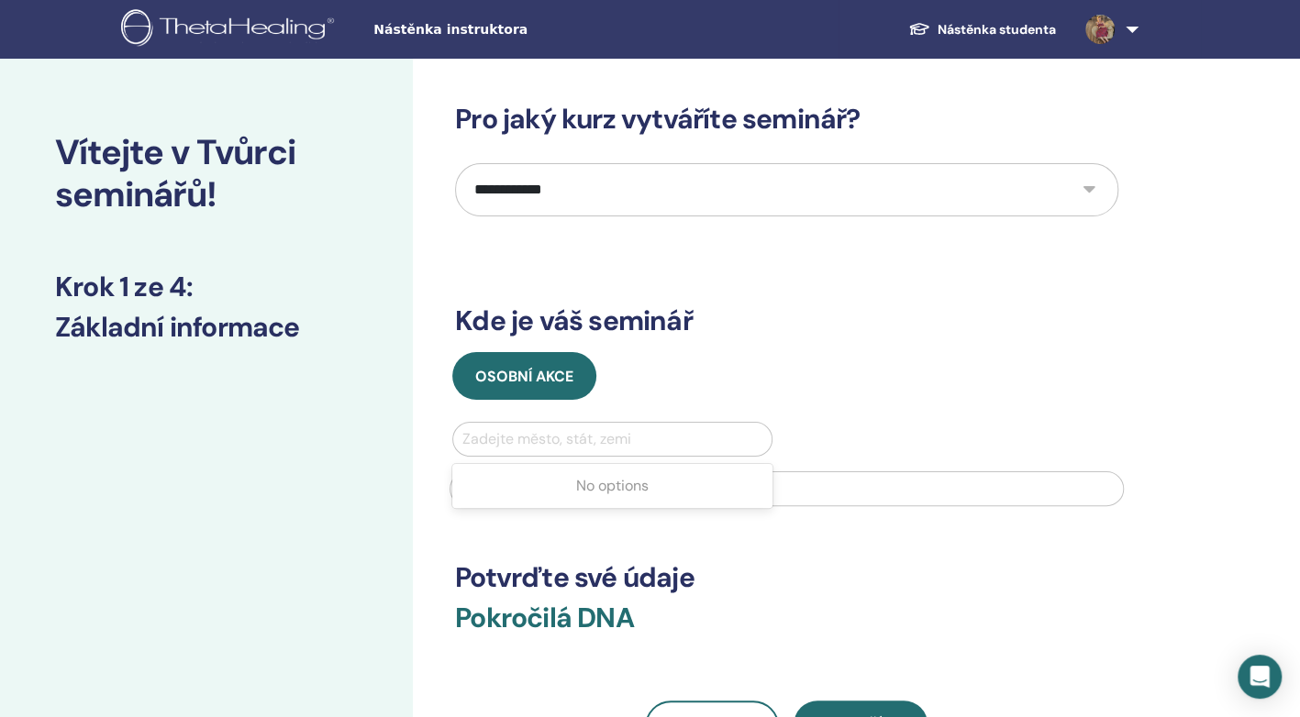
click at [517, 437] on div at bounding box center [612, 440] width 300 height 26
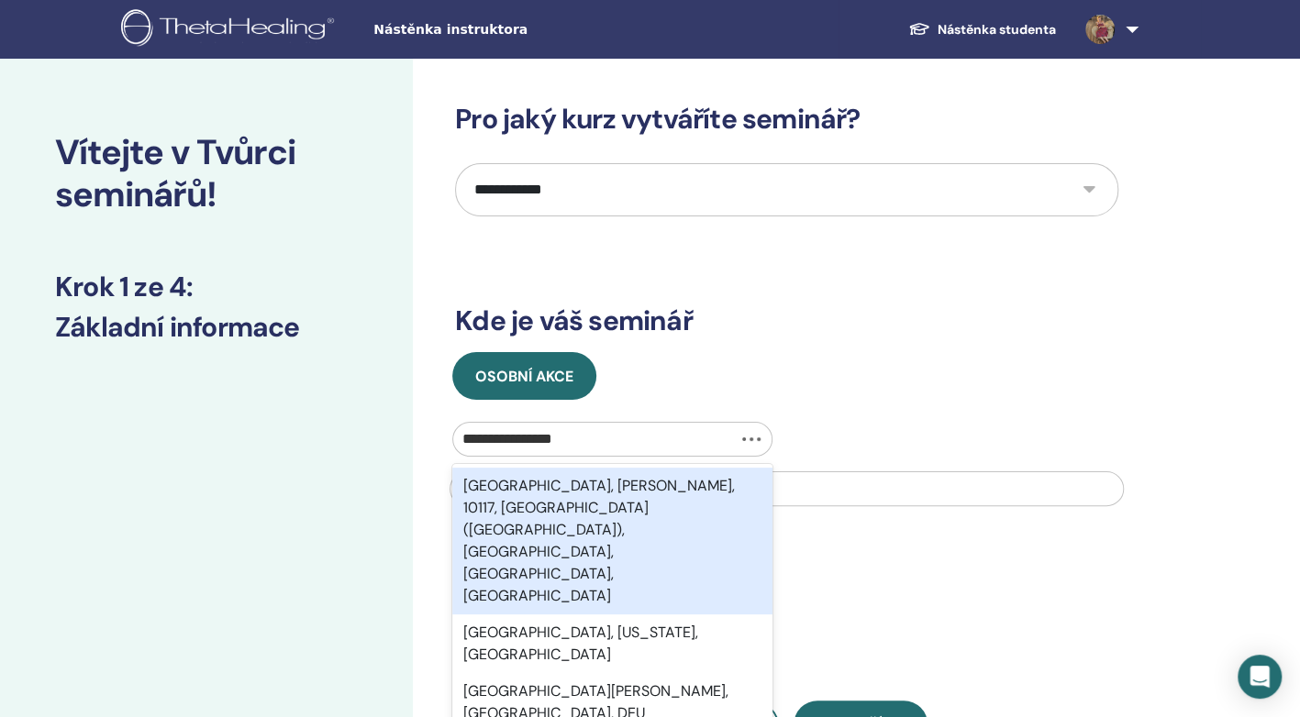
type input "**********"
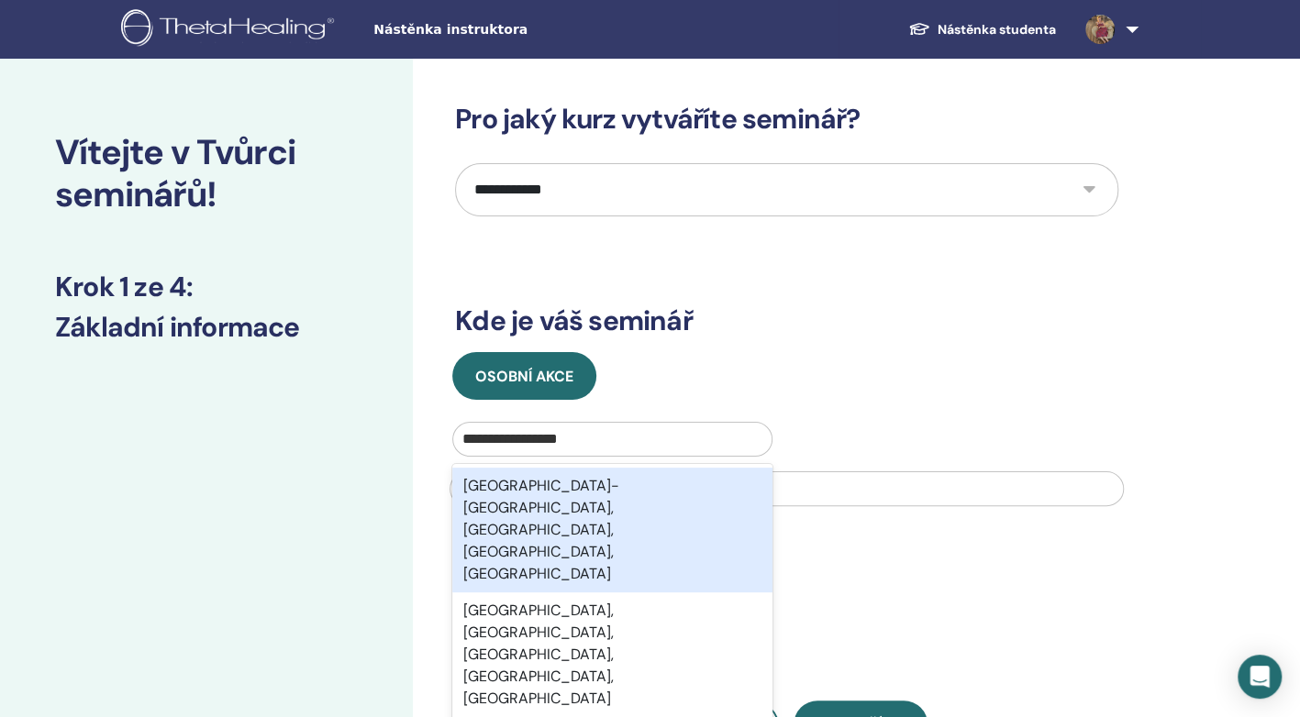
click at [528, 495] on div "[GEOGRAPHIC_DATA]-[GEOGRAPHIC_DATA], [GEOGRAPHIC_DATA], [GEOGRAPHIC_DATA], [GEO…" at bounding box center [612, 530] width 320 height 125
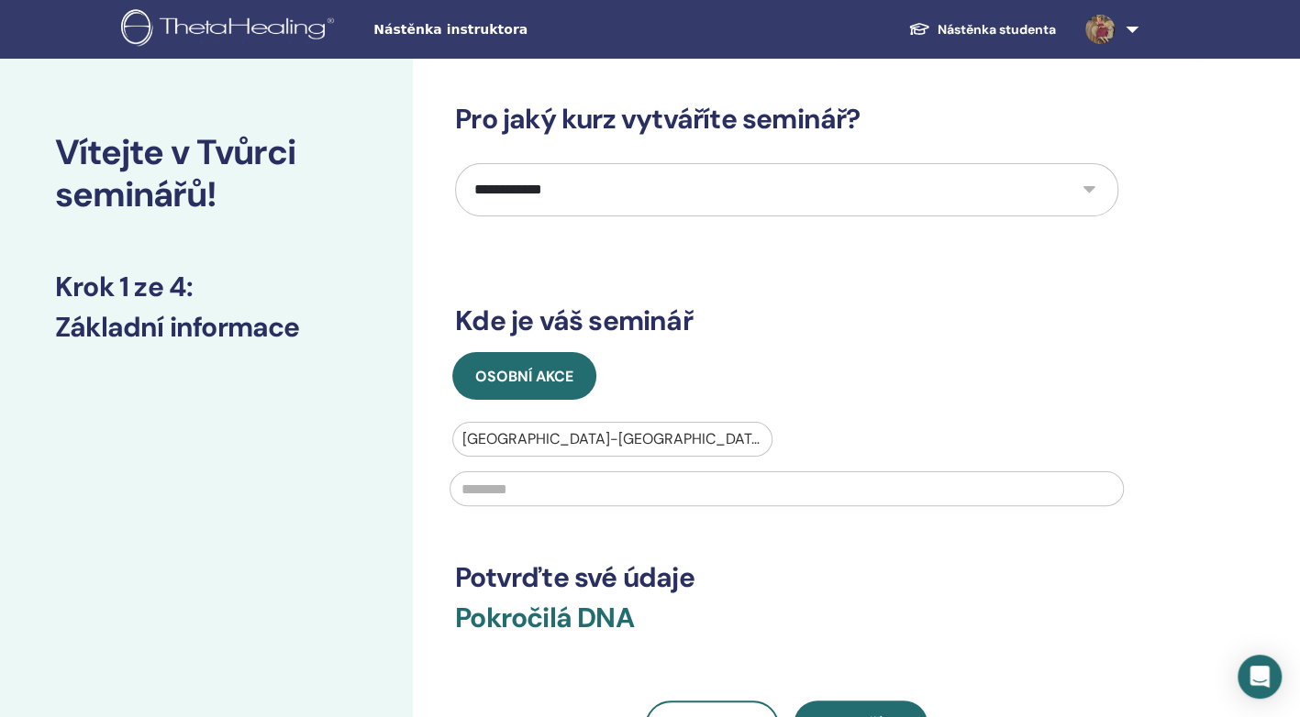
click at [536, 495] on input "text" at bounding box center [787, 489] width 674 height 35
type input "*"
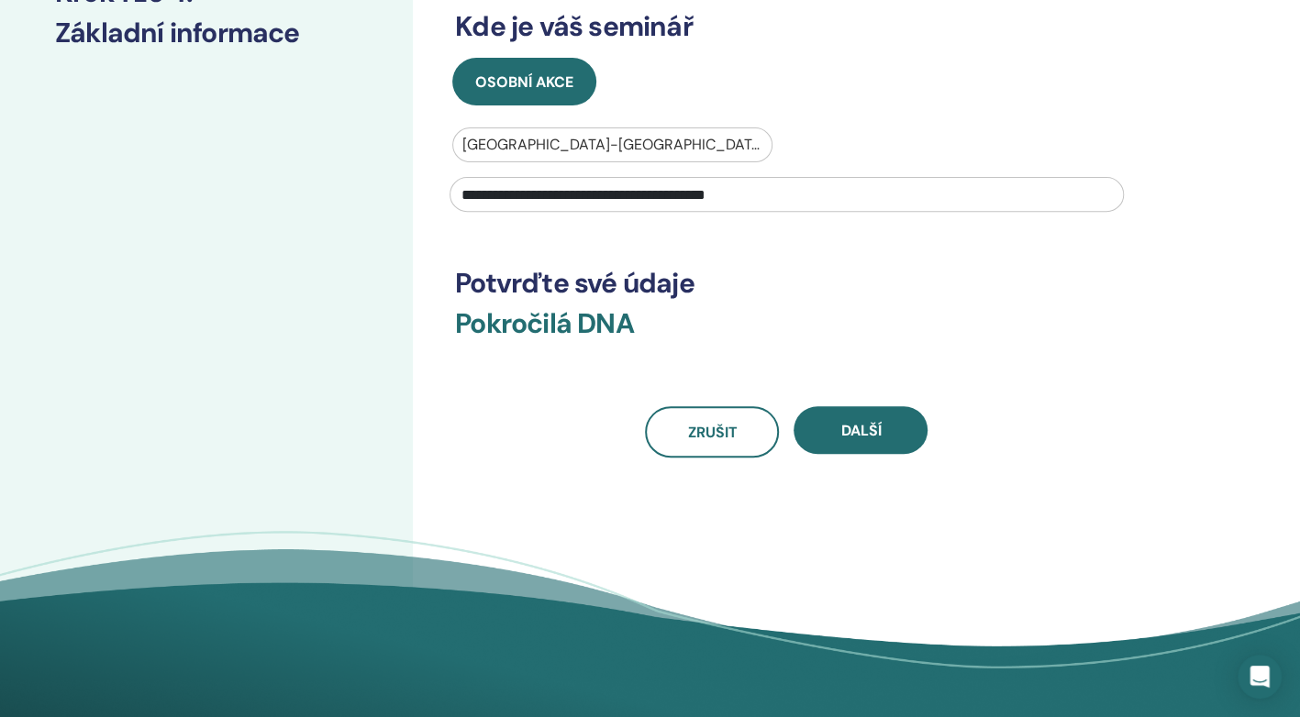
scroll to position [343, 0]
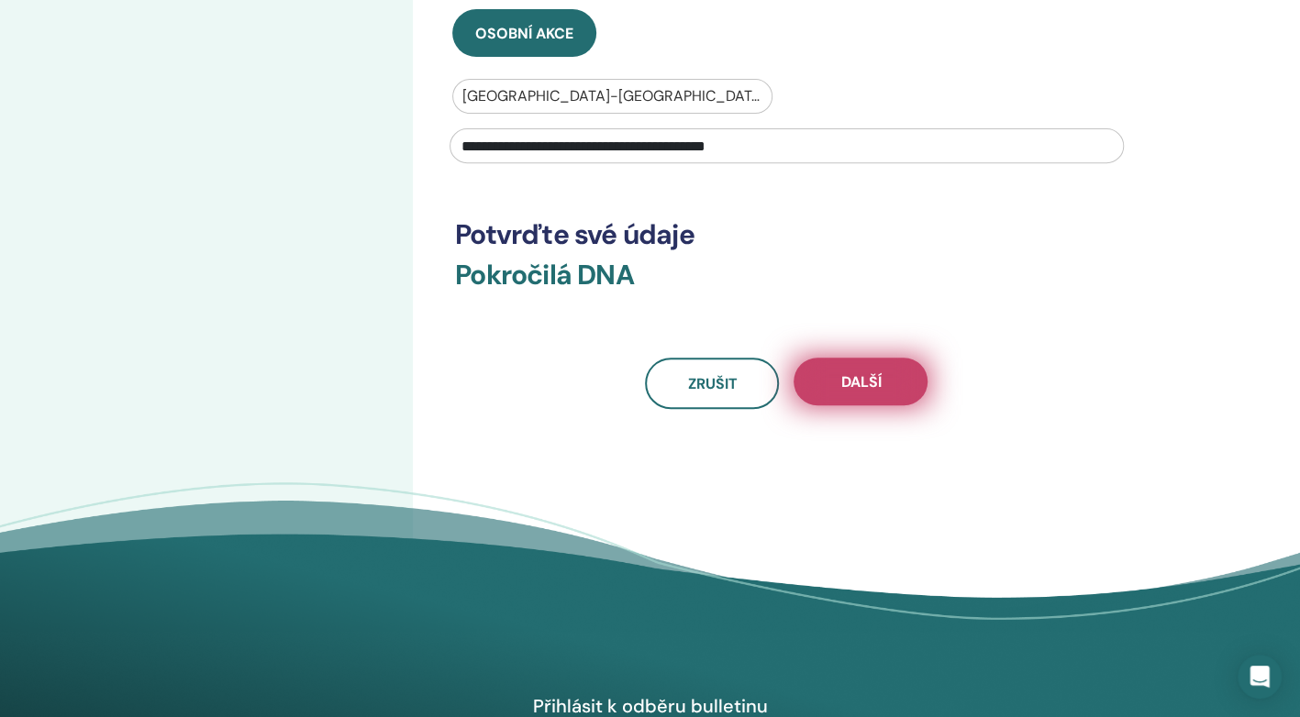
type input "**********"
click at [866, 376] on span "Další" at bounding box center [860, 381] width 40 height 19
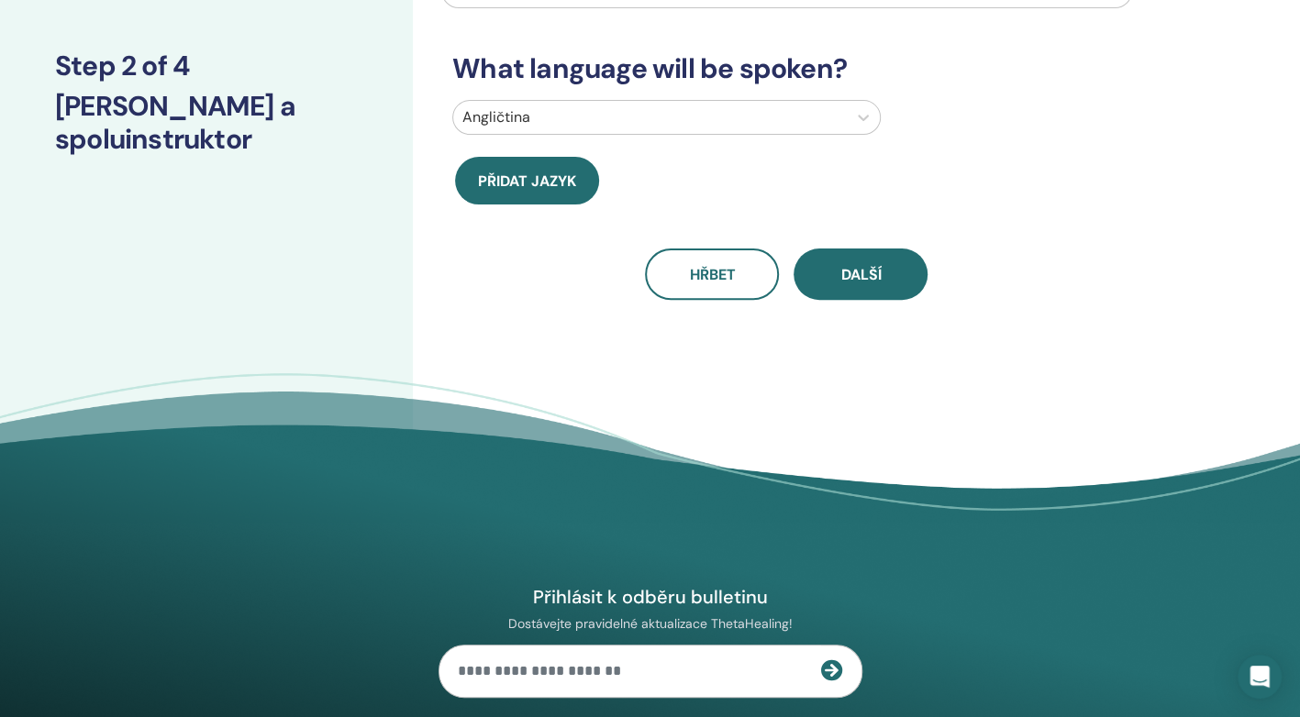
scroll to position [160, 0]
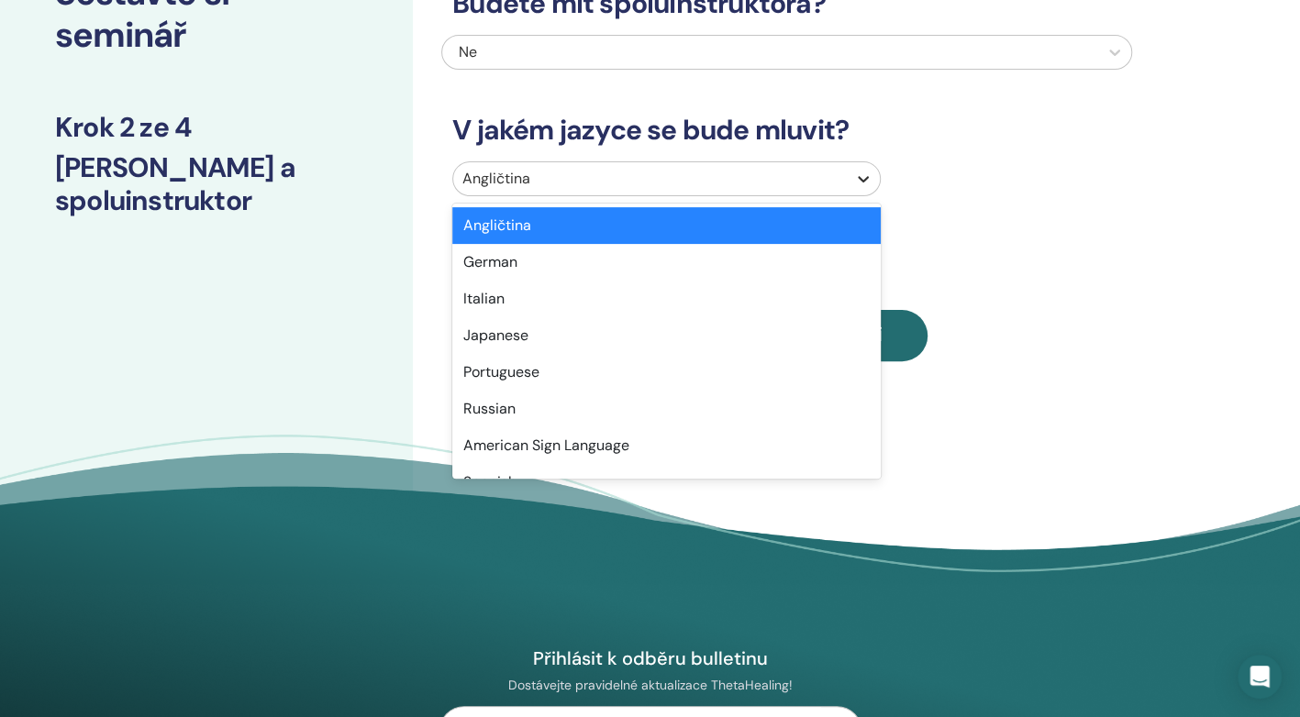
click at [851, 180] on div at bounding box center [863, 178] width 33 height 33
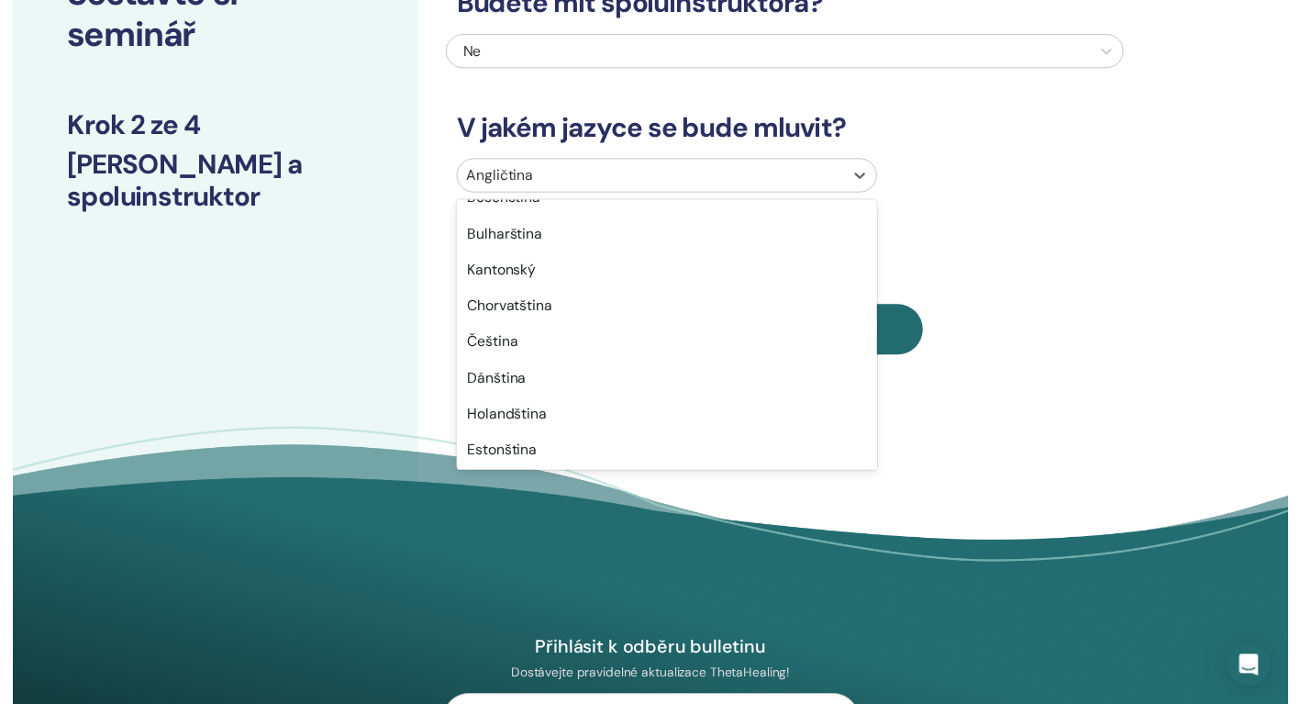
scroll to position [404, 0]
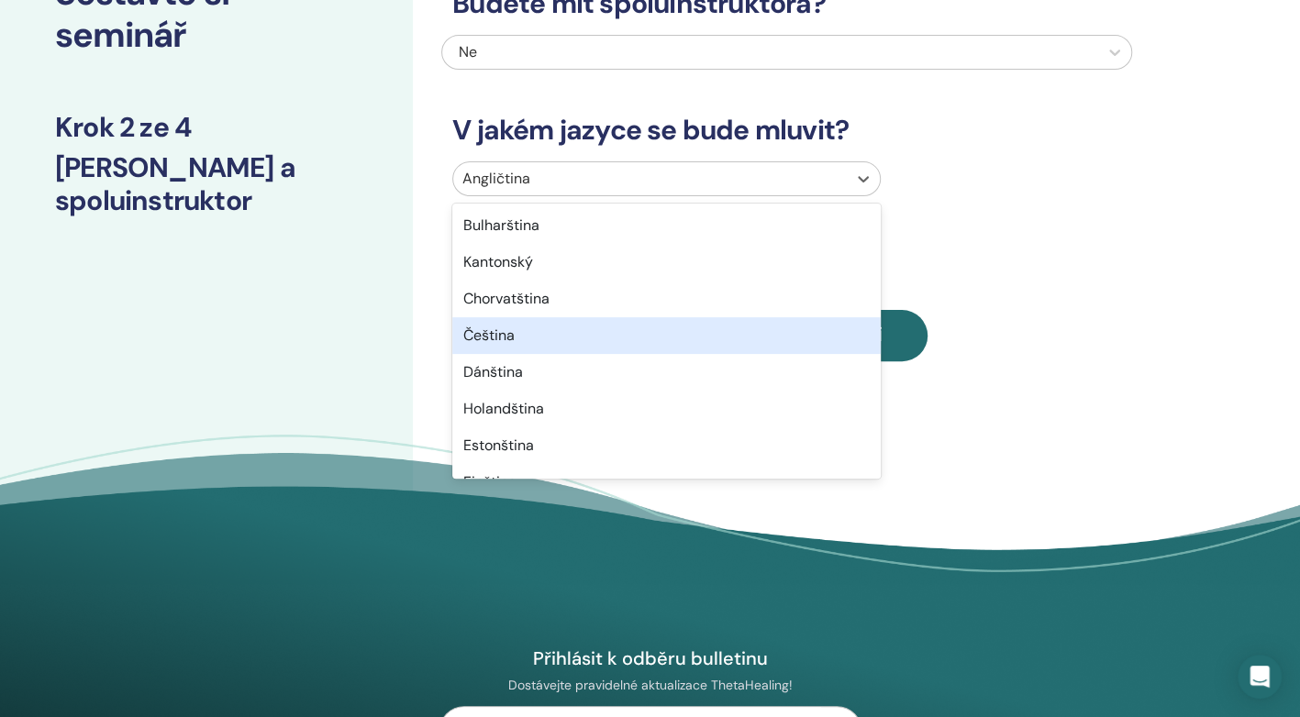
click at [506, 328] on div "Čeština" at bounding box center [666, 335] width 428 height 37
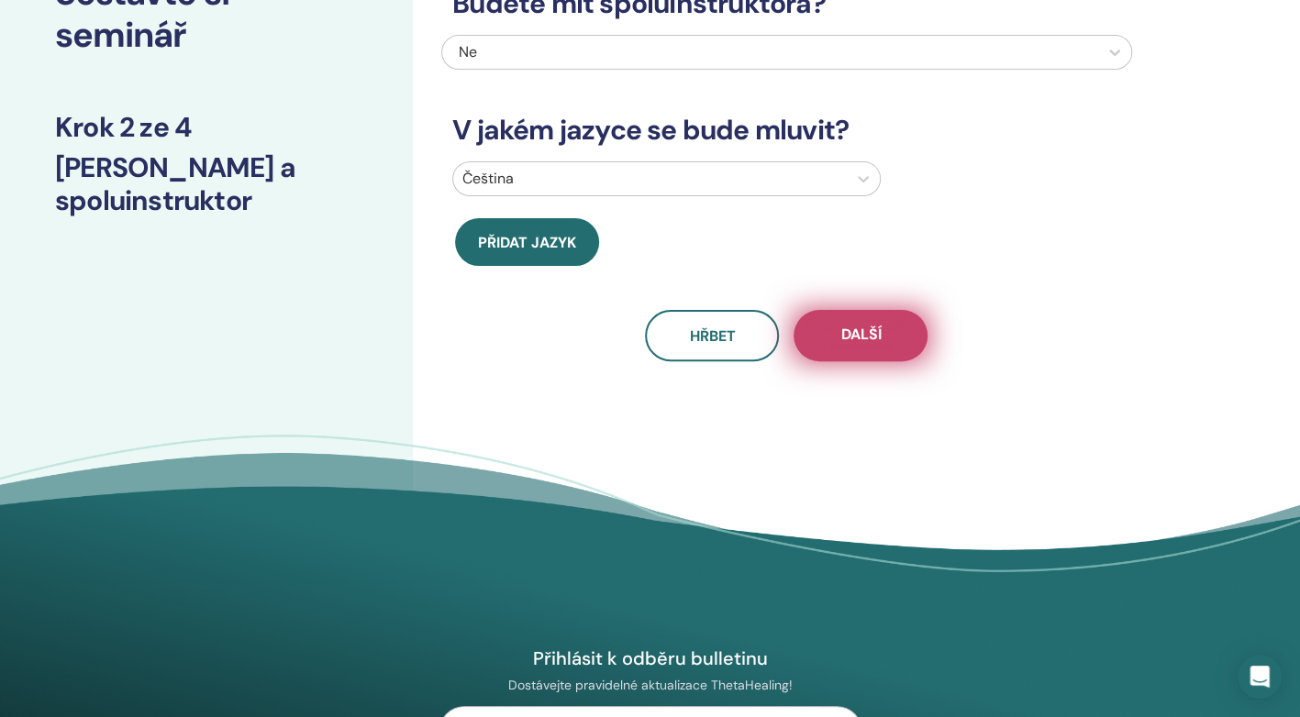
click at [844, 328] on span "Další" at bounding box center [860, 336] width 40 height 23
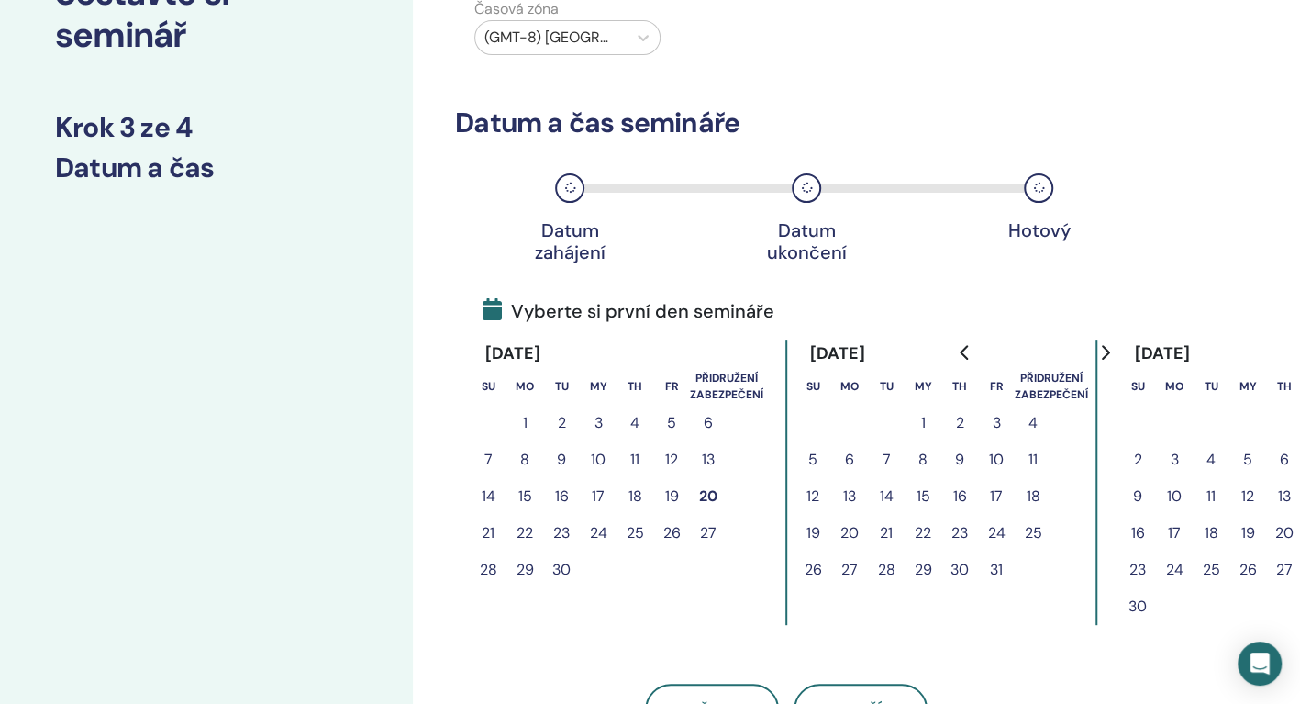
click at [959, 490] on button "16" at bounding box center [959, 496] width 37 height 37
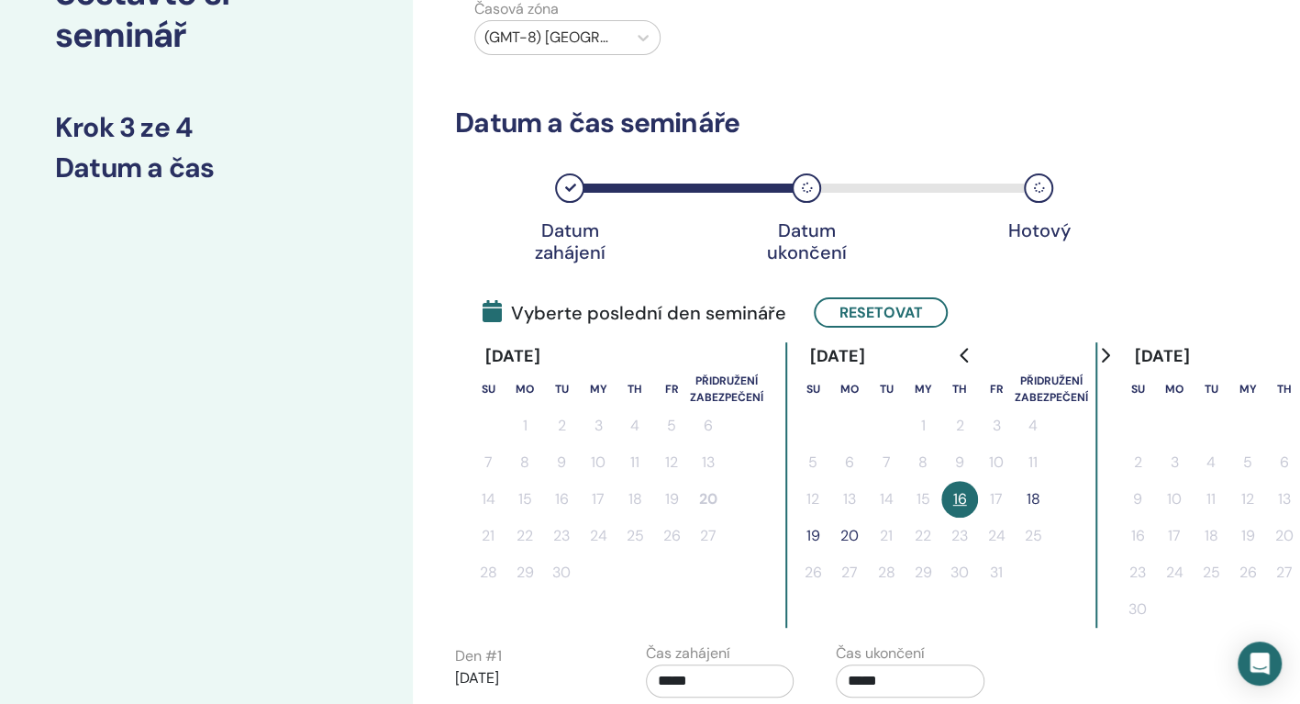
click at [1034, 499] on button "18" at bounding box center [1033, 499] width 37 height 37
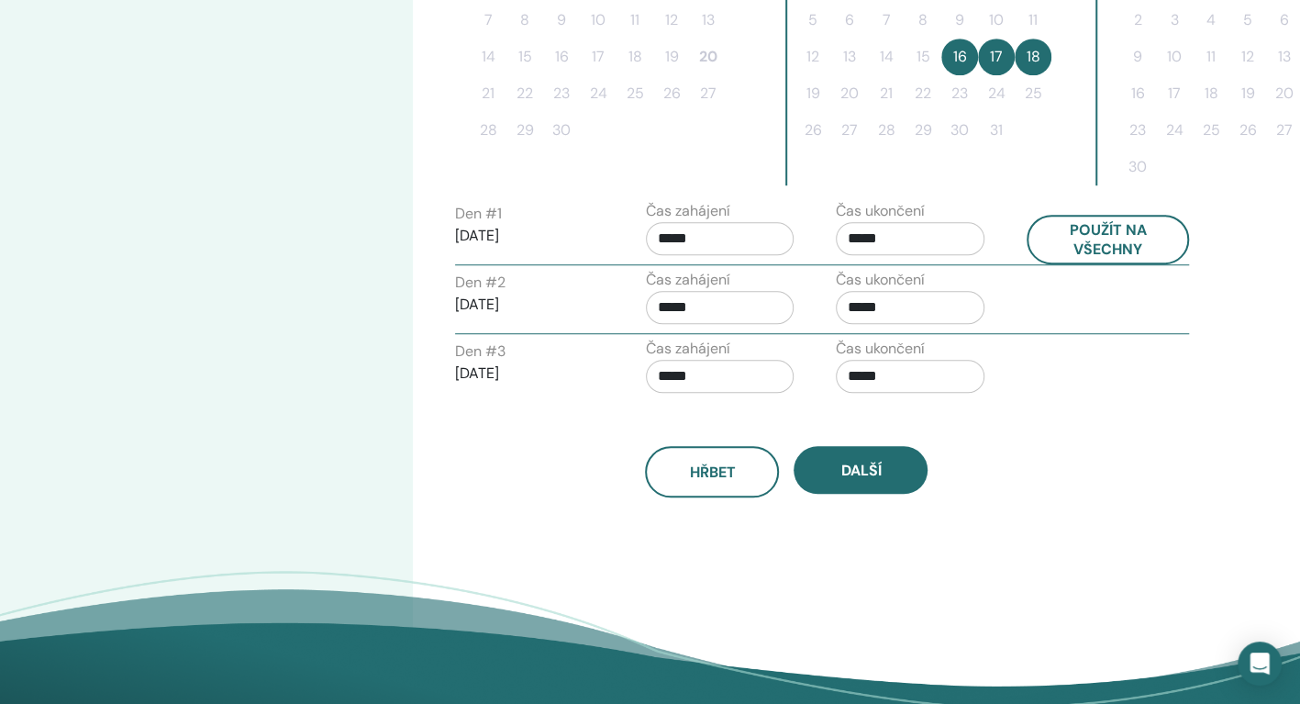
scroll to position [662, 0]
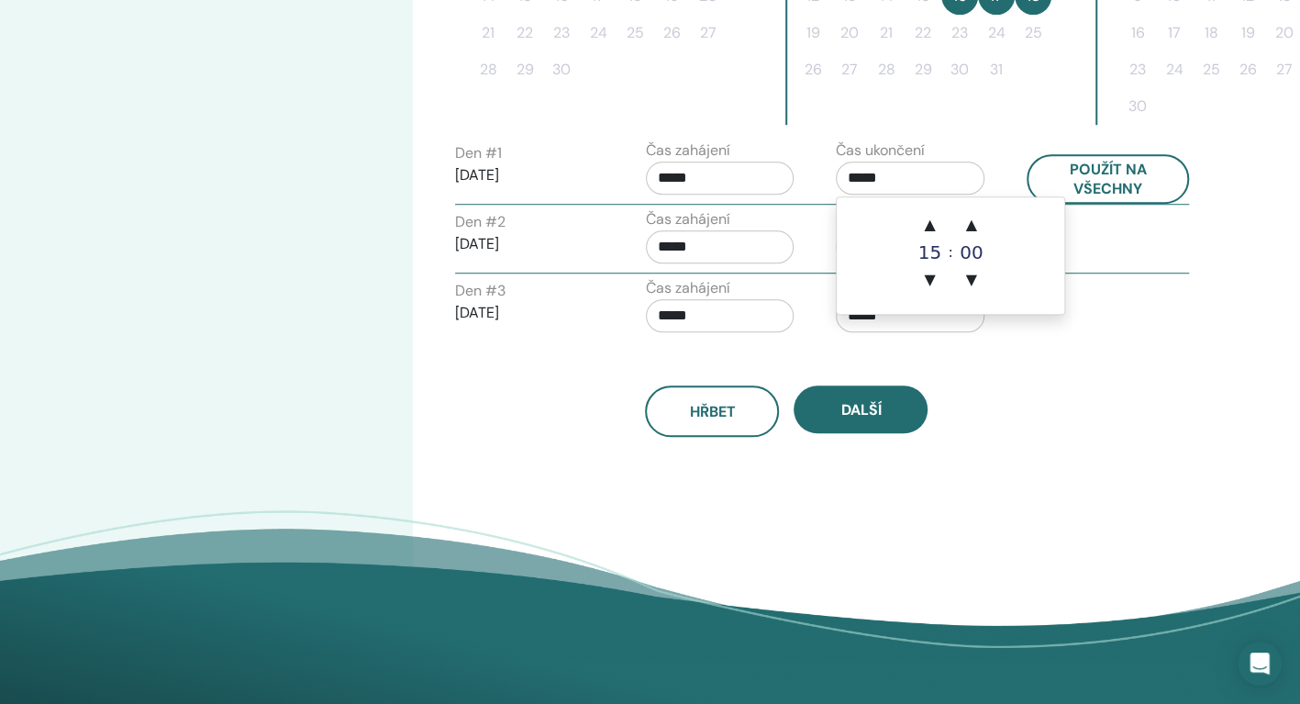
click at [860, 176] on input "*****" at bounding box center [910, 177] width 149 height 33
click at [932, 223] on span "▲" at bounding box center [929, 224] width 37 height 37
click at [974, 231] on span "▲" at bounding box center [971, 224] width 37 height 37
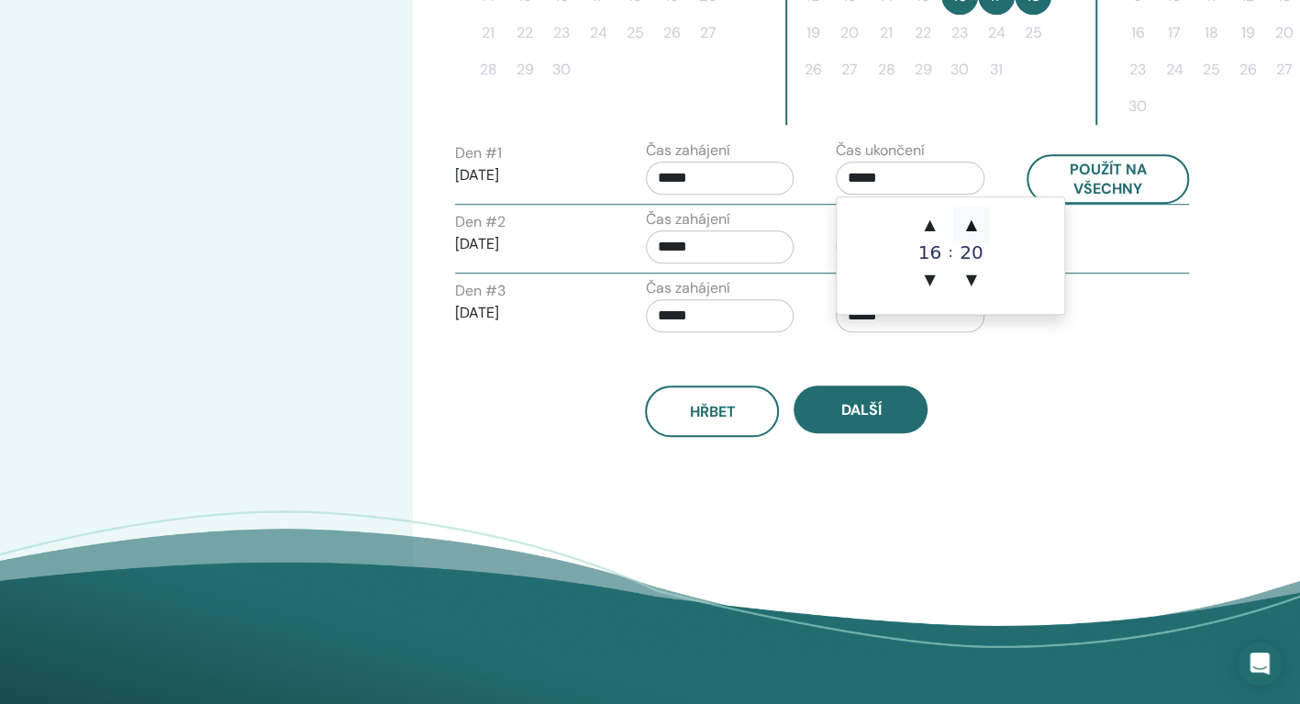
click at [974, 231] on span "▲" at bounding box center [971, 224] width 37 height 37
type input "*****"
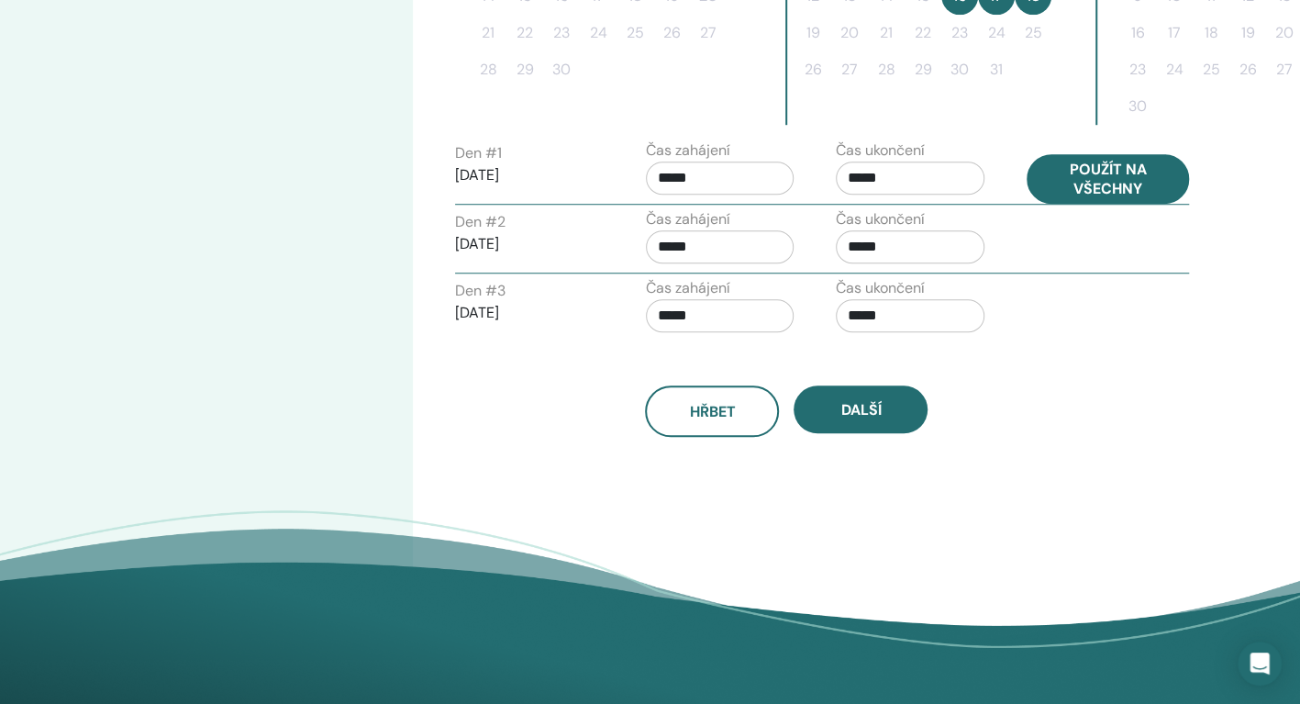
click at [1098, 190] on button "Použít na všechny" at bounding box center [1108, 179] width 163 height 50
type input "*****"
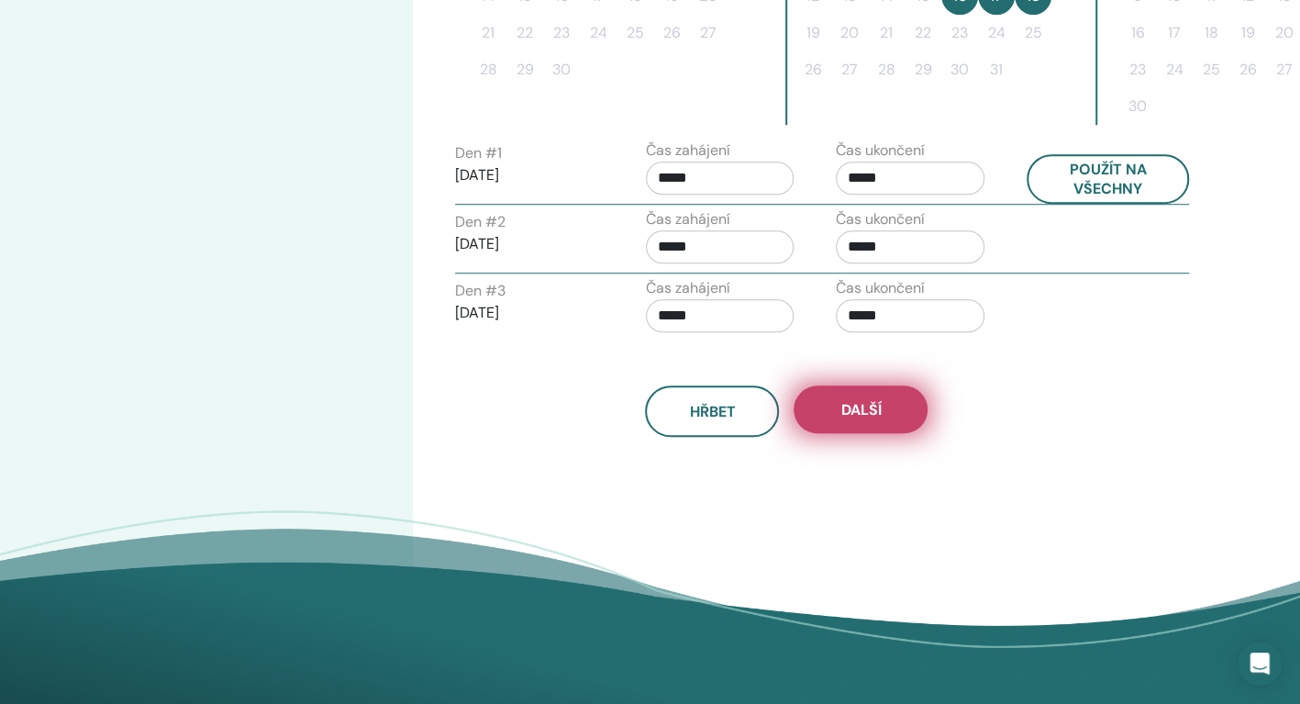
click at [875, 391] on button "Další" at bounding box center [861, 409] width 134 height 48
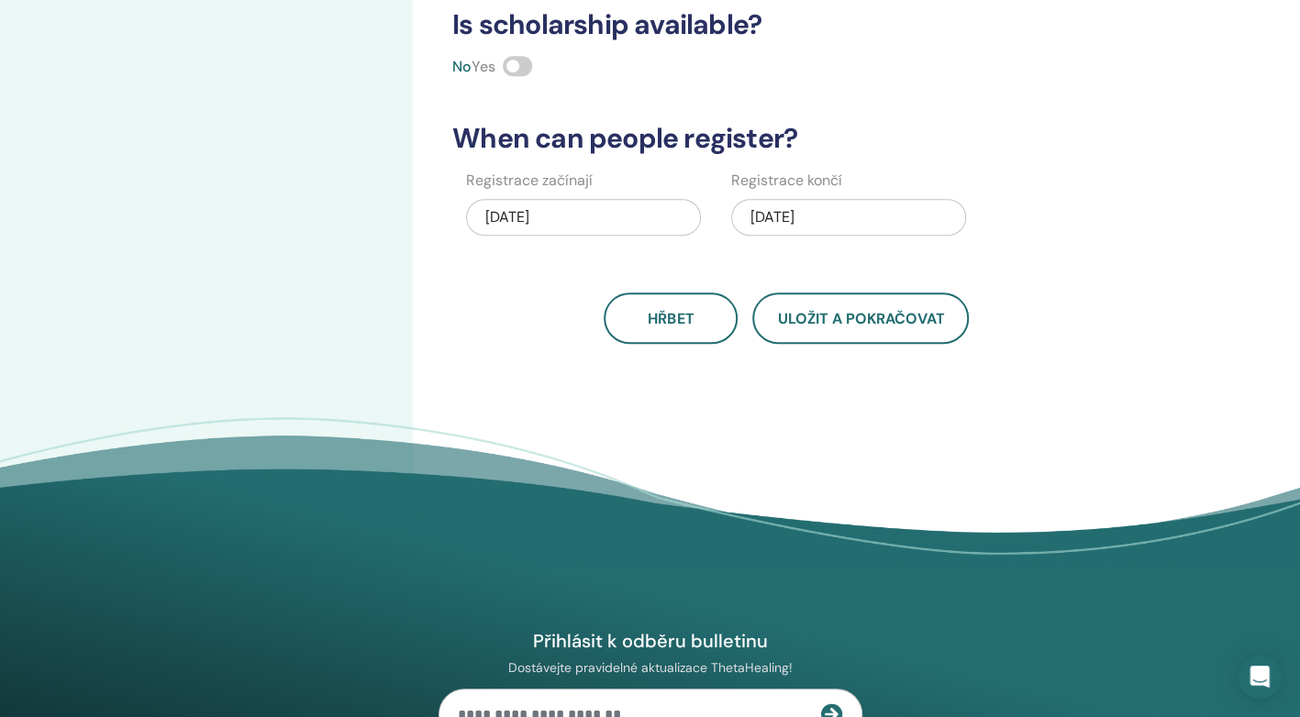
scroll to position [405, 0]
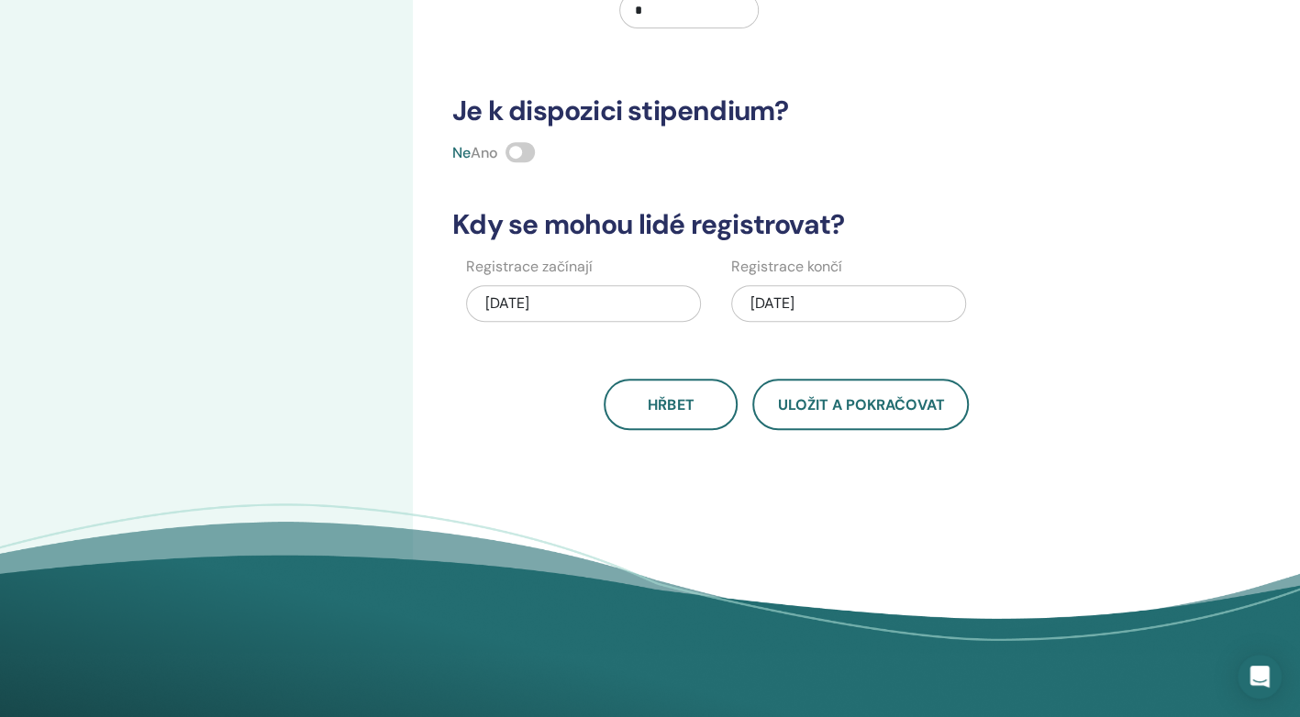
click at [779, 294] on div "10/18/2025" at bounding box center [848, 303] width 235 height 37
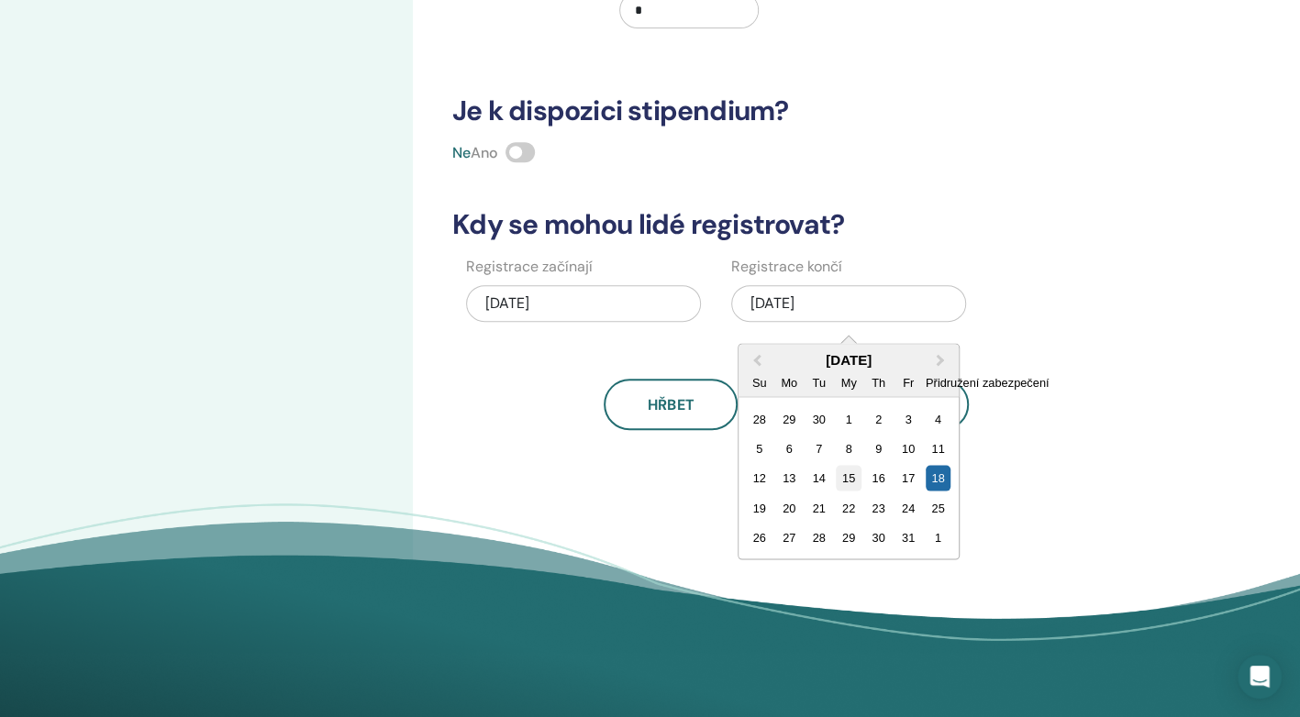
click at [848, 473] on div "15" at bounding box center [848, 478] width 25 height 25
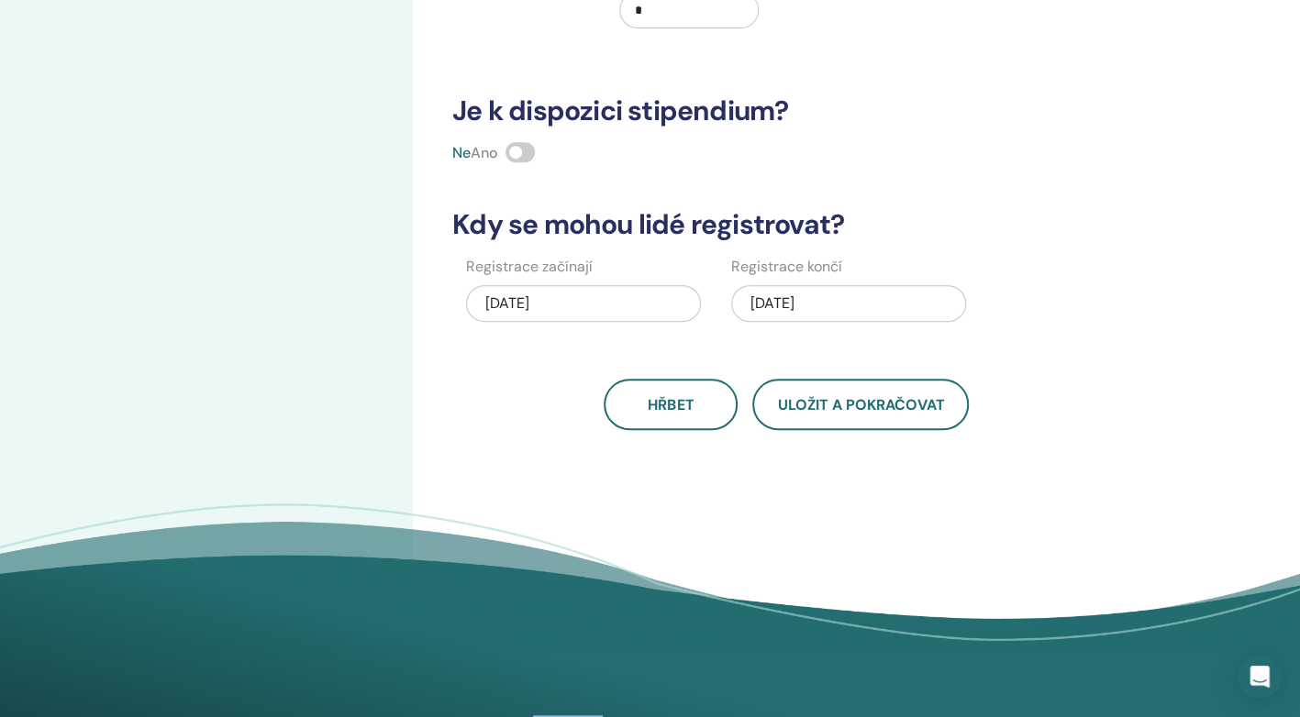
click at [848, 473] on div "How many people can attend? Number of Seats * How much will the Price be? Curre…" at bounding box center [846, 170] width 867 height 1033
click at [519, 154] on span at bounding box center [520, 152] width 29 height 20
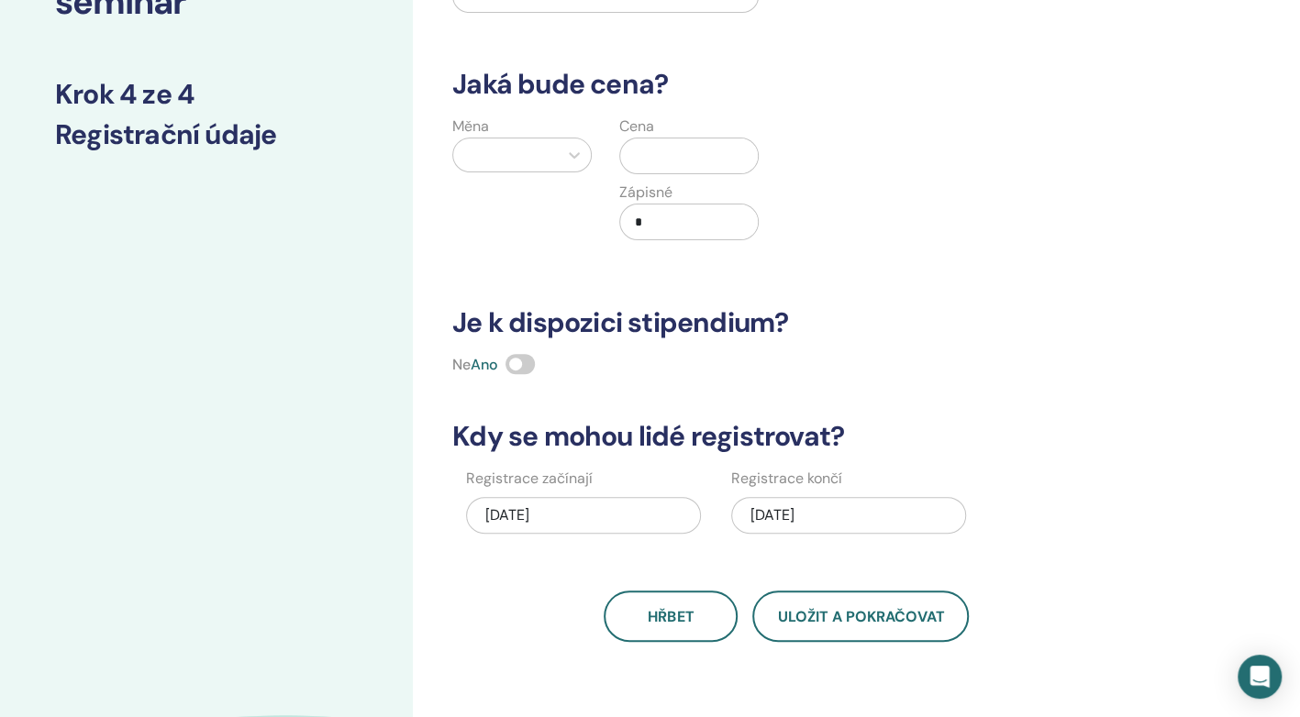
scroll to position [184, 0]
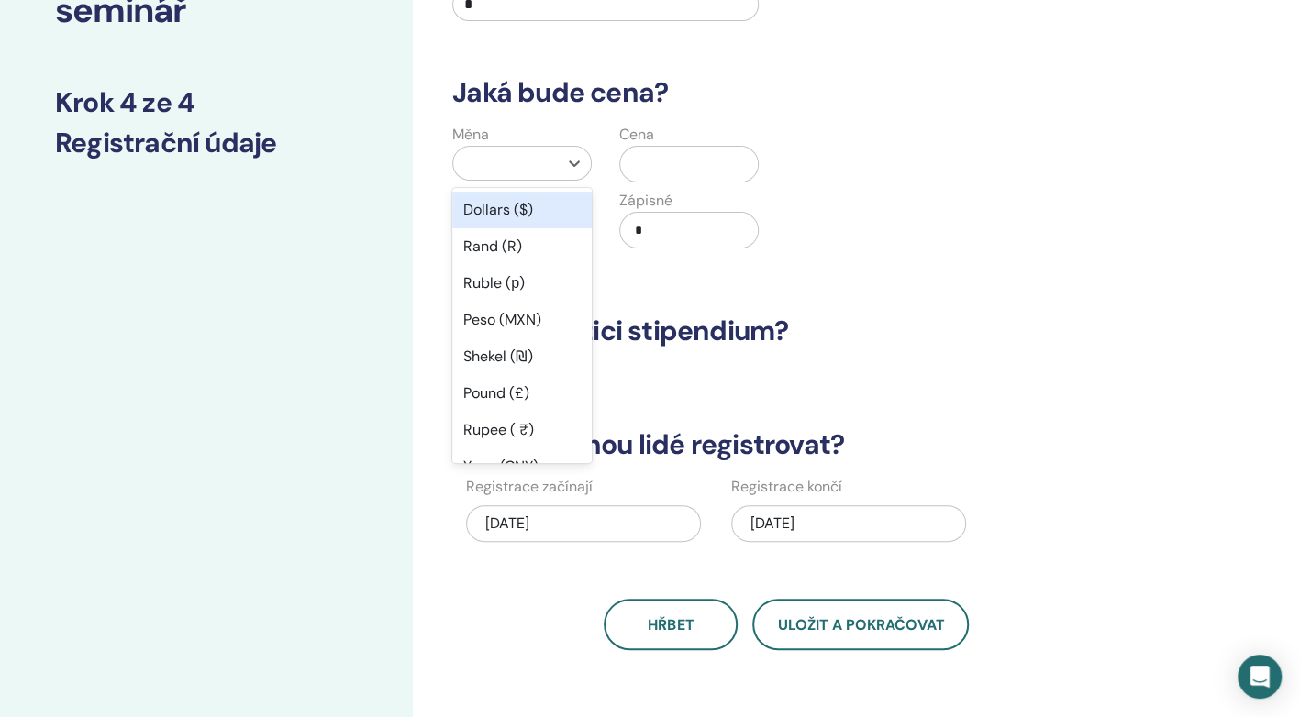
click at [513, 165] on div at bounding box center [505, 163] width 86 height 26
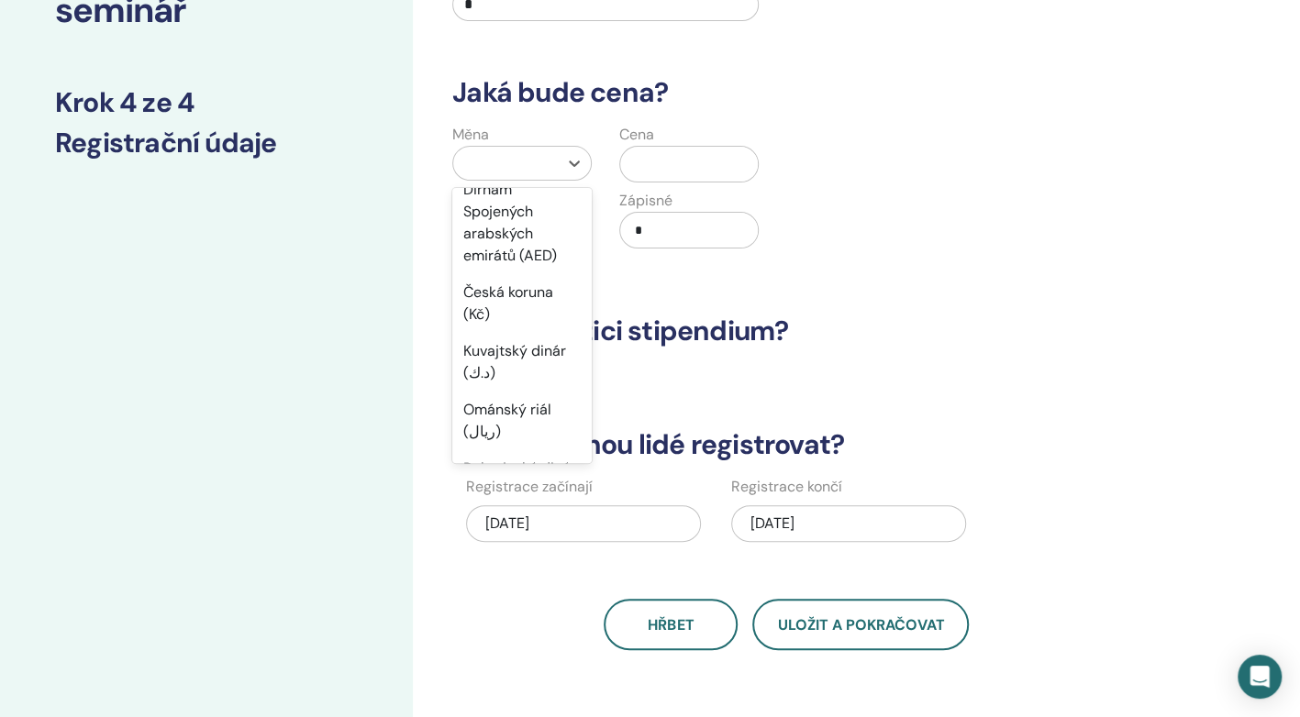
scroll to position [943, 0]
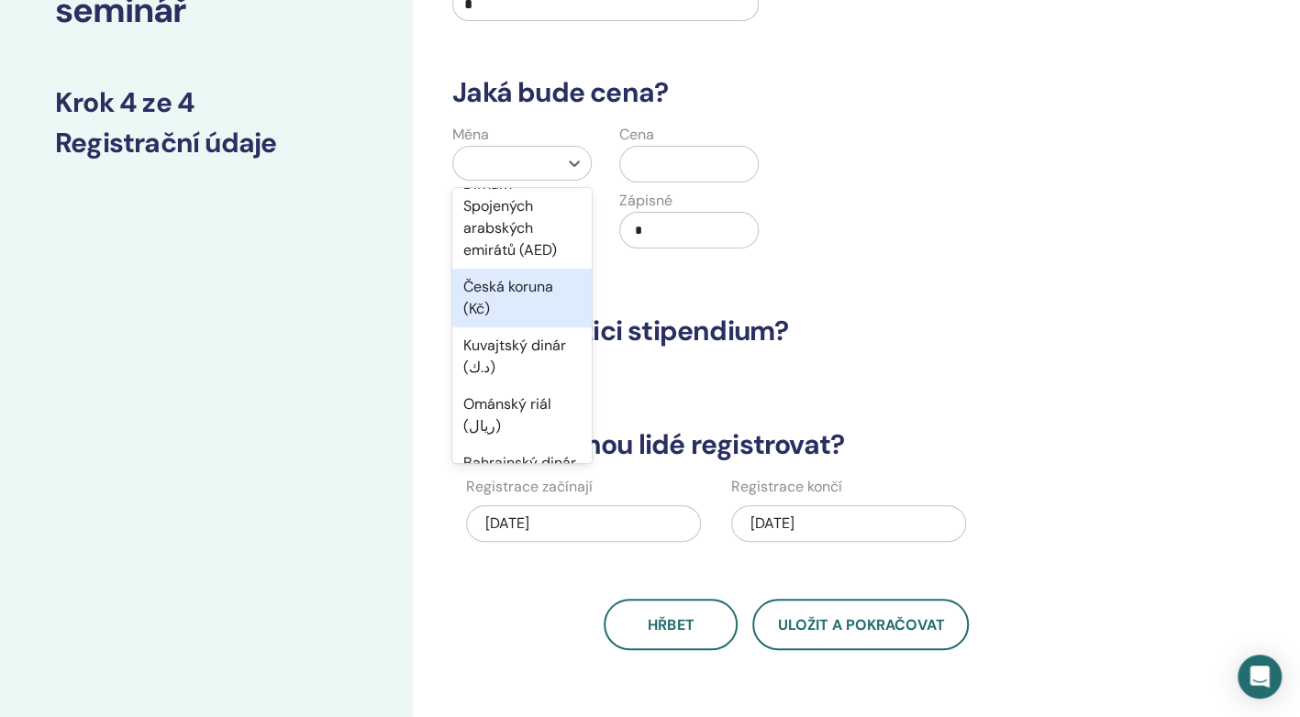
click at [517, 294] on div "Česká koruna (Kč)" at bounding box center [521, 298] width 139 height 59
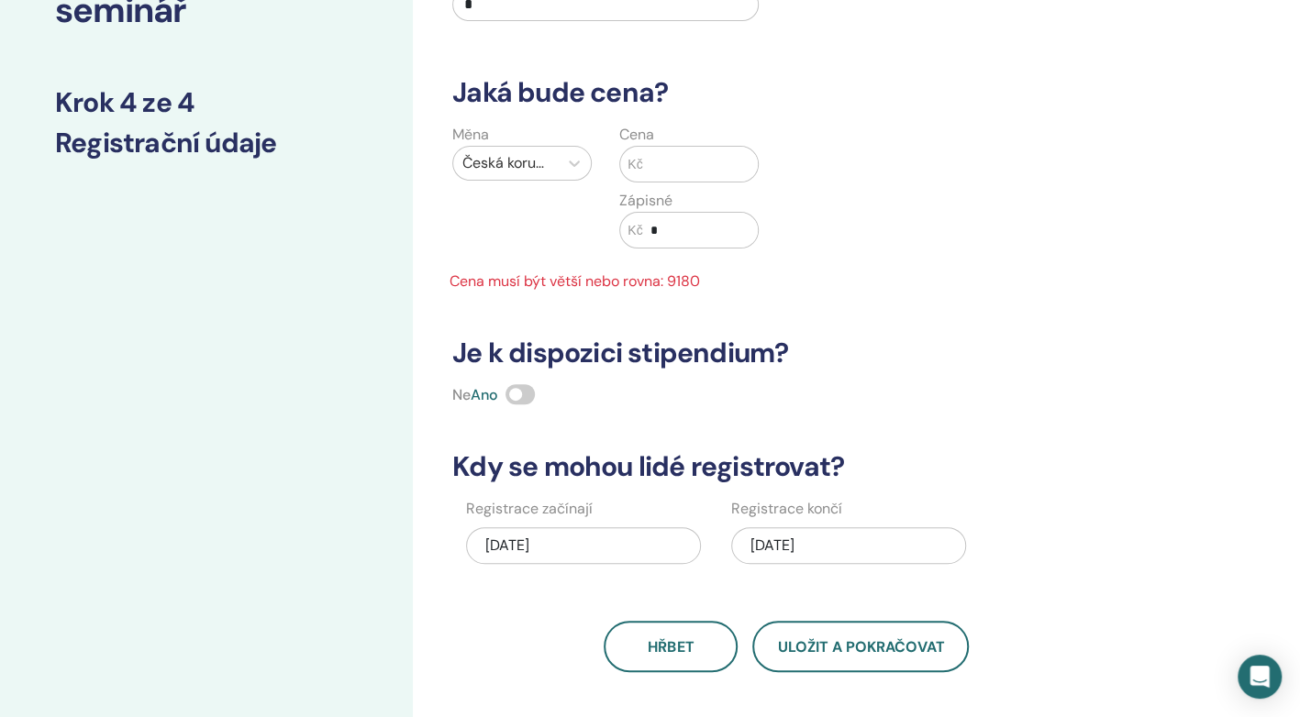
click at [677, 160] on input "text" at bounding box center [701, 164] width 116 height 35
type input "****"
click at [660, 229] on input "*" at bounding box center [701, 230] width 116 height 35
type input "****"
click at [683, 285] on span "Cena musí být větší nebo rovna: 9180" at bounding box center [606, 282] width 334 height 22
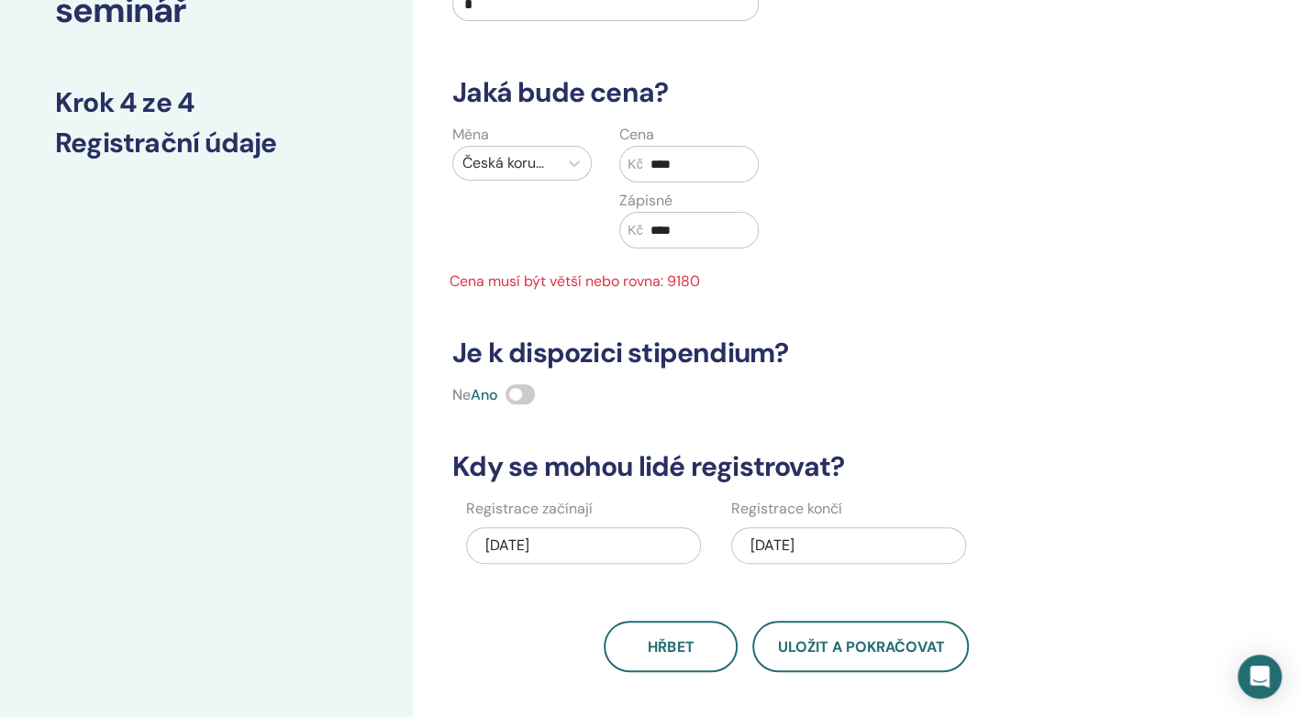
click at [702, 221] on input "****" at bounding box center [701, 230] width 116 height 35
click at [701, 156] on input "****" at bounding box center [701, 164] width 116 height 35
click at [697, 276] on span "Cena musí být větší nebo rovna: 9180" at bounding box center [606, 282] width 334 height 22
click at [661, 161] on input "****" at bounding box center [701, 164] width 116 height 35
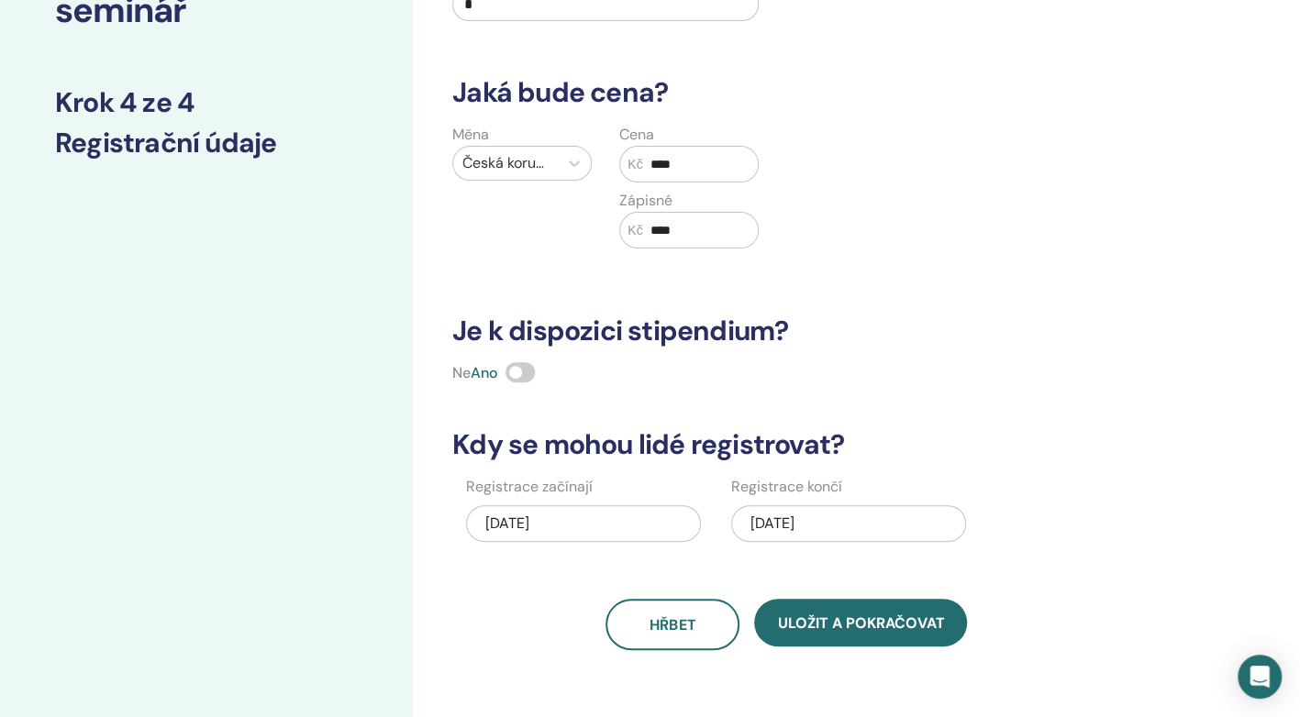
type input "****"
click at [658, 224] on input "****" at bounding box center [701, 230] width 116 height 35
click at [694, 233] on input "****" at bounding box center [701, 230] width 116 height 35
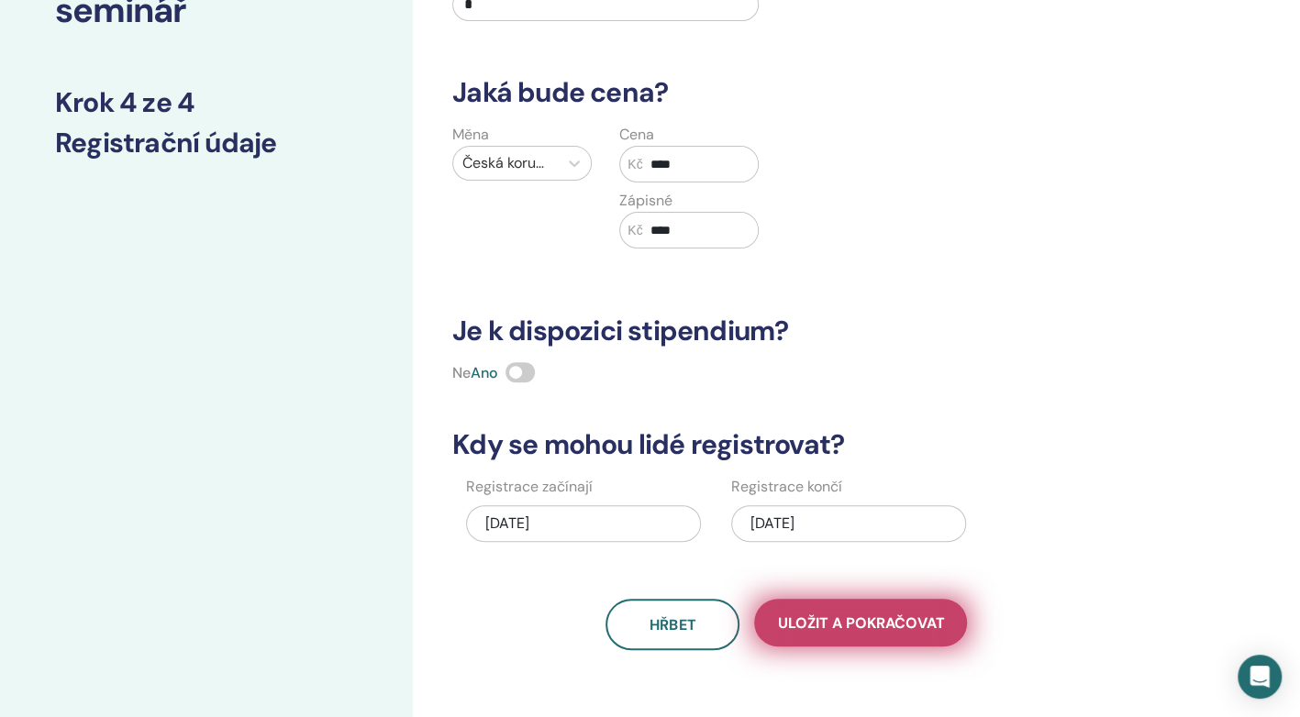
type input "****"
click at [817, 614] on span "Uložit a pokračovat" at bounding box center [860, 623] width 167 height 19
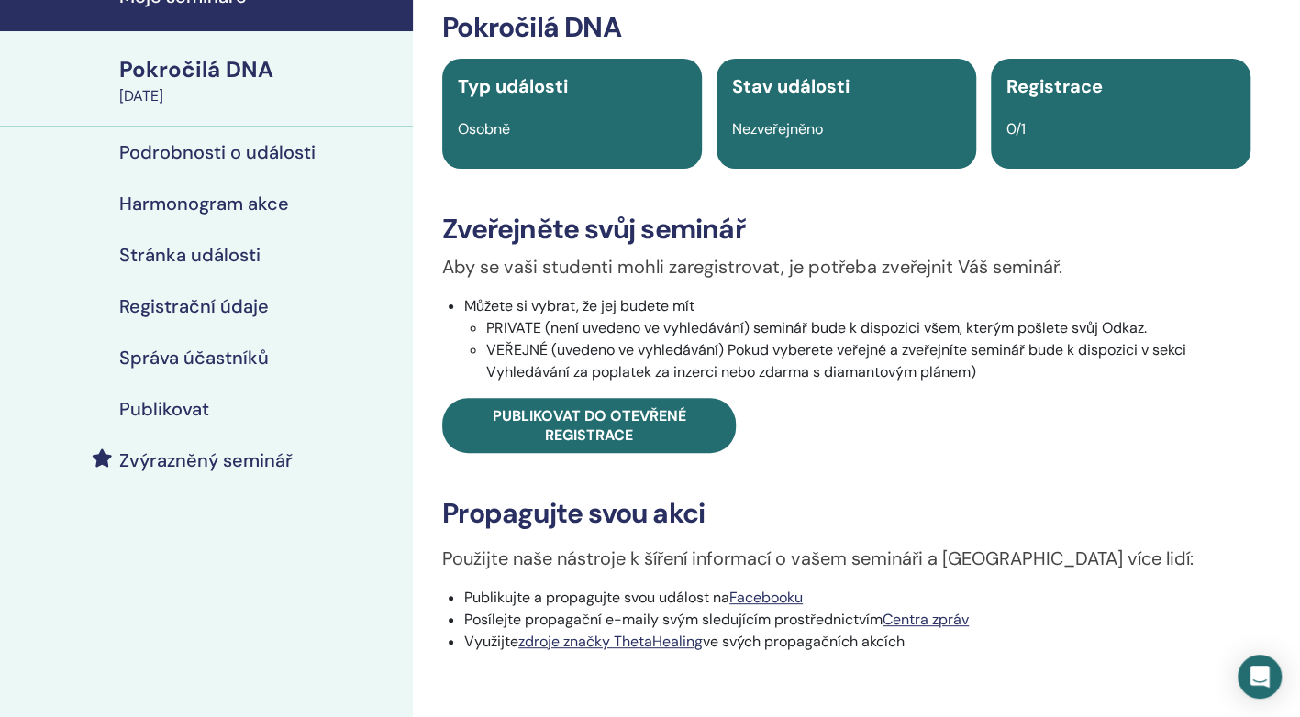
scroll to position [110, 0]
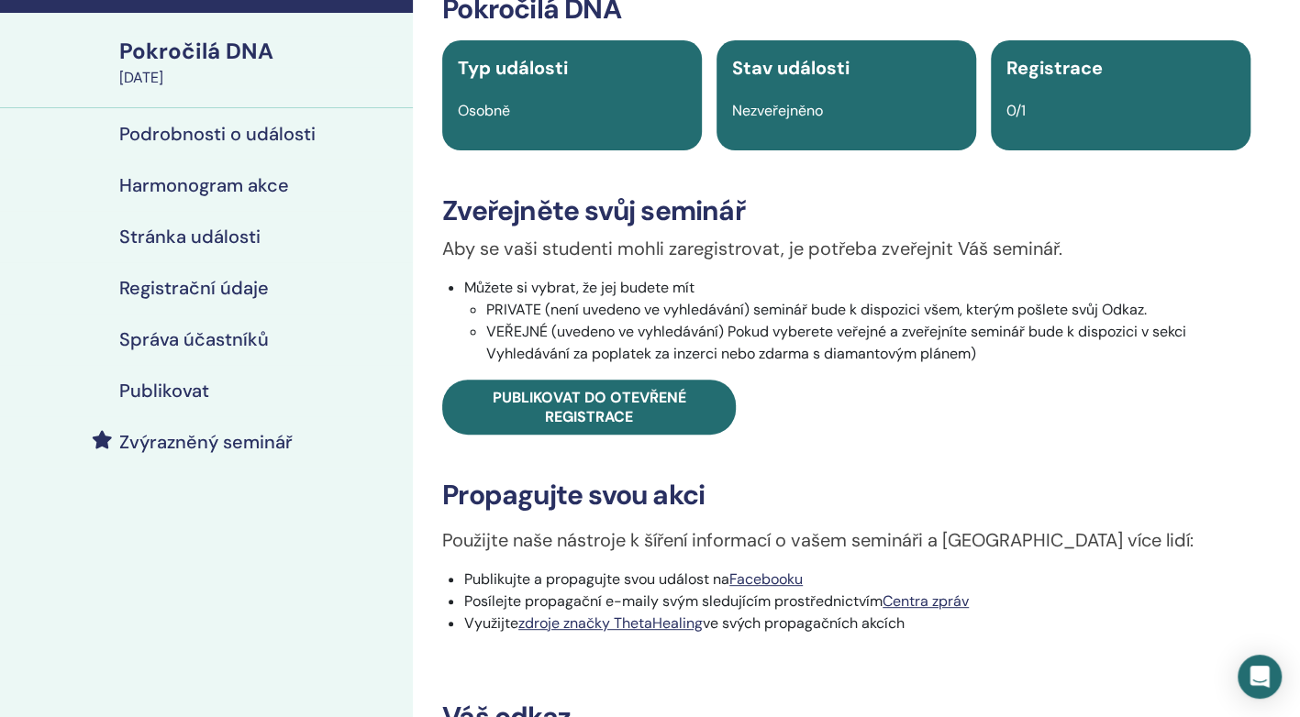
click at [801, 106] on span "Nezveřejněno" at bounding box center [777, 110] width 91 height 19
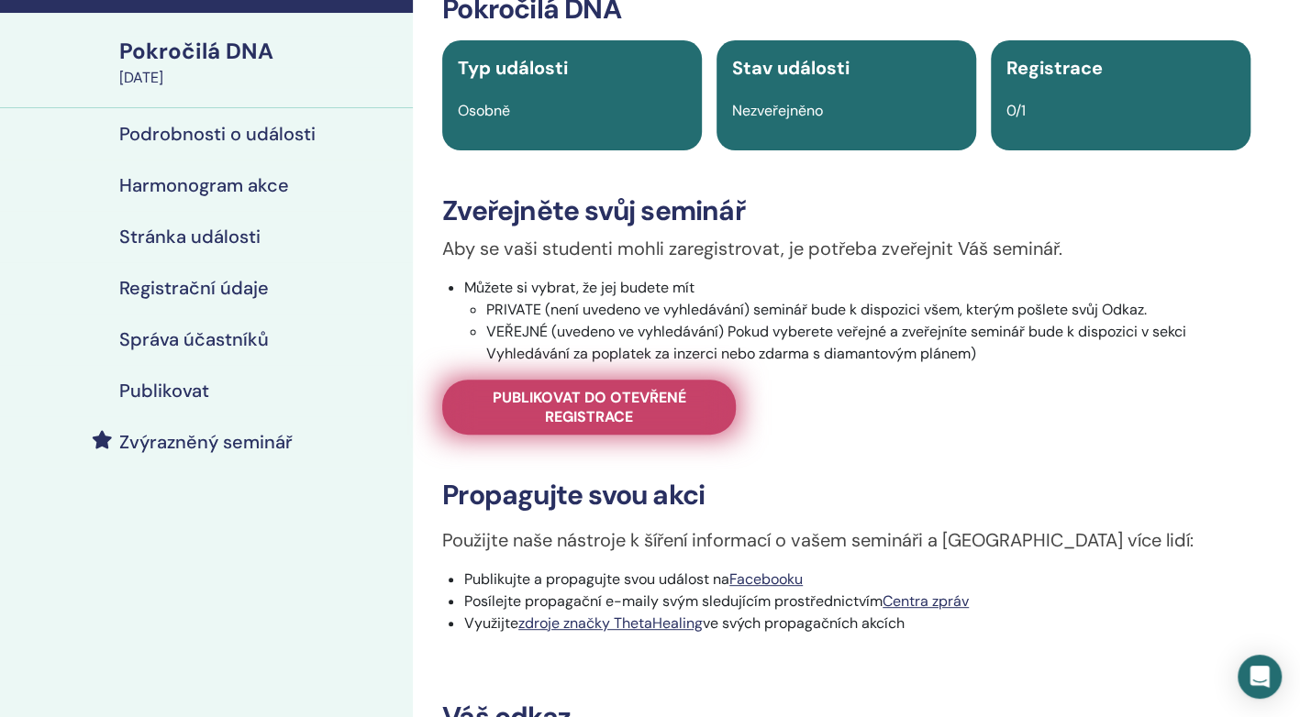
click at [528, 406] on span "Publikovat do otevřené registrace" at bounding box center [589, 407] width 248 height 39
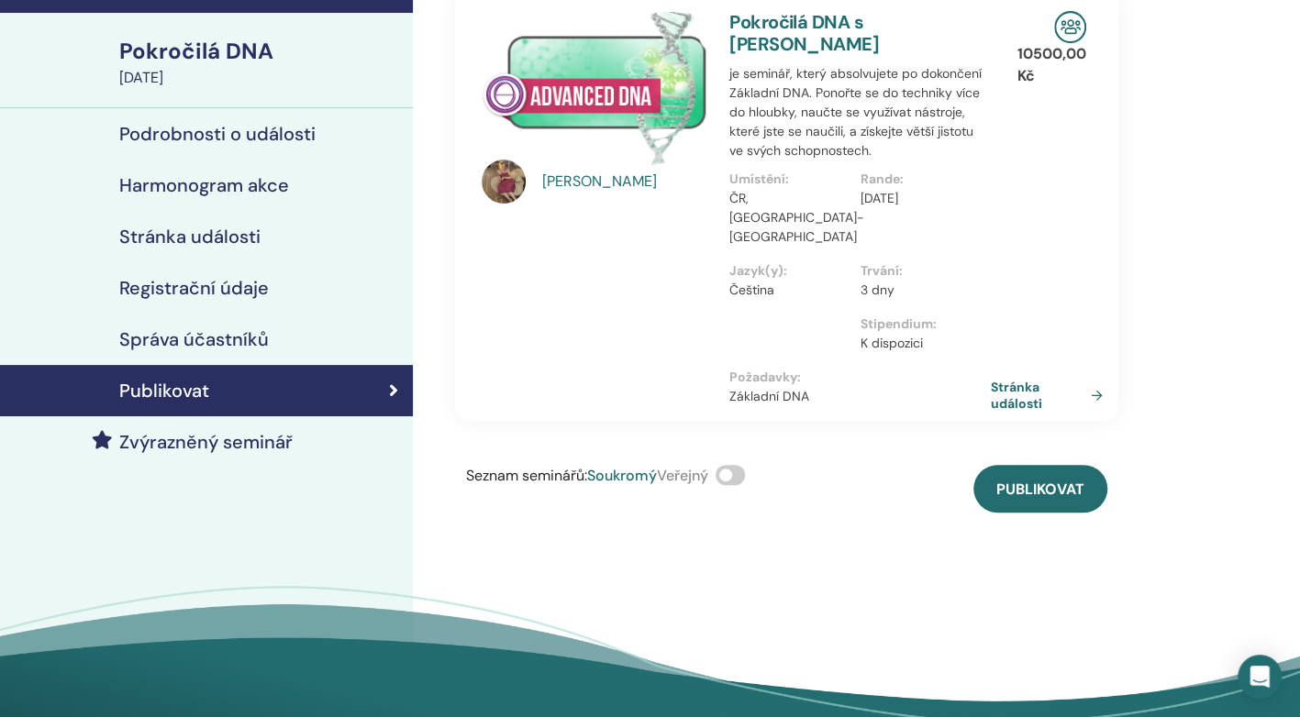
click at [745, 475] on span at bounding box center [730, 475] width 29 height 20
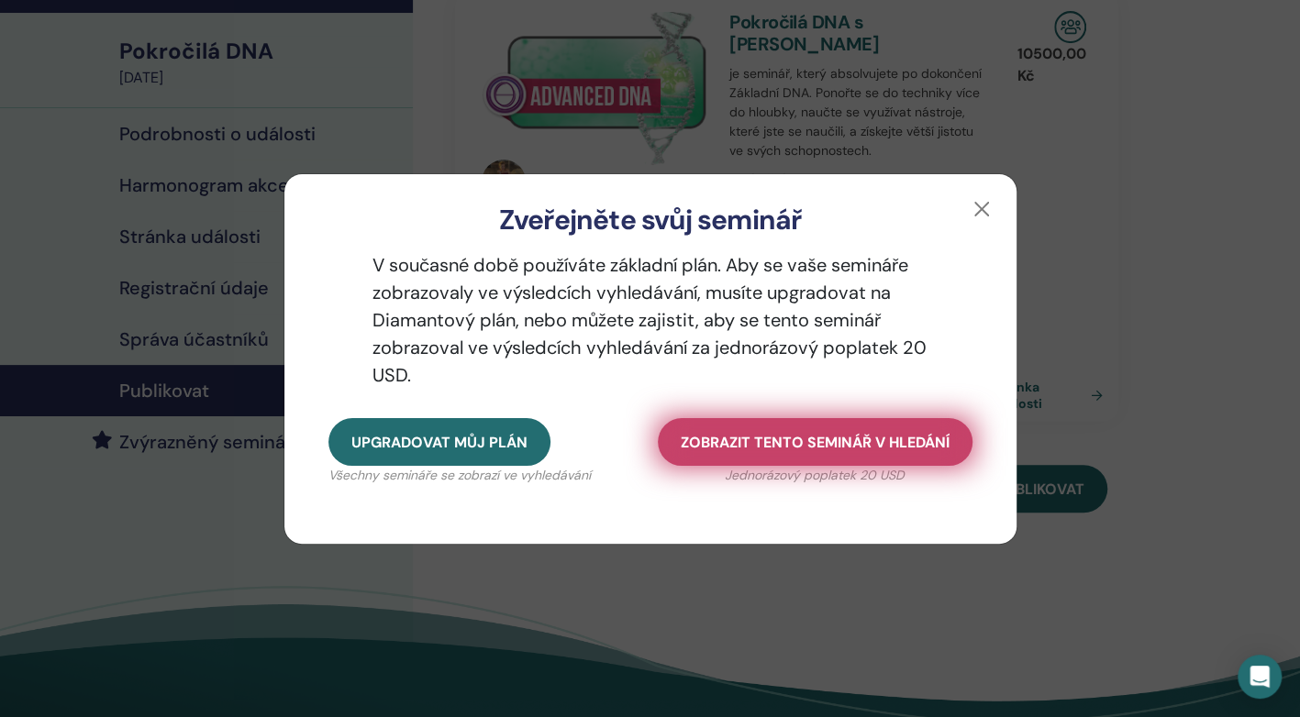
click at [710, 435] on span "Zobrazit tento seminář v hledání" at bounding box center [815, 442] width 269 height 19
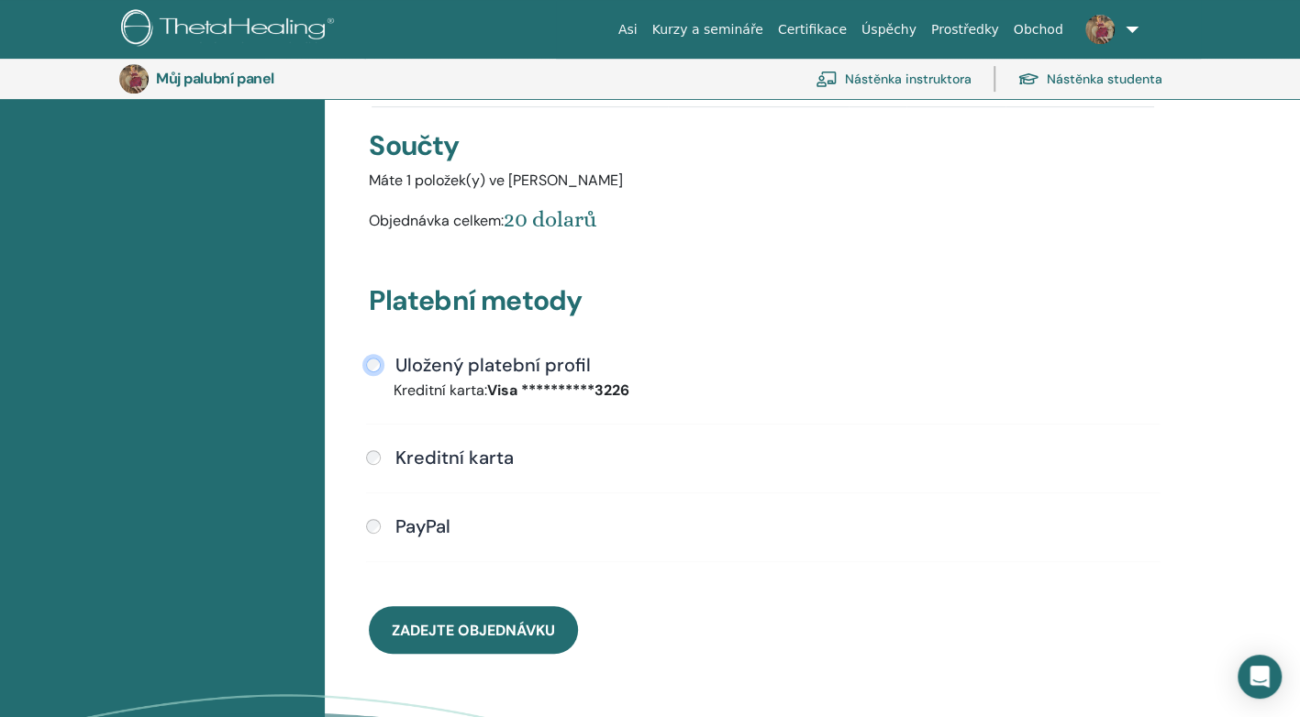
scroll to position [347, 0]
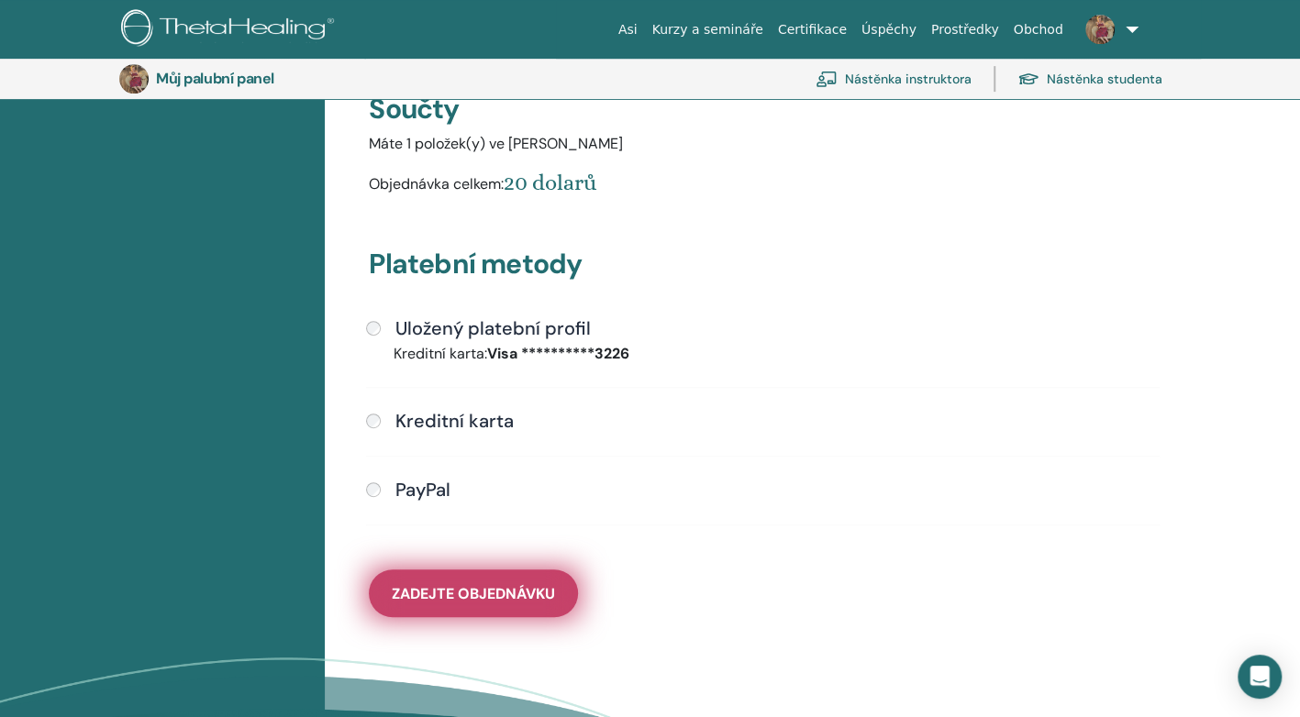
click at [492, 584] on span "Zadejte objednávku" at bounding box center [473, 593] width 163 height 19
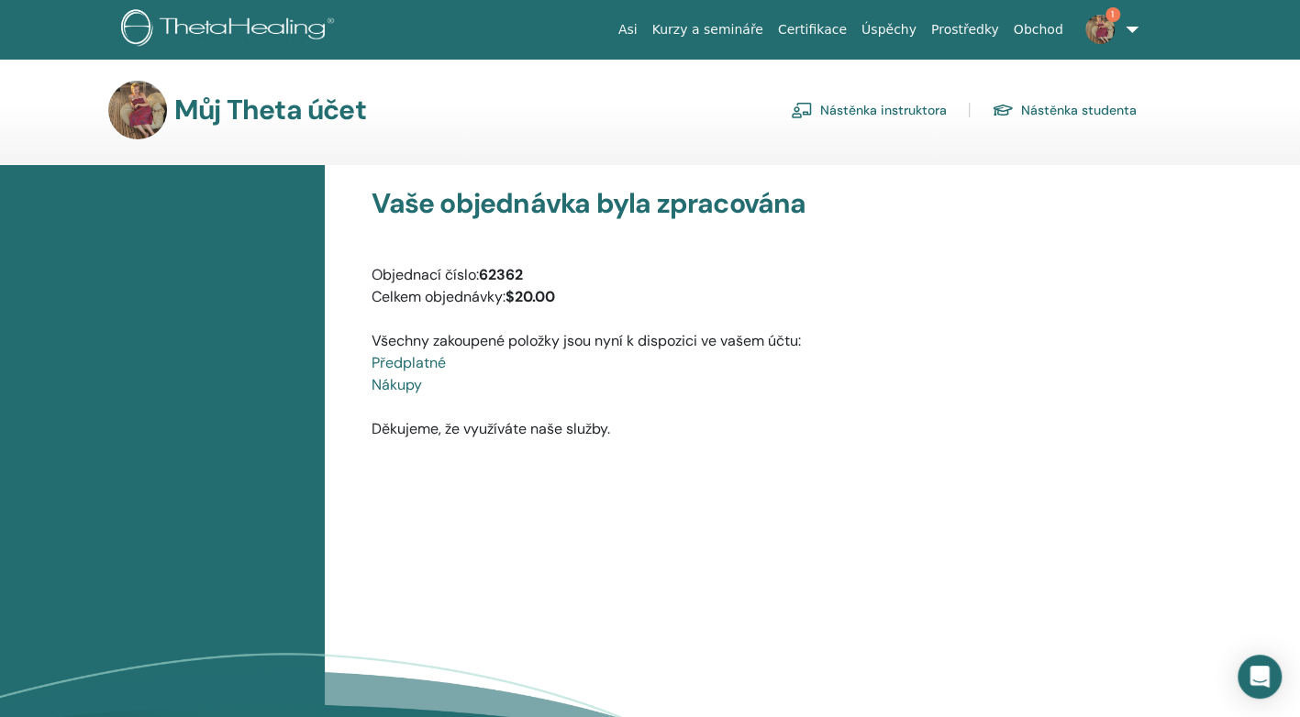
click at [1111, 21] on span "1" at bounding box center [1112, 14] width 15 height 15
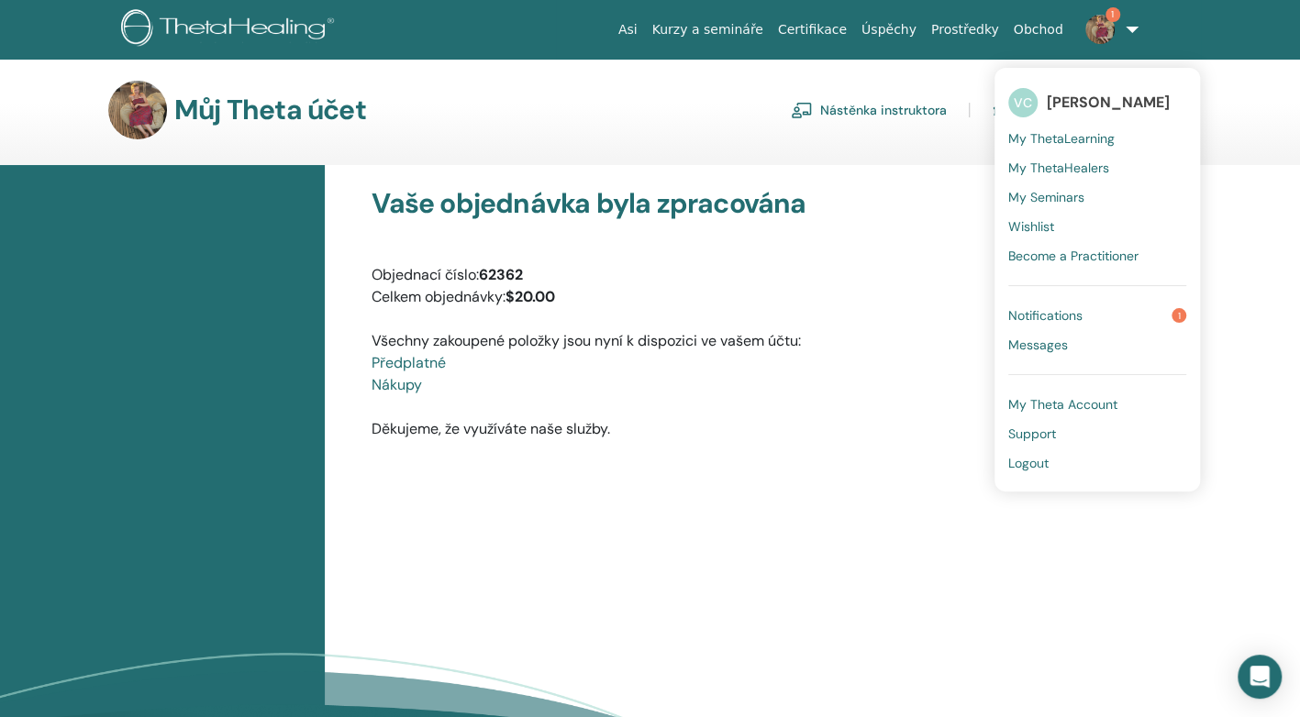
click at [1059, 313] on span "Notifications" at bounding box center [1045, 315] width 74 height 17
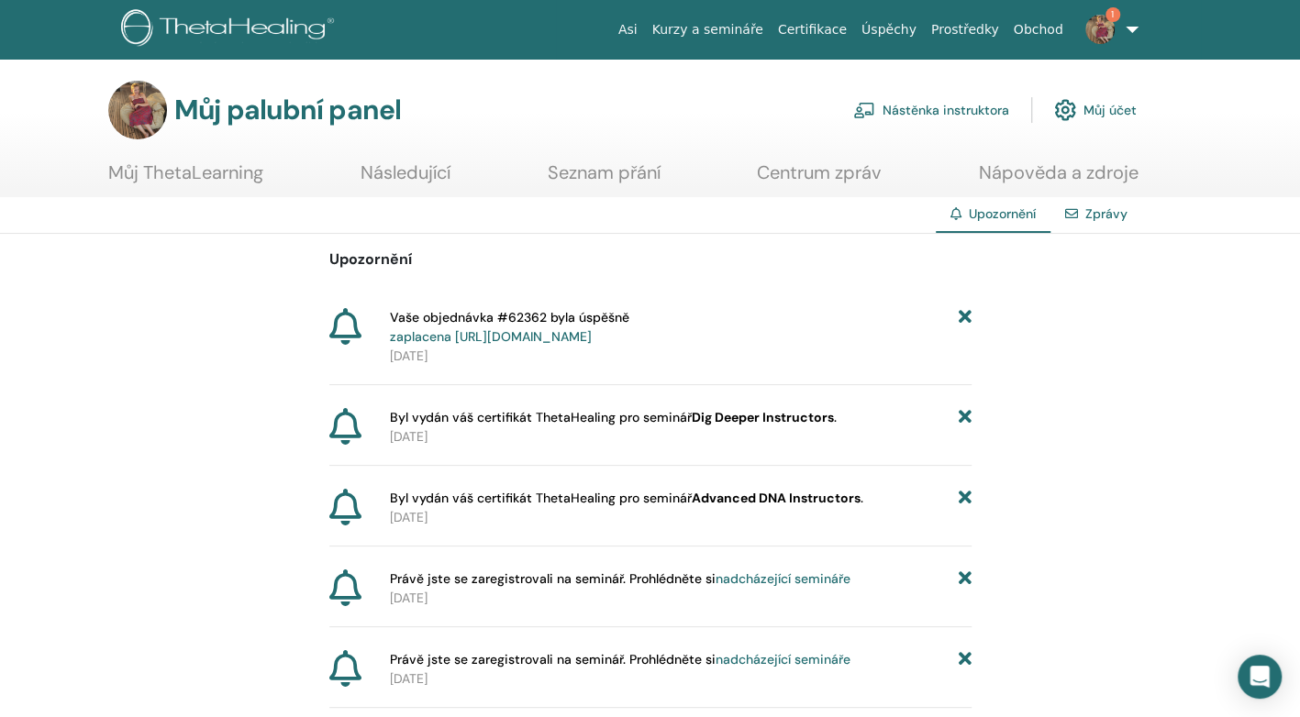
click at [592, 335] on link "zaplacena https://member.thetahealing.com/member/account/subscriptions/purchases" at bounding box center [491, 336] width 202 height 17
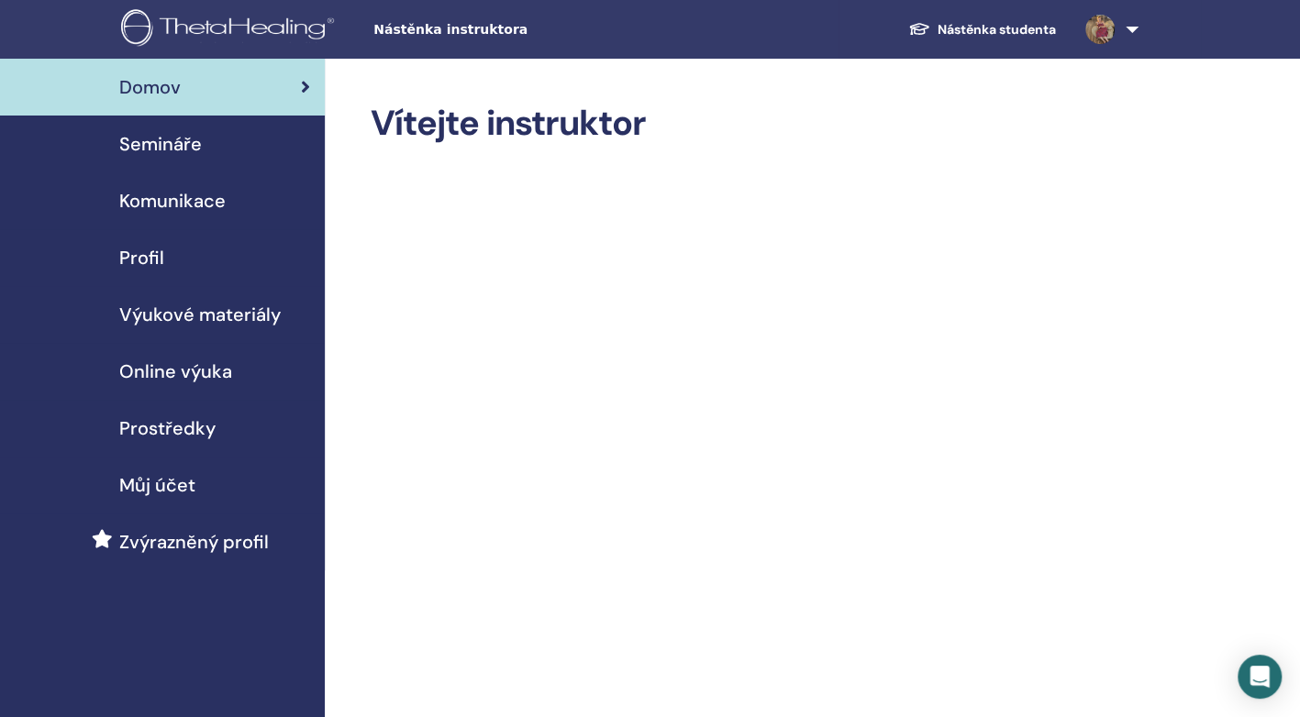
click at [168, 148] on span "Semináře" at bounding box center [160, 144] width 83 height 28
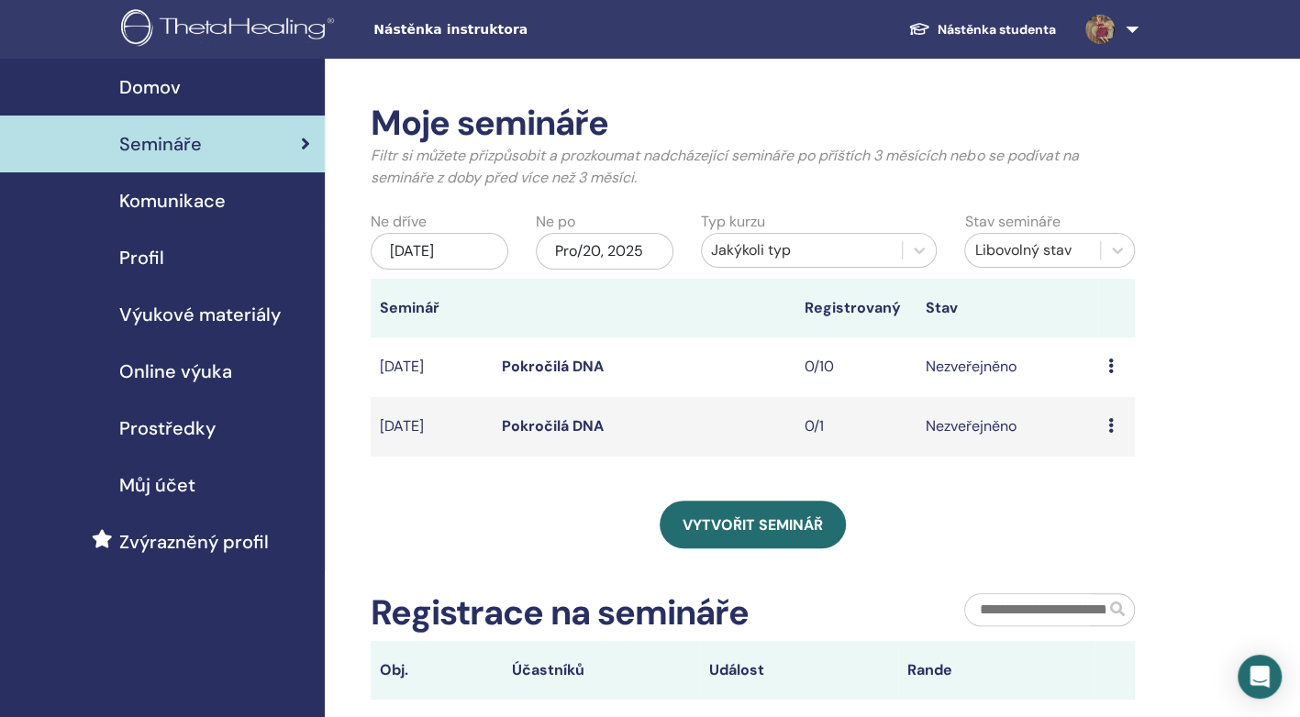
click at [1116, 378] on div "Preview Edit Attendees Cancel" at bounding box center [1116, 367] width 18 height 22
click at [820, 440] on td "0/1" at bounding box center [855, 427] width 121 height 60
click at [1112, 373] on icon at bounding box center [1110, 366] width 6 height 15
click at [1094, 472] on p "Cancel" at bounding box center [1107, 479] width 70 height 22
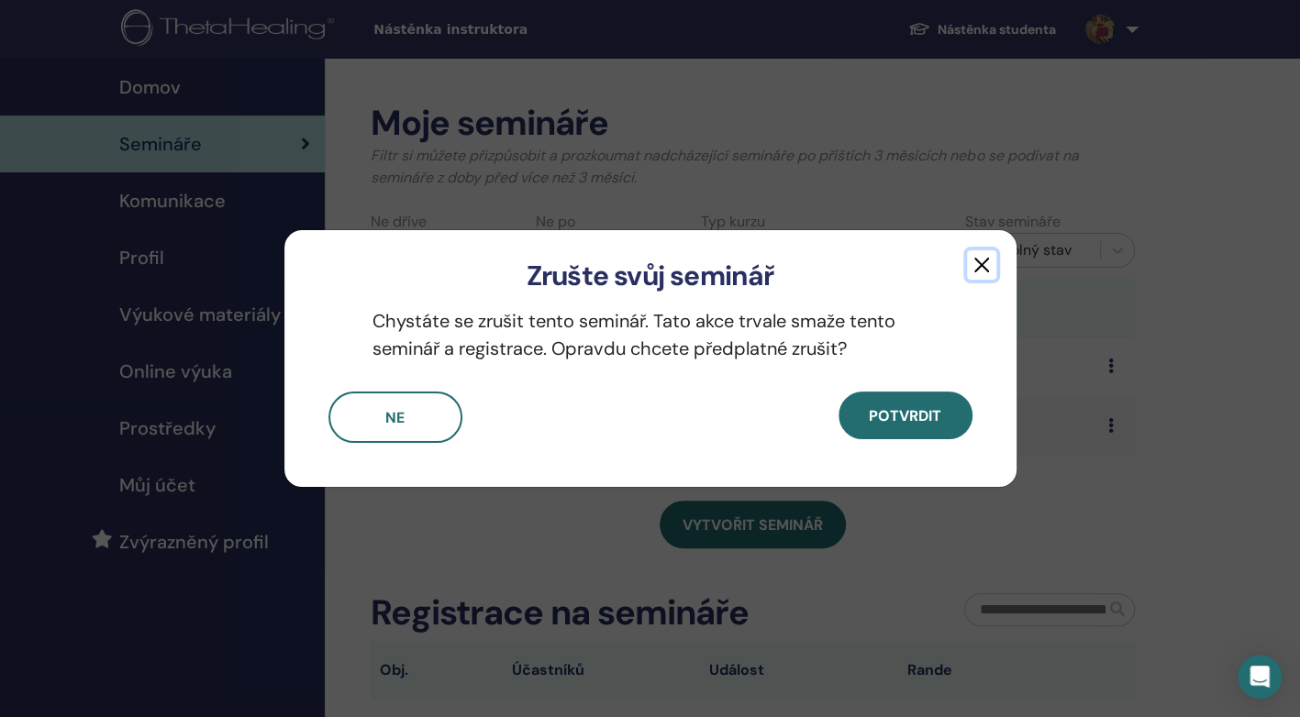
click at [982, 259] on button "button" at bounding box center [981, 264] width 29 height 29
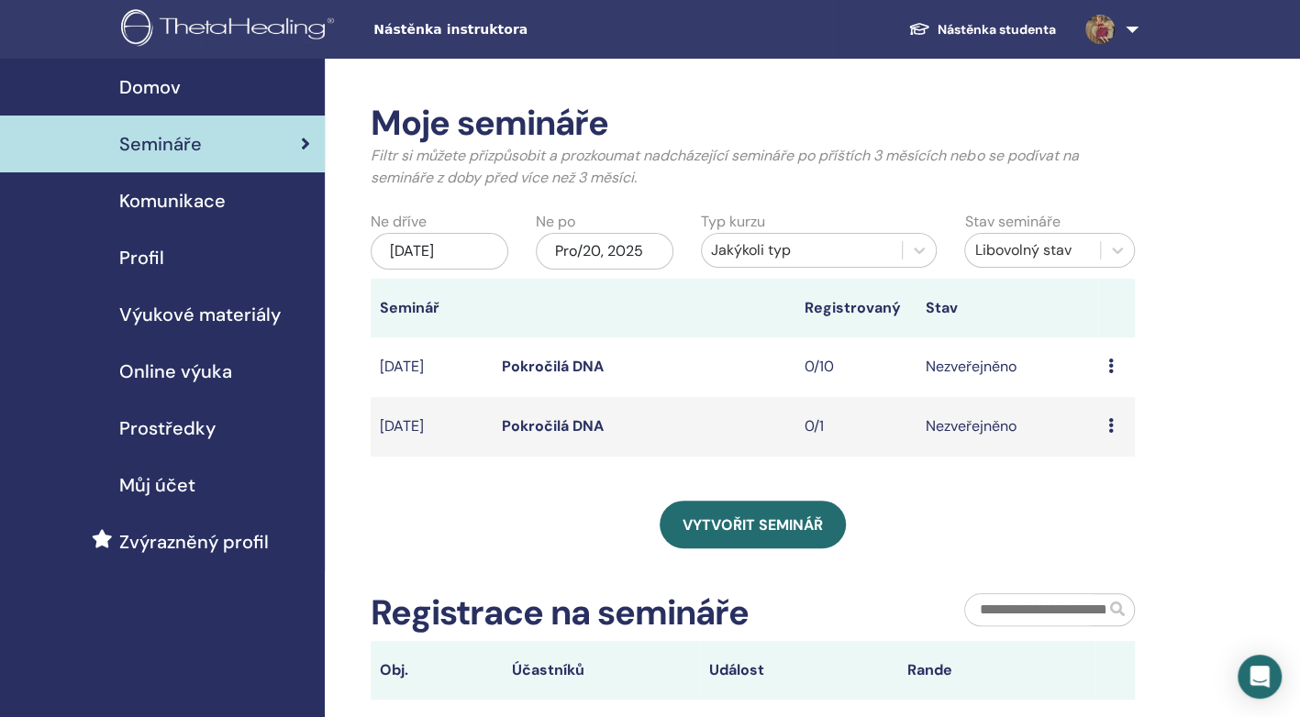
click at [566, 376] on link "Pokročilá DNA" at bounding box center [552, 366] width 102 height 19
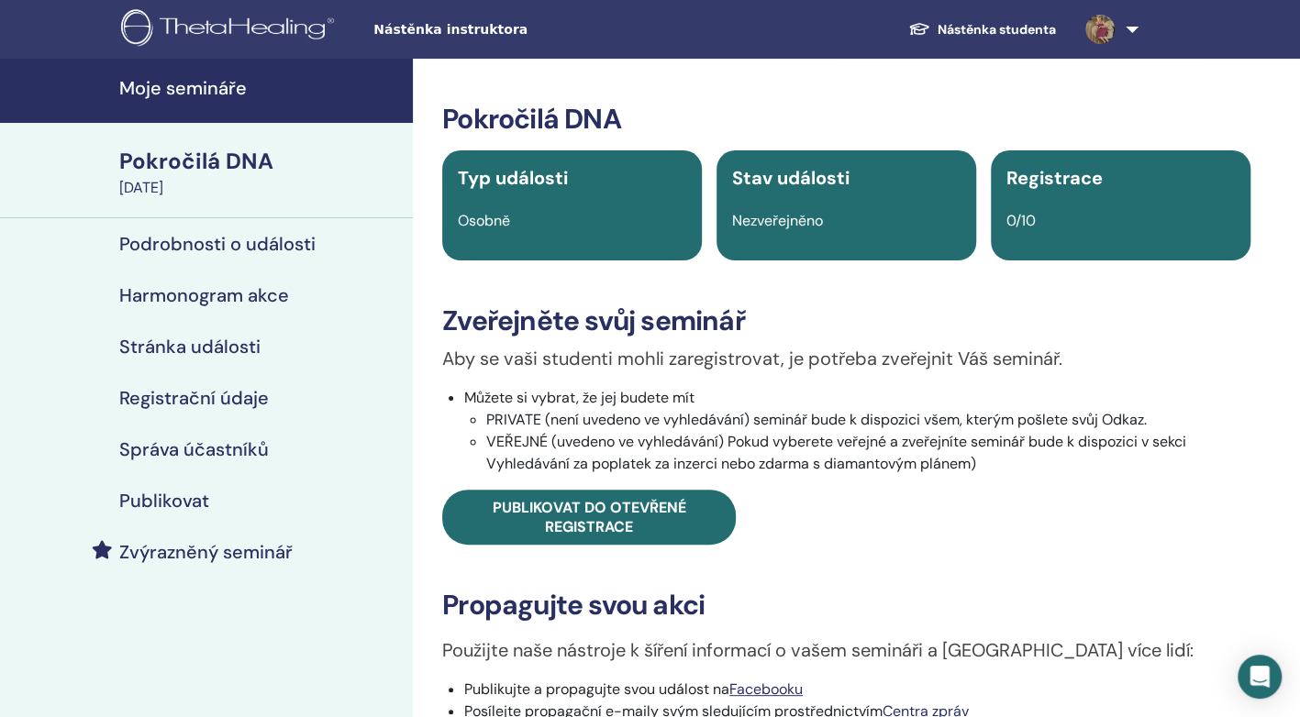
click at [177, 451] on h4 "Správa účastníků" at bounding box center [194, 450] width 150 height 22
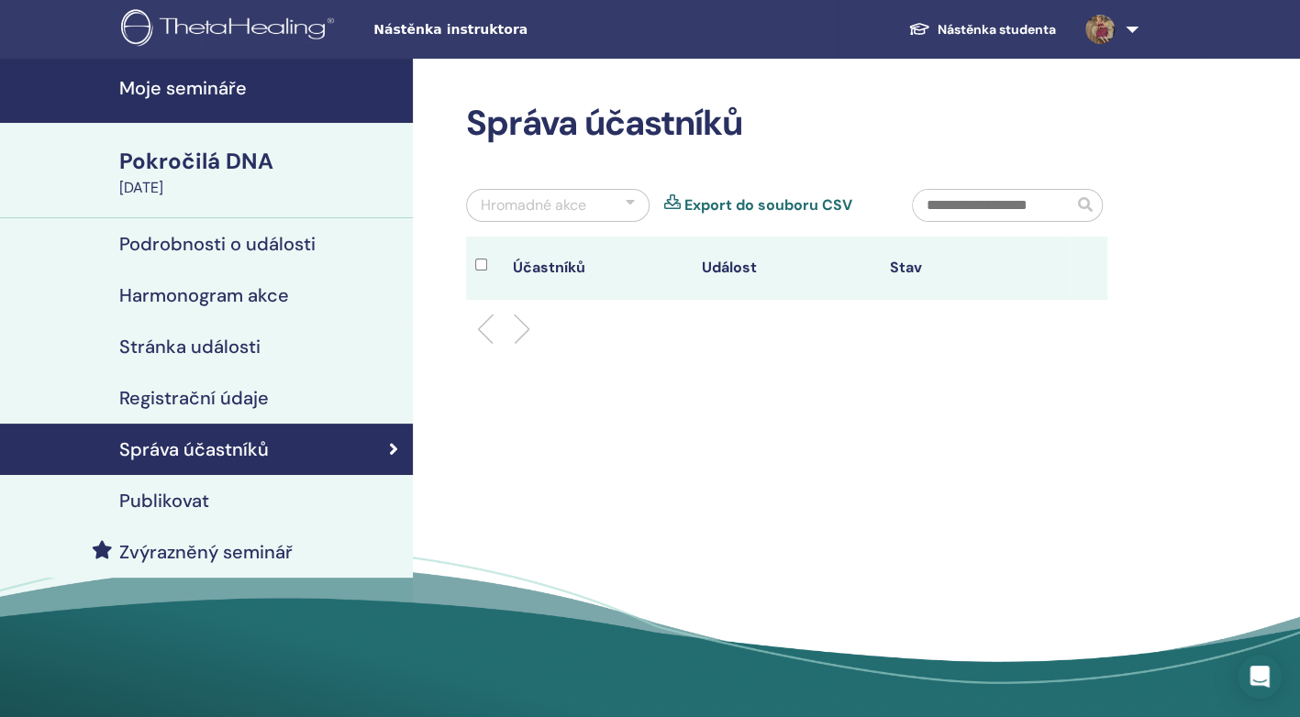
click at [256, 240] on h4 "Podrobnosti o události" at bounding box center [217, 244] width 196 height 22
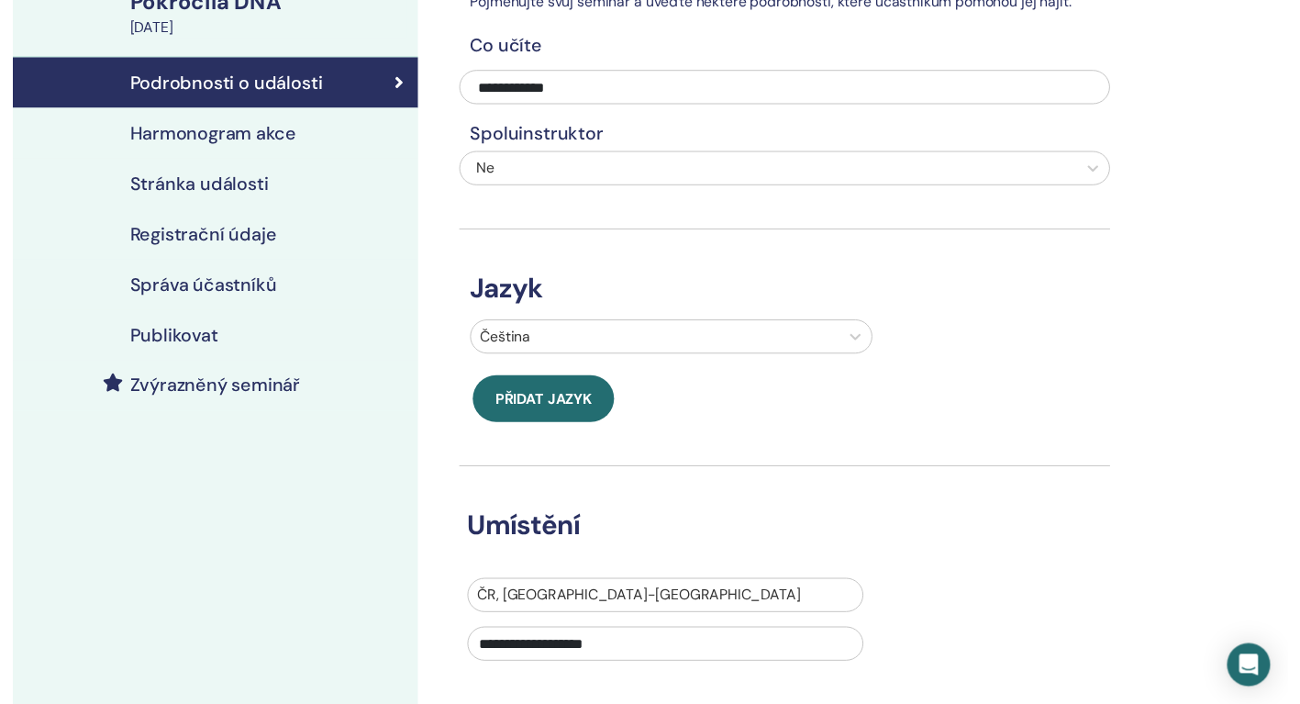
scroll to position [110, 0]
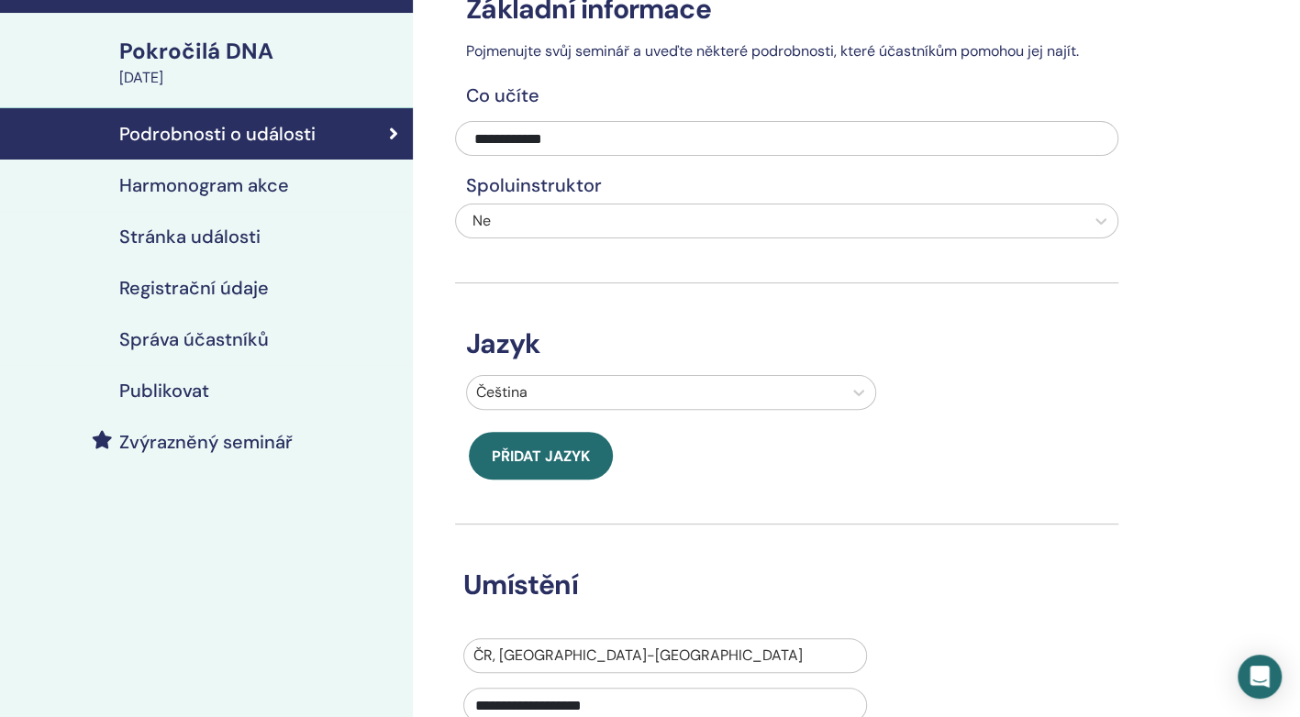
click at [250, 186] on h4 "Harmonogram akce" at bounding box center [204, 185] width 170 height 22
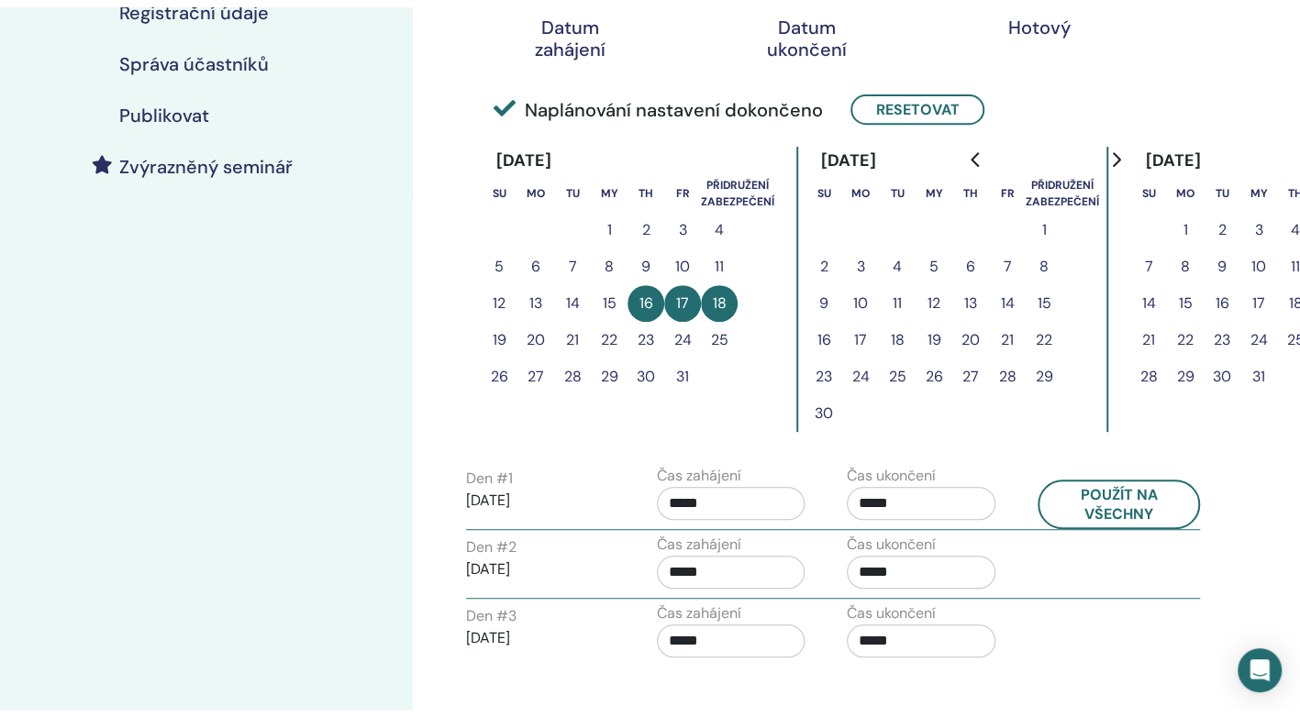
scroll to position [294, 0]
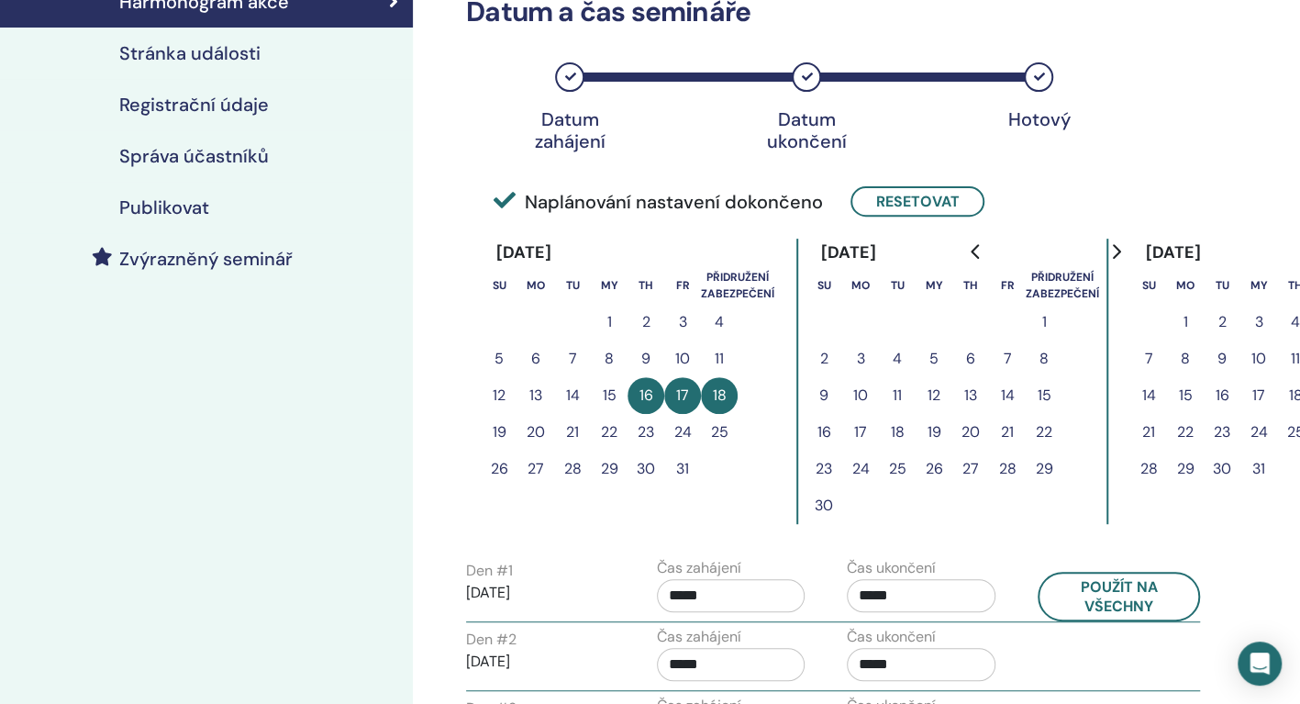
click at [194, 46] on h4 "Stránka události" at bounding box center [189, 53] width 141 height 22
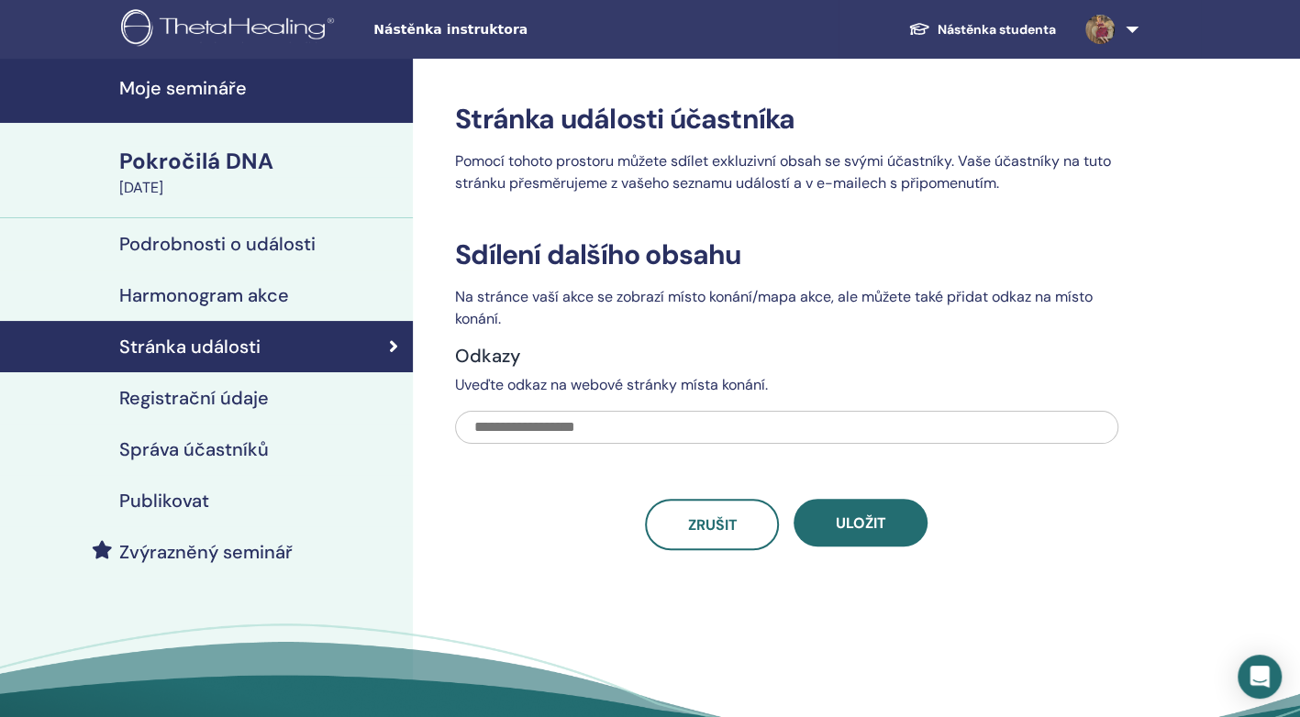
click at [189, 391] on h4 "Registrační údaje" at bounding box center [194, 398] width 150 height 22
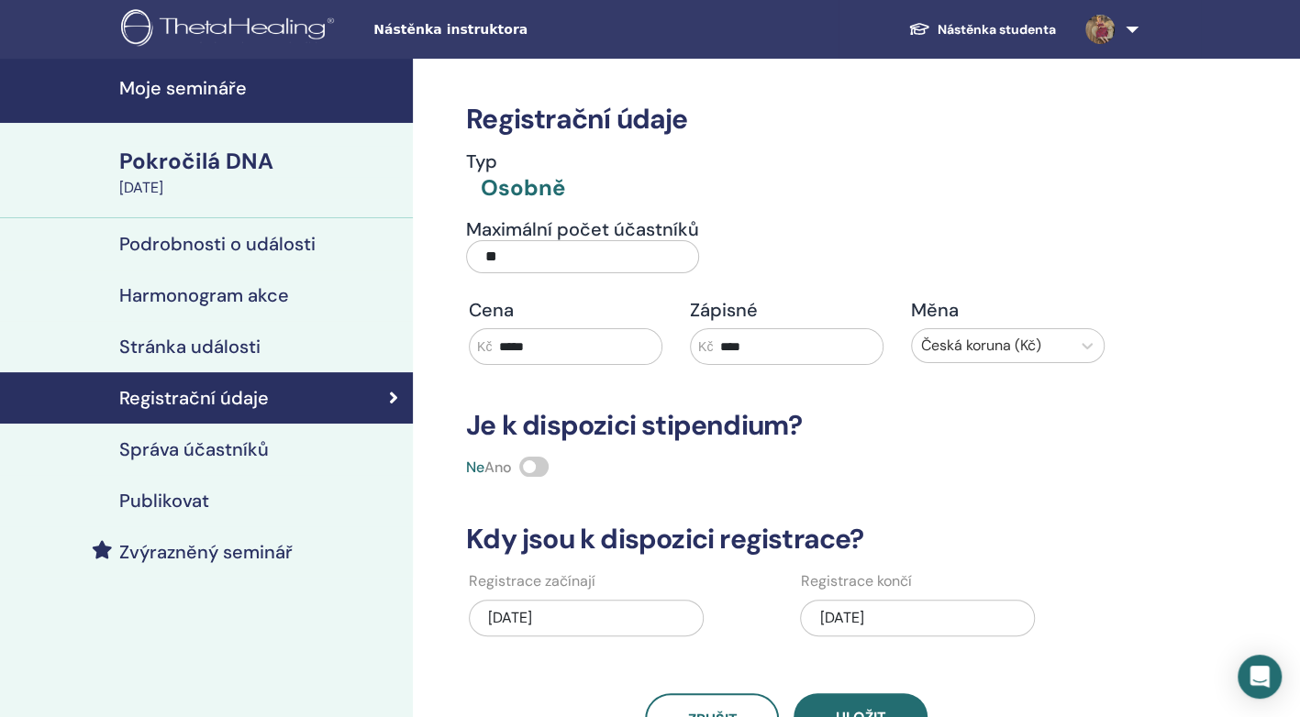
click at [729, 343] on input "****" at bounding box center [798, 346] width 170 height 35
click at [510, 349] on input "*****" at bounding box center [577, 346] width 170 height 35
type input "****"
click at [725, 344] on input "****" at bounding box center [798, 346] width 170 height 35
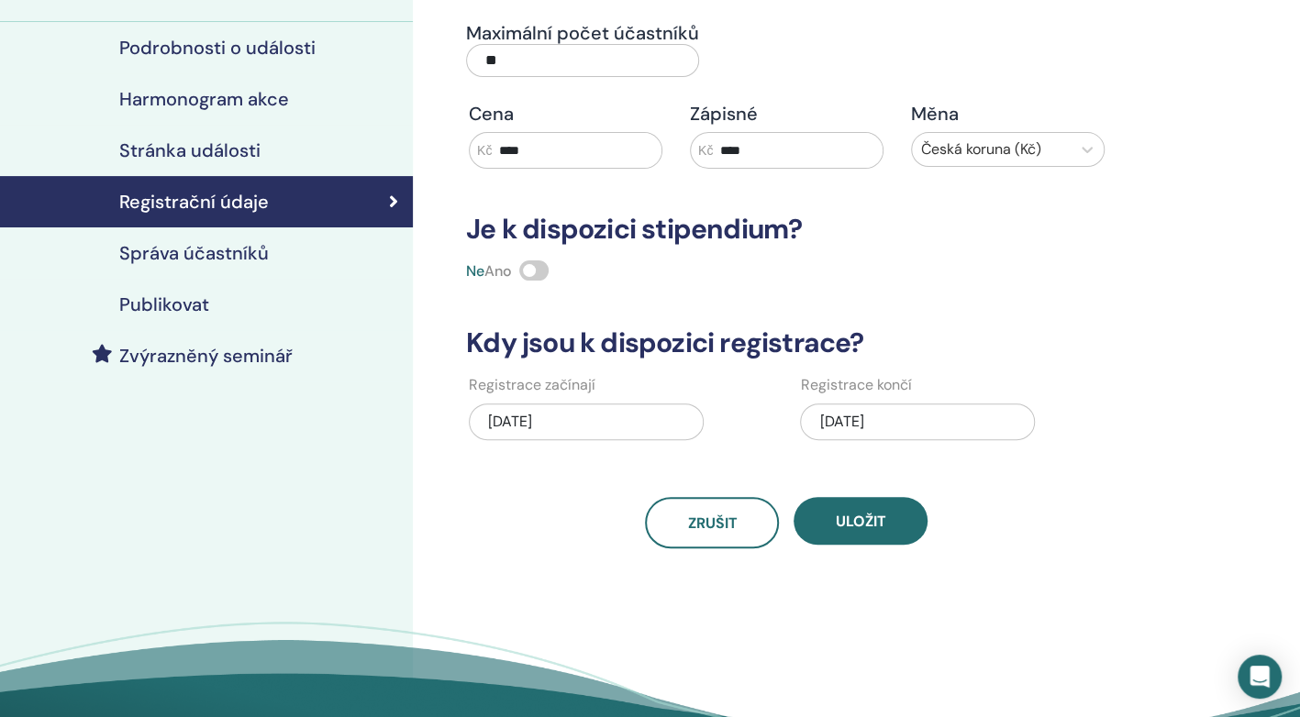
scroll to position [233, 0]
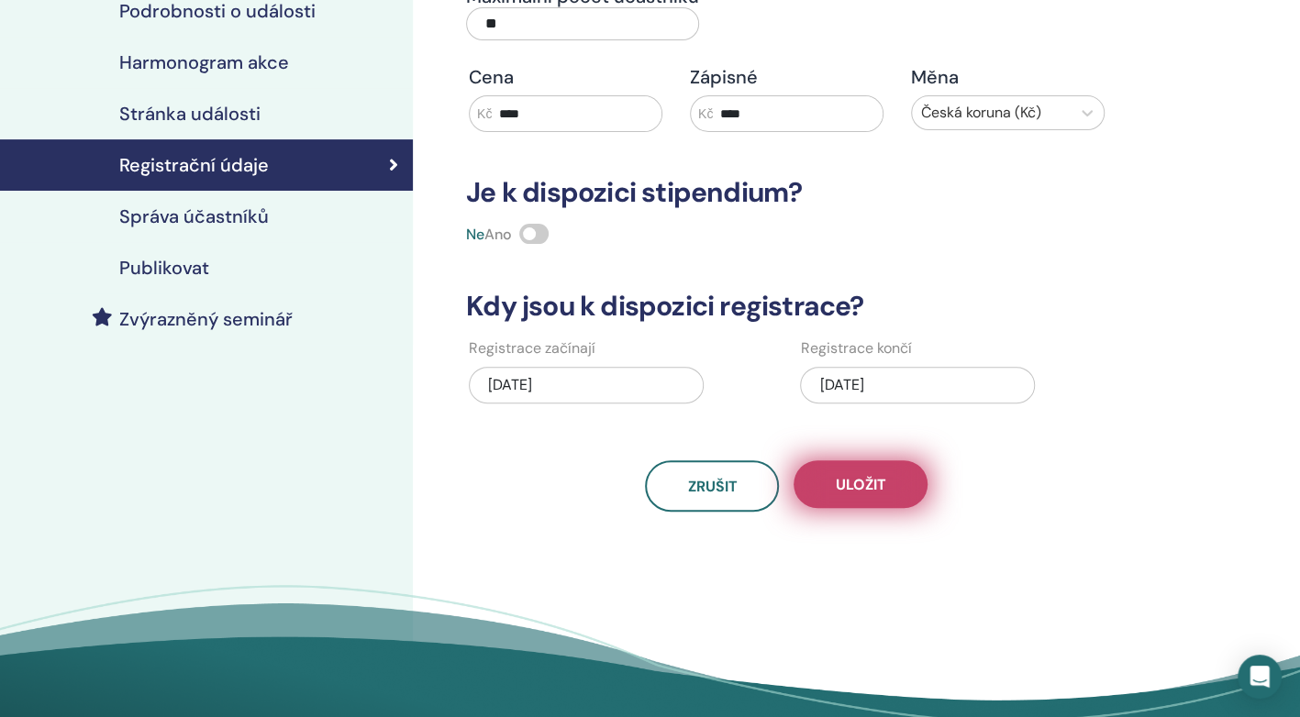
type input "****"
click at [871, 479] on span "Uložit" at bounding box center [861, 484] width 50 height 19
click at [856, 477] on span "Uložit" at bounding box center [861, 484] width 50 height 19
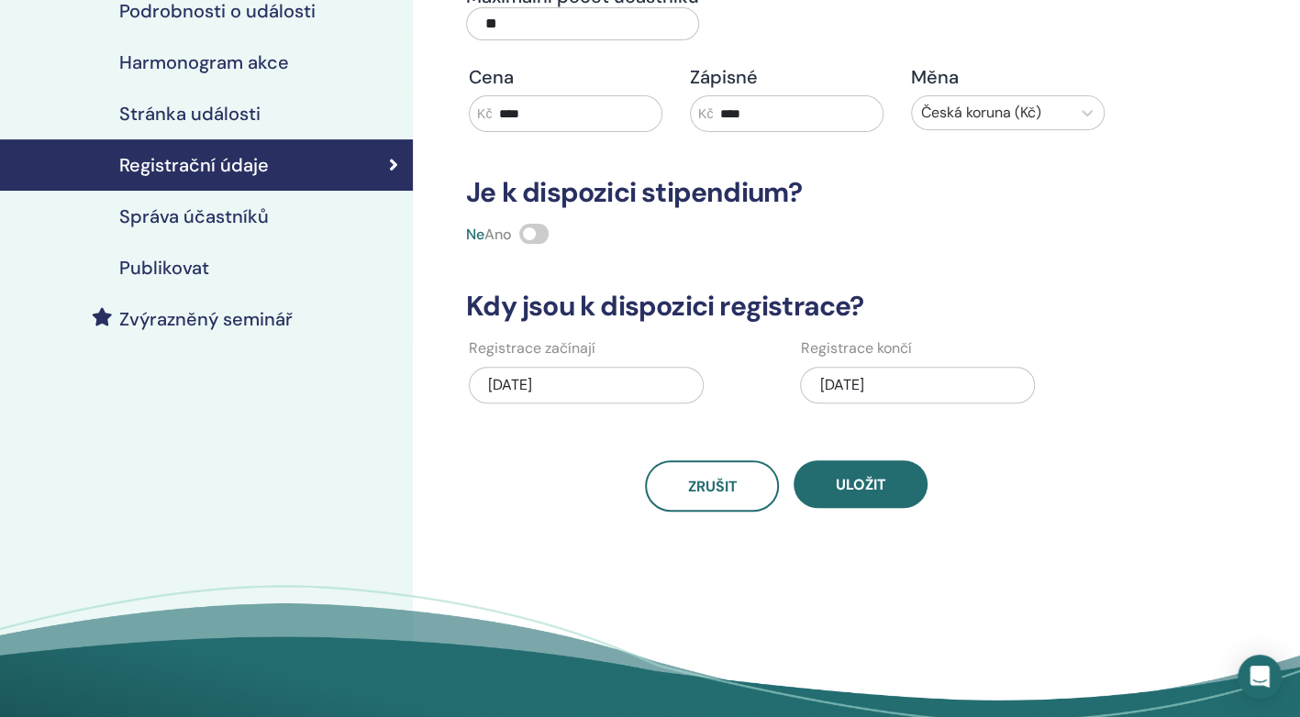
click at [174, 272] on h4 "Publikovat" at bounding box center [164, 268] width 90 height 22
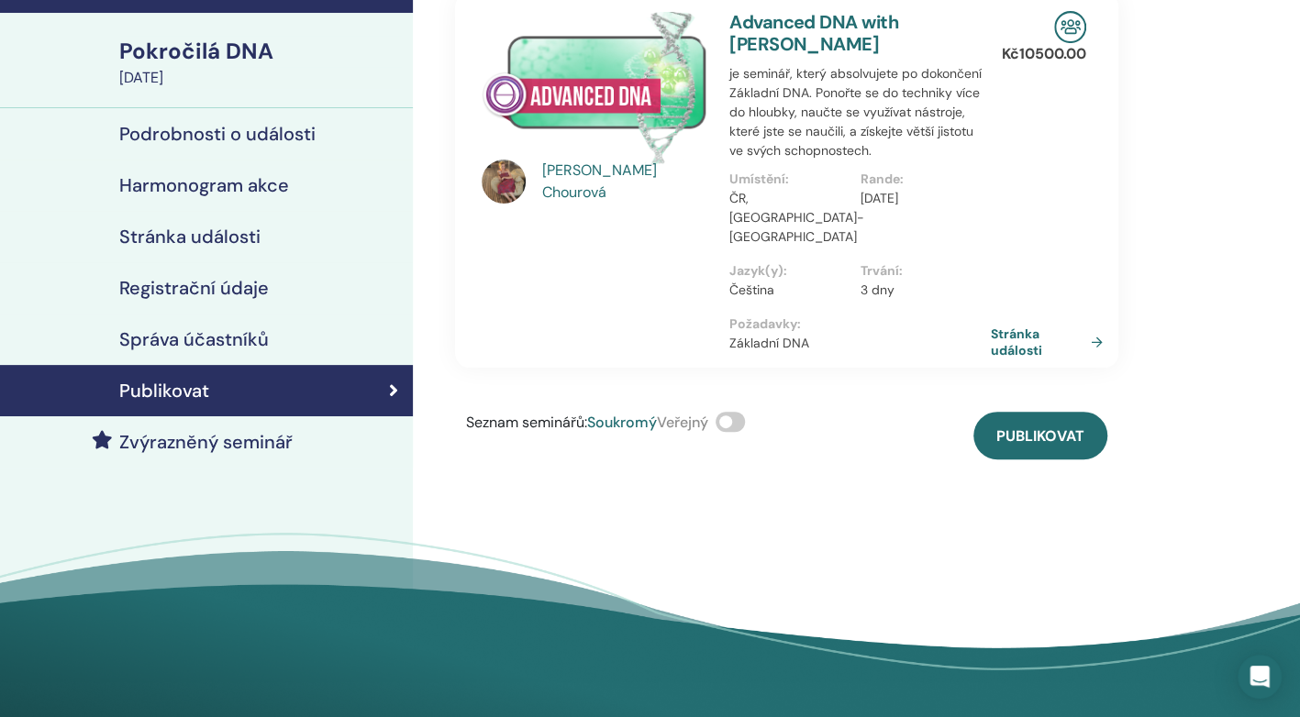
scroll to position [73, 0]
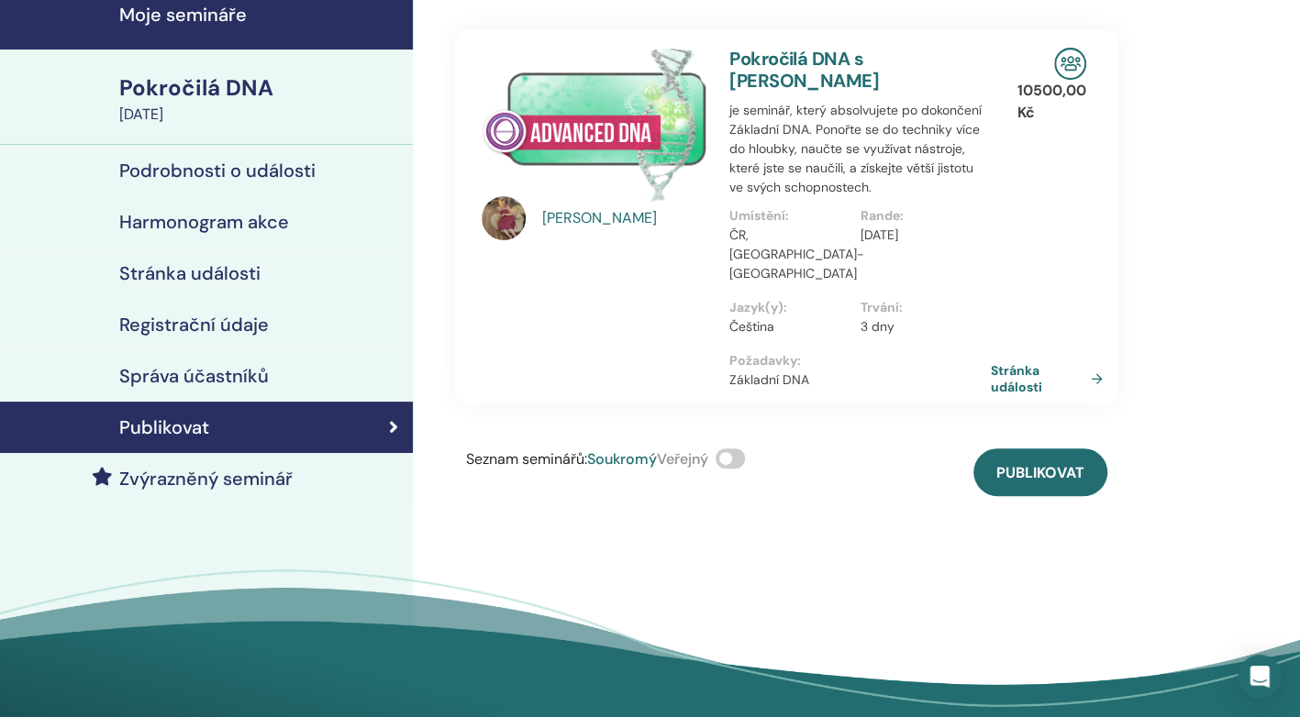
click at [734, 457] on span at bounding box center [730, 459] width 29 height 20
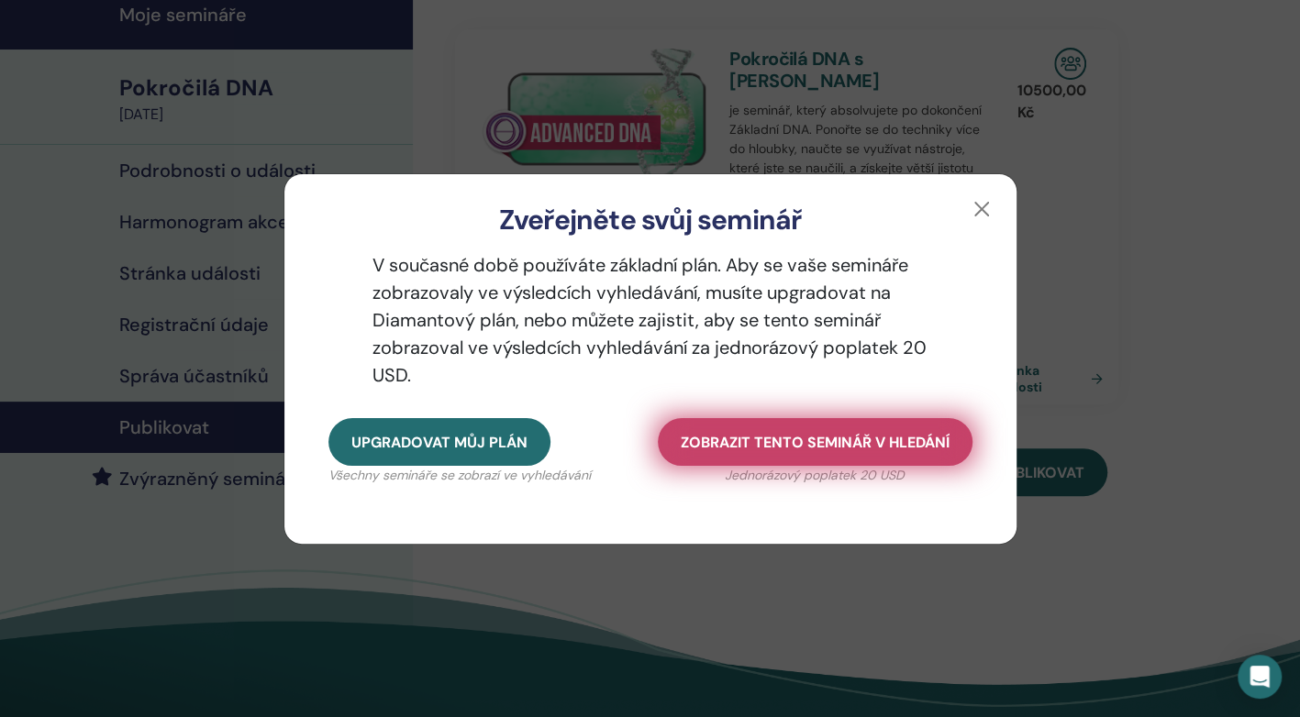
click at [716, 437] on span "Zobrazit tento seminář v hledání" at bounding box center [815, 442] width 269 height 19
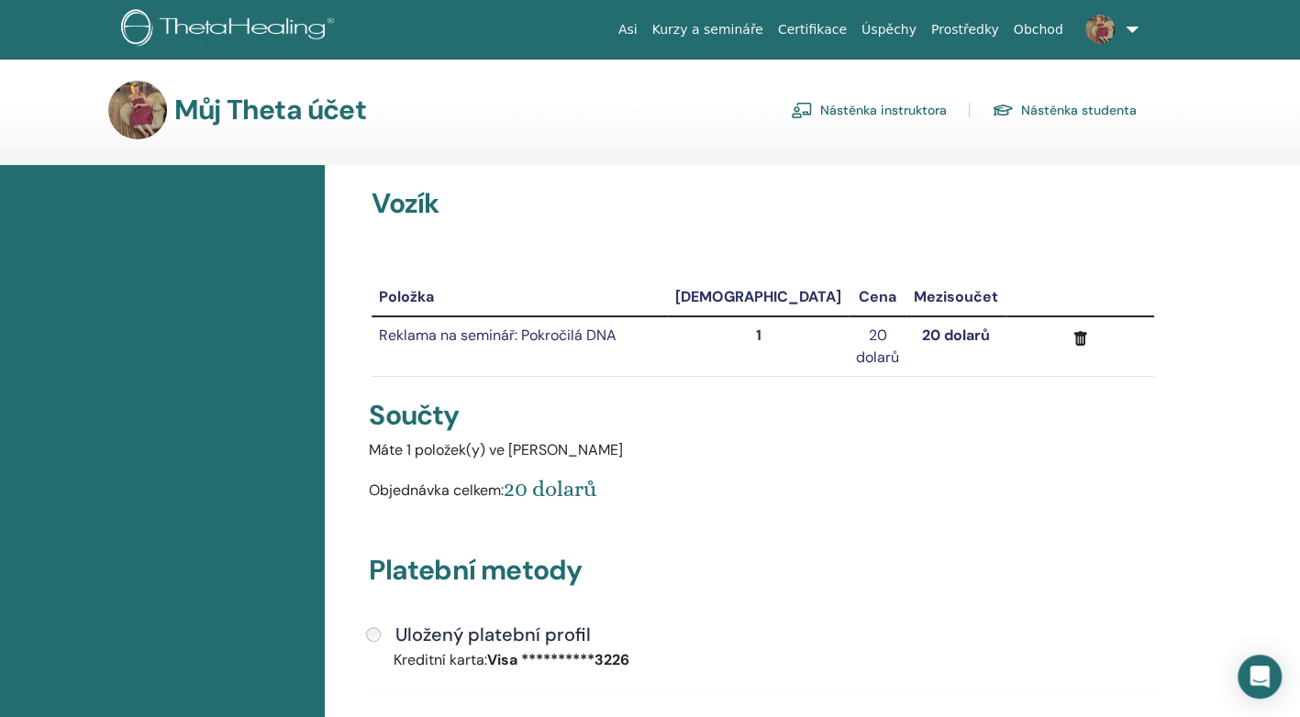
click at [850, 99] on link "Nástěnka instruktora" at bounding box center [869, 109] width 156 height 29
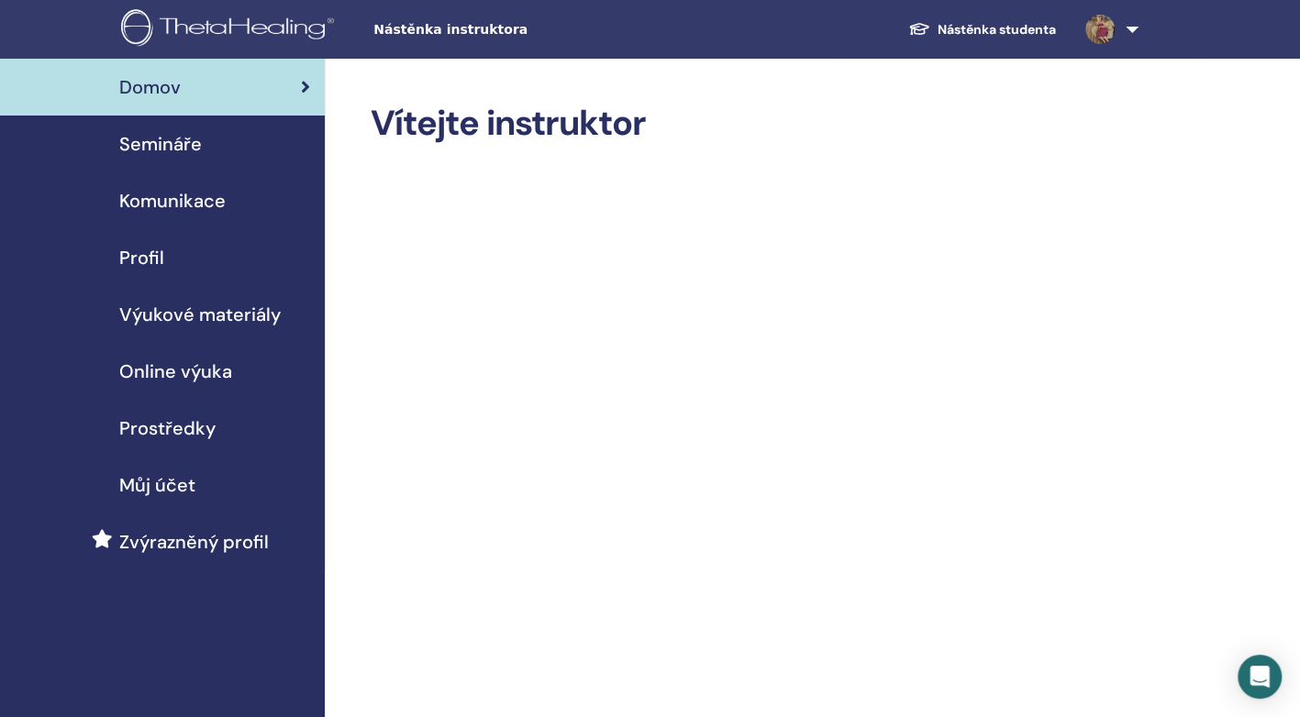
click at [170, 147] on span "Semináře" at bounding box center [160, 144] width 83 height 28
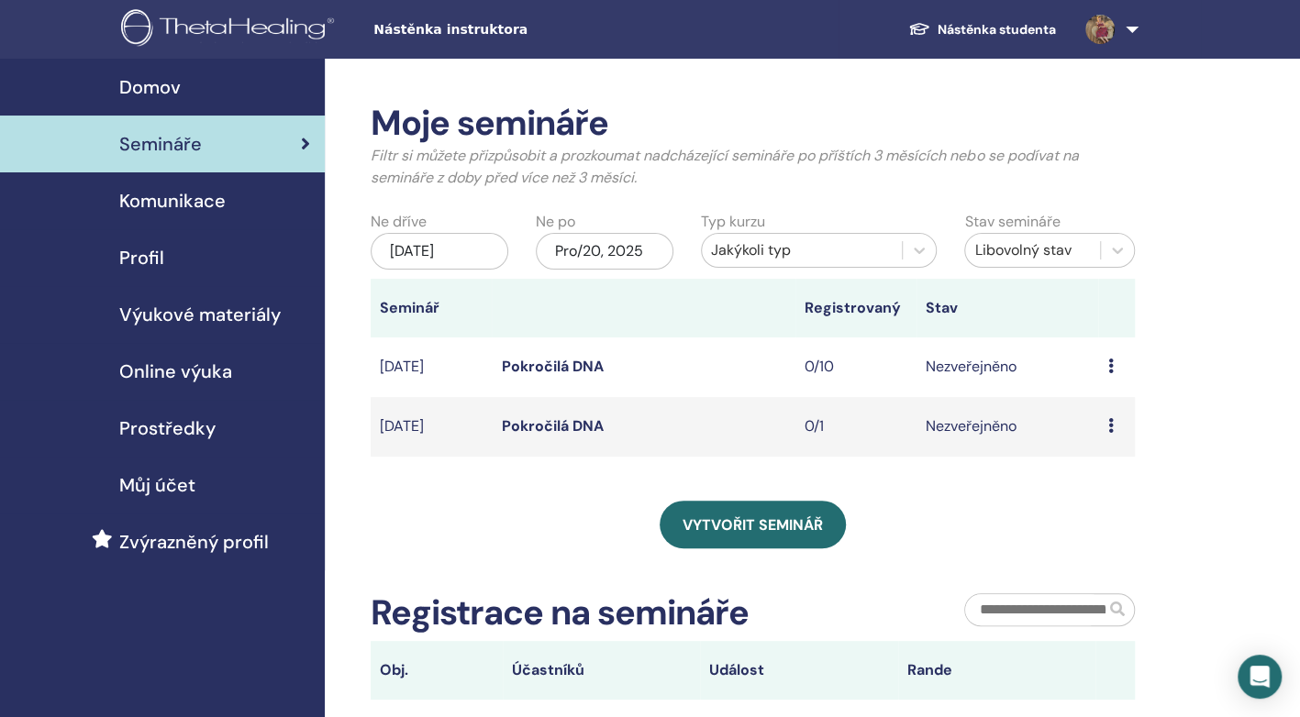
click at [1105, 444] on td "Preview Edit Attendees Cancel" at bounding box center [1116, 427] width 37 height 60
click at [1116, 438] on div "Preview Edit Attendees Cancel" at bounding box center [1116, 427] width 18 height 22
click at [1105, 549] on p "Cancel" at bounding box center [1111, 545] width 70 height 22
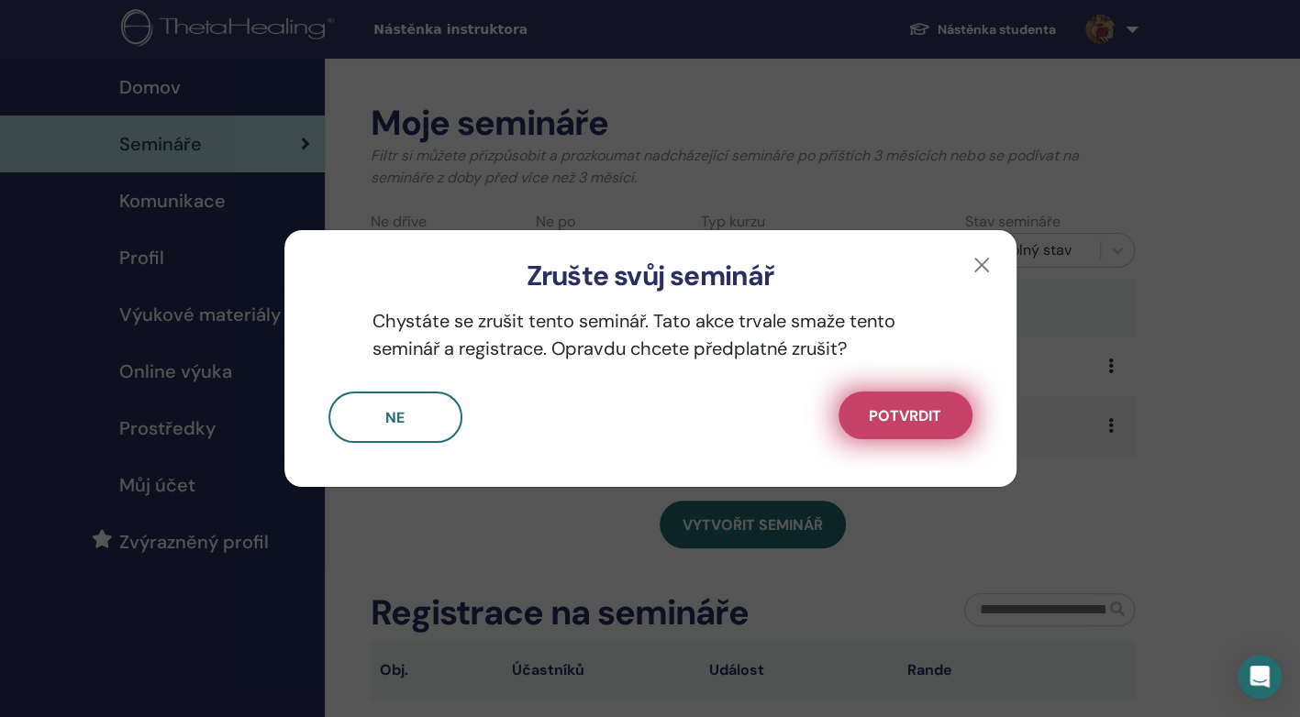
click at [875, 416] on span "Potvrdit" at bounding box center [905, 415] width 72 height 19
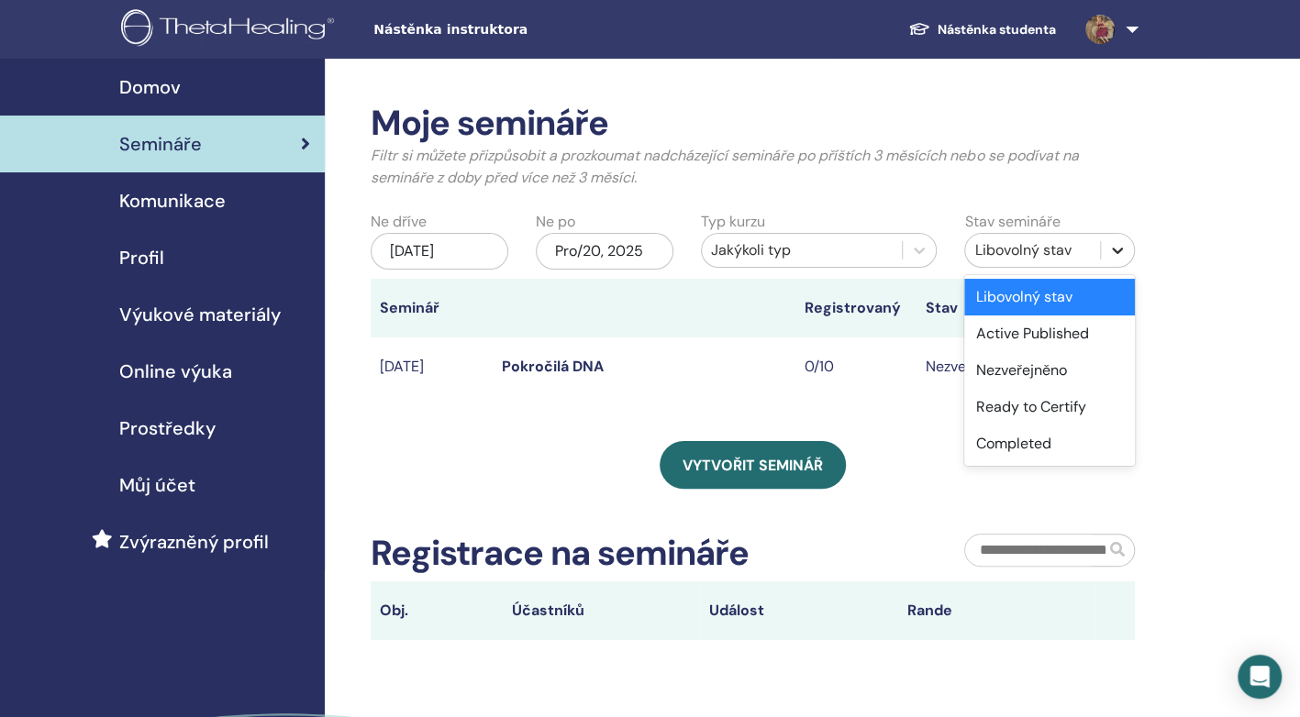
click at [1108, 247] on icon at bounding box center [1117, 250] width 18 height 18
click at [1026, 332] on div "Aktivní Publikováno" at bounding box center [1049, 334] width 171 height 37
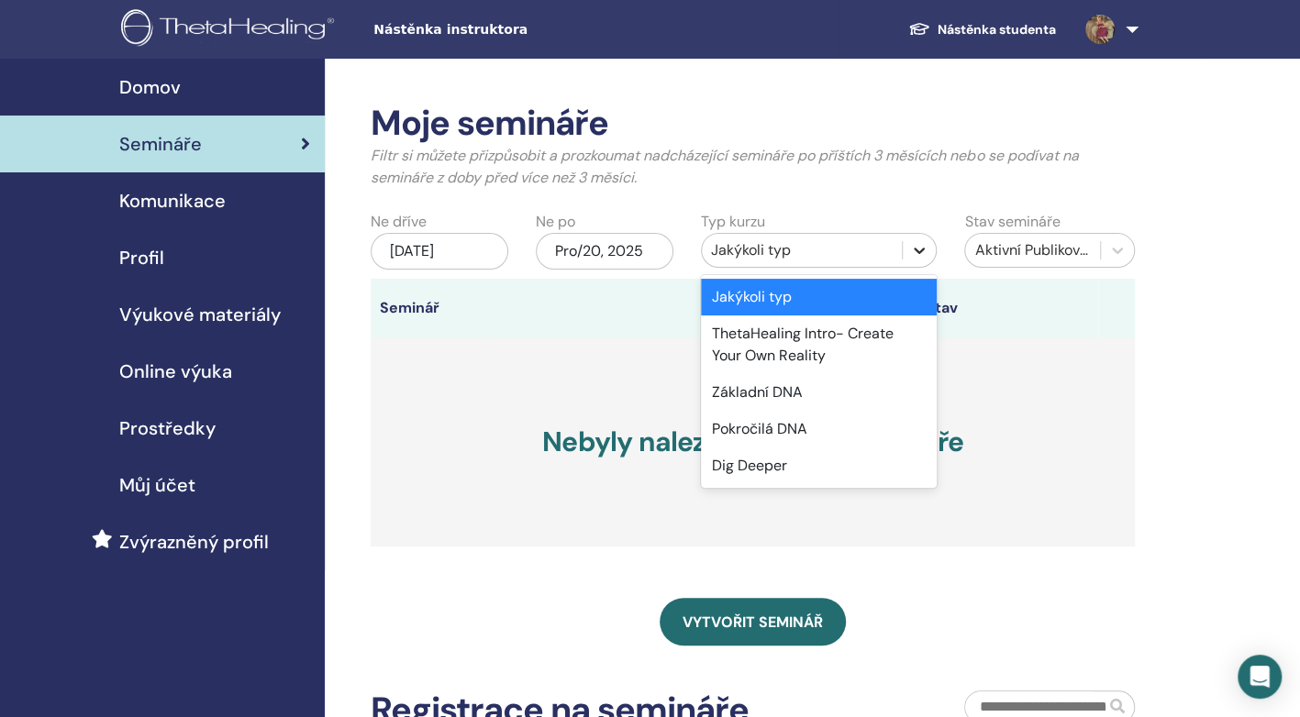
click at [917, 244] on icon at bounding box center [919, 250] width 18 height 18
click at [761, 428] on div "Pokročilá DNA" at bounding box center [819, 429] width 237 height 37
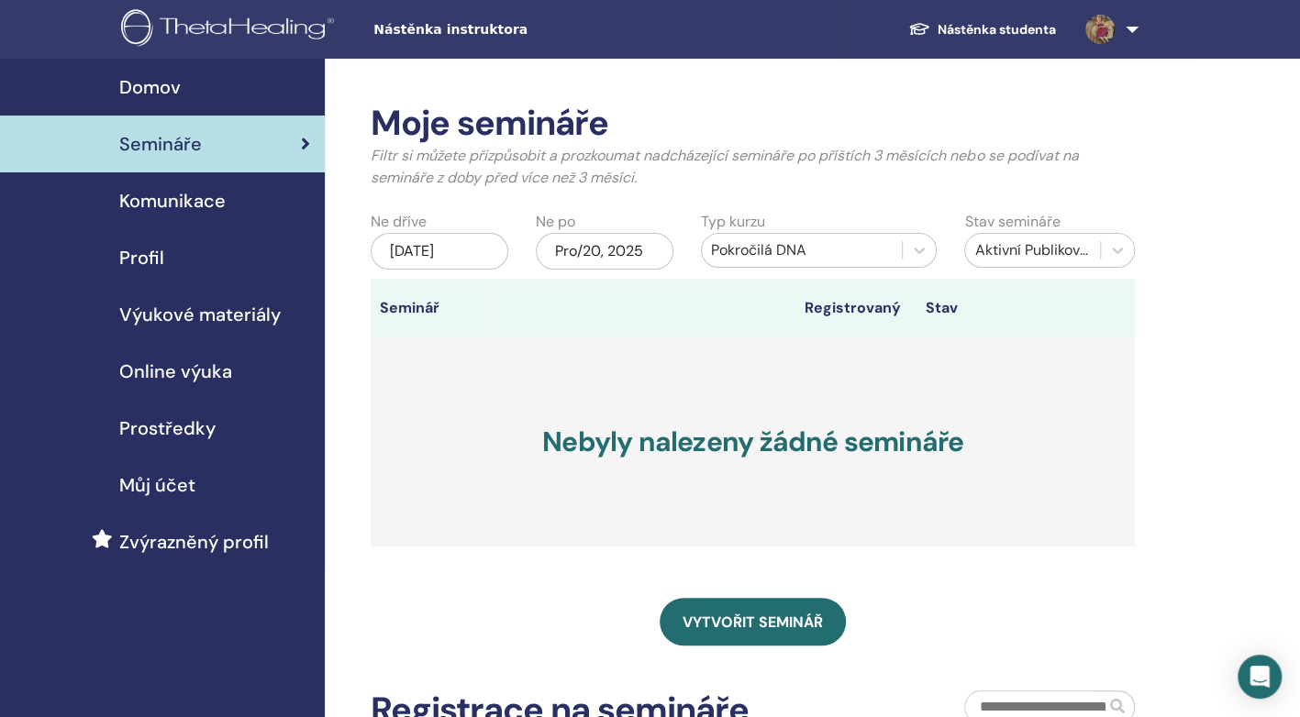
click at [163, 125] on link "Semináře" at bounding box center [162, 144] width 325 height 57
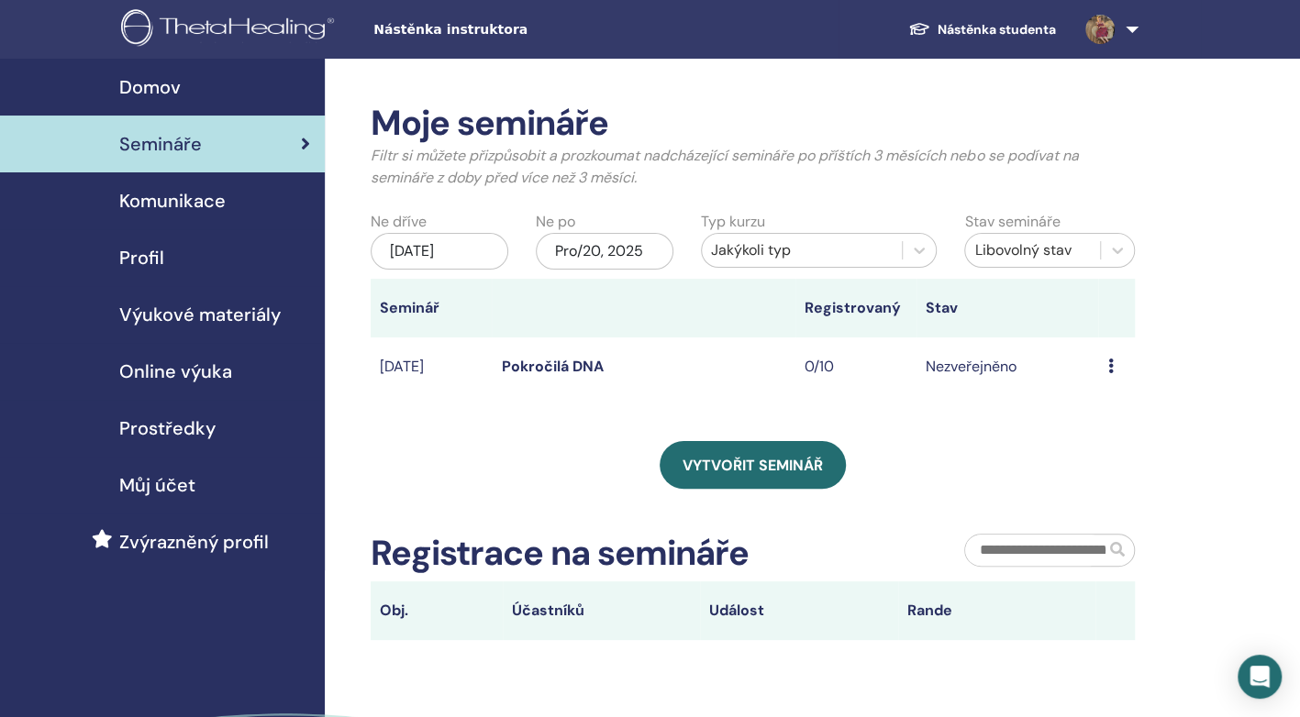
click at [1115, 378] on div "Preview Edit Attendees Cancel" at bounding box center [1116, 367] width 18 height 22
click at [1084, 424] on link "Edit" at bounding box center [1088, 426] width 27 height 19
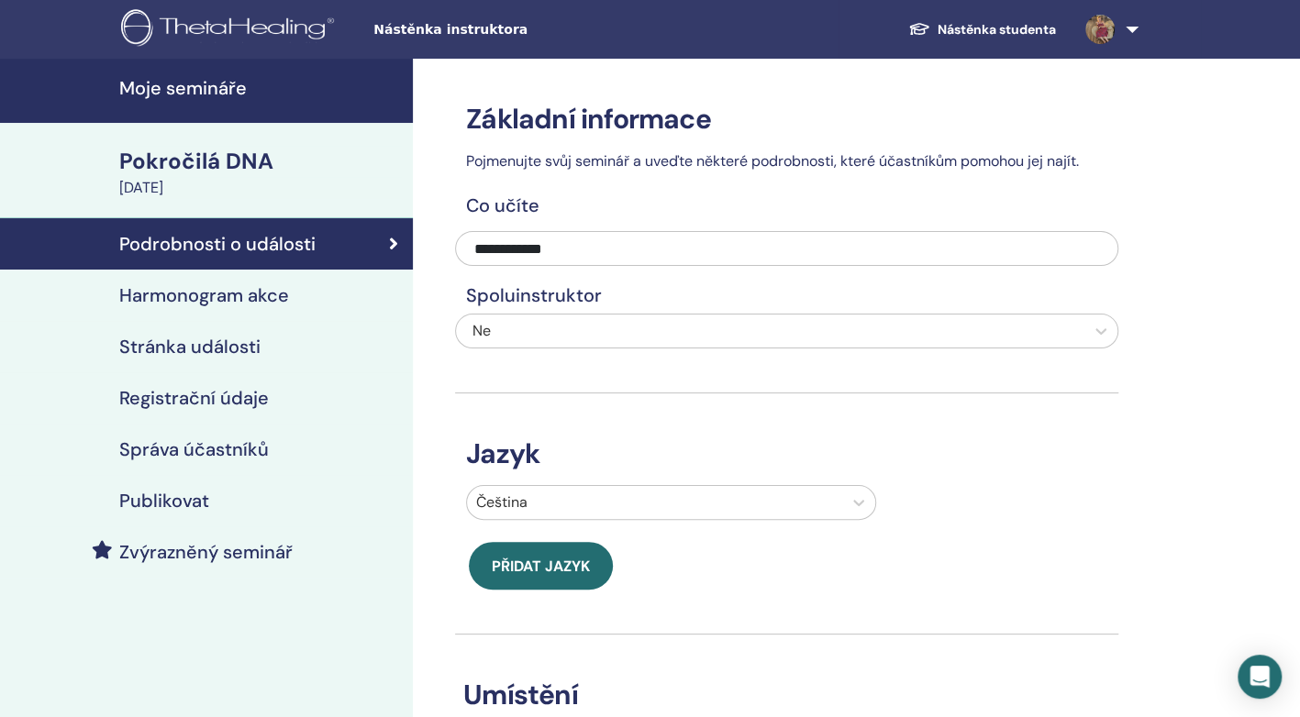
click at [161, 503] on h4 "Publikovat" at bounding box center [164, 501] width 90 height 22
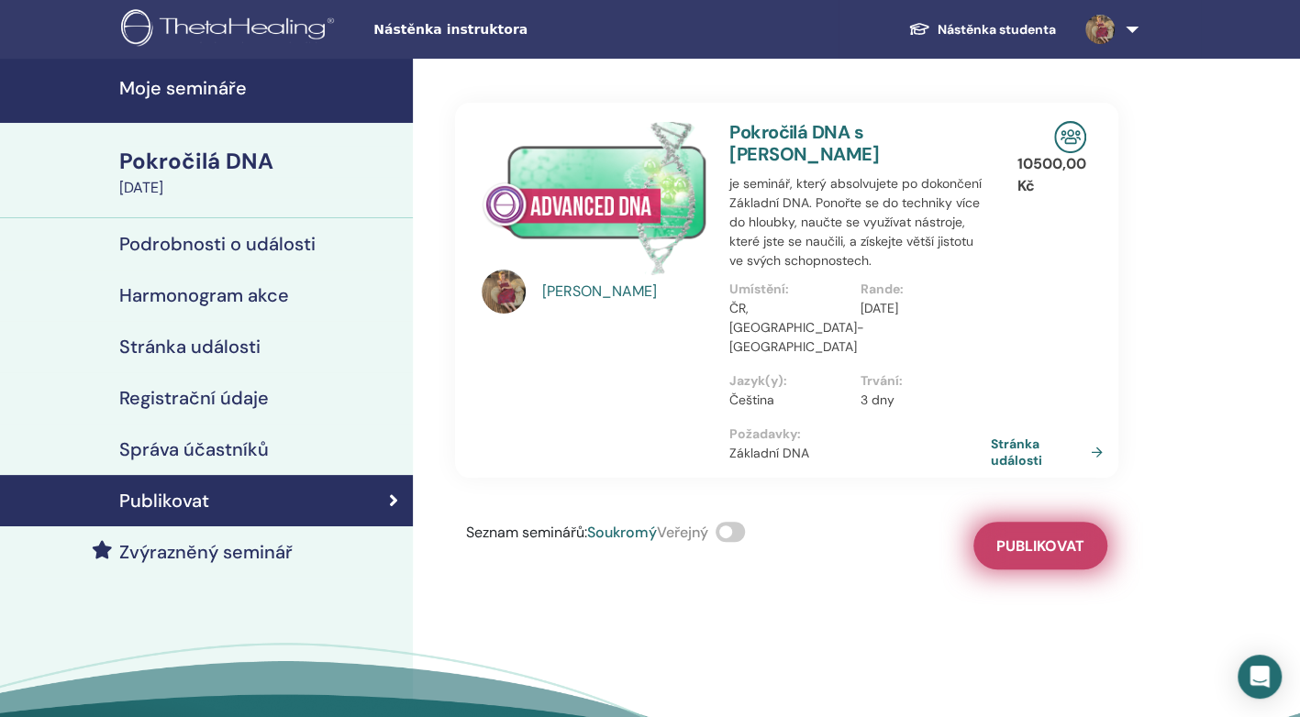
click at [1016, 547] on span "Publikovat" at bounding box center [1040, 546] width 88 height 19
click at [606, 532] on span "Soukromý" at bounding box center [622, 532] width 70 height 19
click at [1008, 450] on link "Stránka události" at bounding box center [1053, 452] width 119 height 33
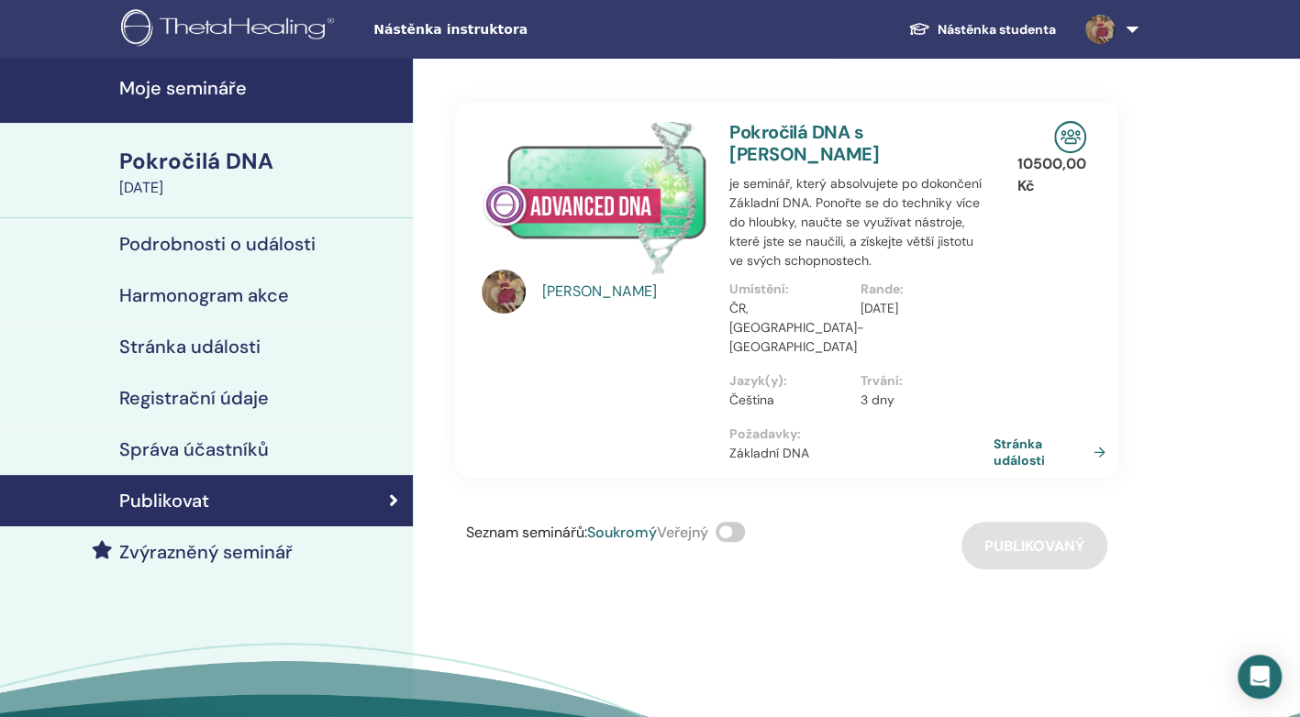
click at [1029, 445] on link "Stránka události" at bounding box center [1053, 452] width 119 height 33
